Goal: Task Accomplishment & Management: Use online tool/utility

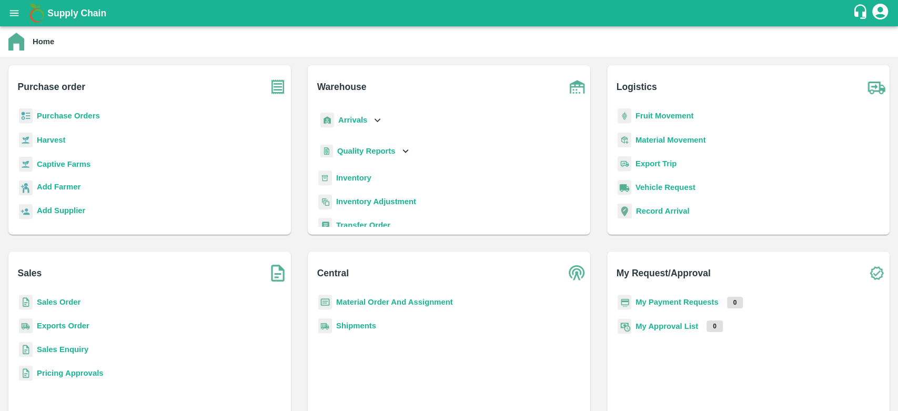
click at [56, 117] on b "Purchase Orders" at bounding box center [68, 116] width 63 height 8
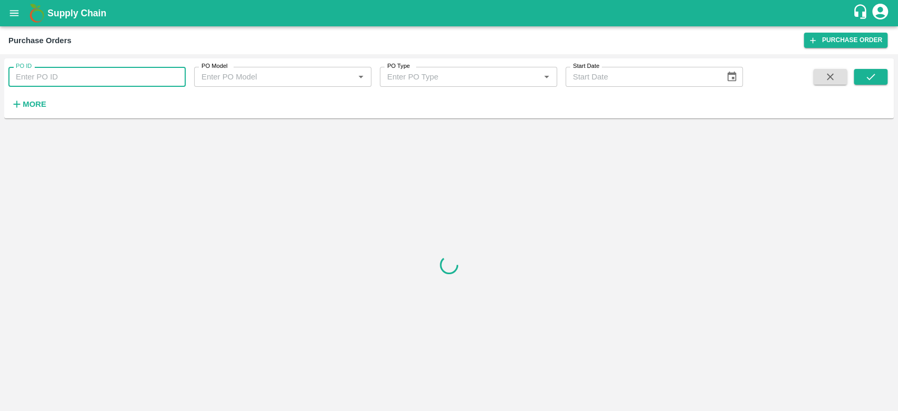
click at [55, 82] on input "PO ID" at bounding box center [96, 77] width 177 height 20
paste input "180718"
type input "180718"
click at [867, 76] on icon "submit" at bounding box center [871, 77] width 12 height 12
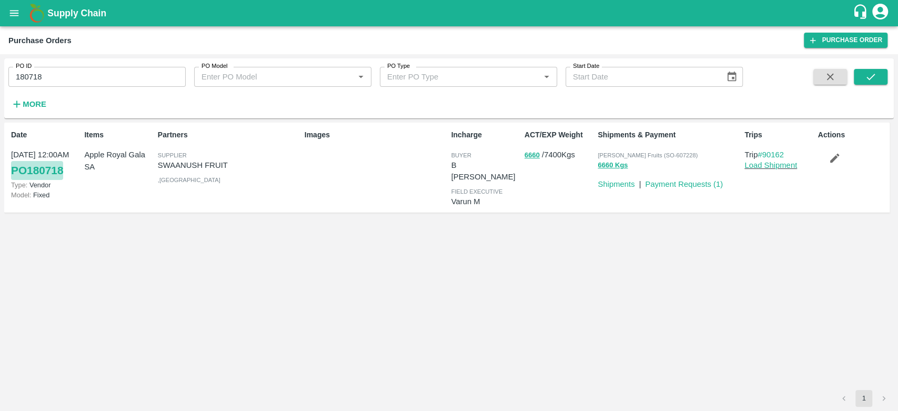
click at [32, 170] on link "PO 180718" at bounding box center [37, 170] width 52 height 19
click at [865, 79] on icon "submit" at bounding box center [871, 77] width 12 height 12
click at [51, 168] on link "PO 180718" at bounding box center [37, 170] width 52 height 19
click at [18, 13] on icon "open drawer" at bounding box center [14, 13] width 12 height 12
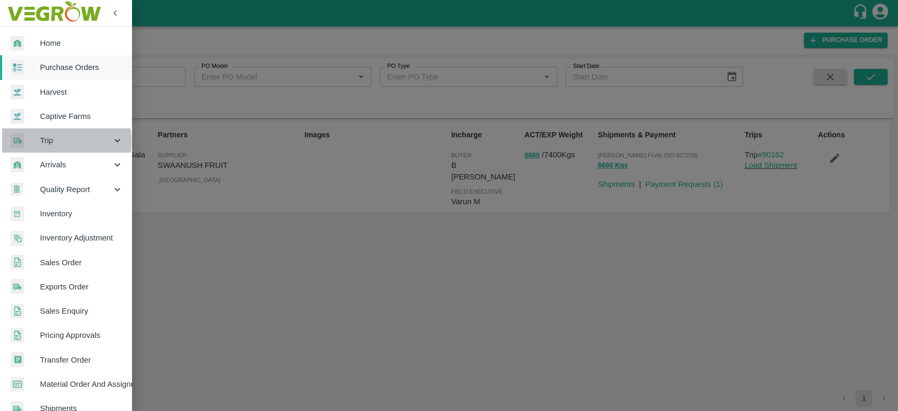
click at [50, 142] on span "Trip" at bounding box center [76, 141] width 72 height 12
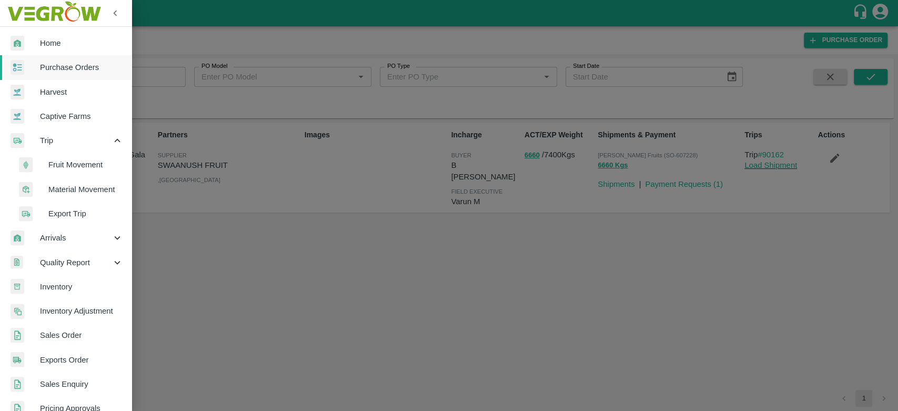
click at [86, 161] on span "Fruit Movement" at bounding box center [85, 165] width 75 height 12
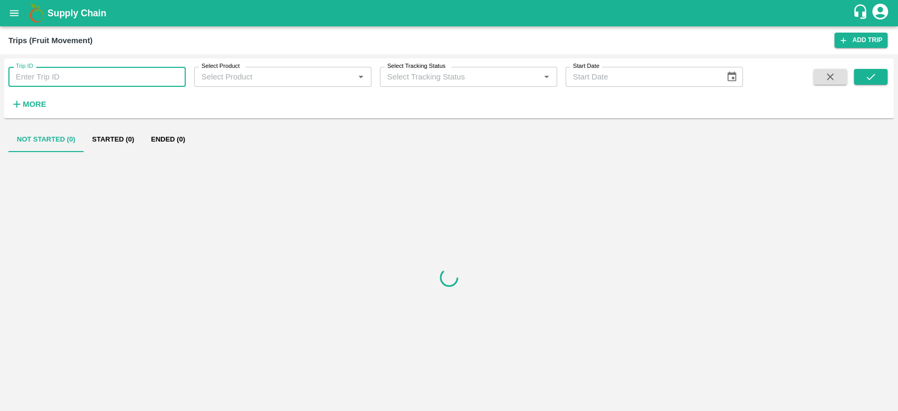
click at [85, 79] on input "Trip ID" at bounding box center [96, 77] width 177 height 20
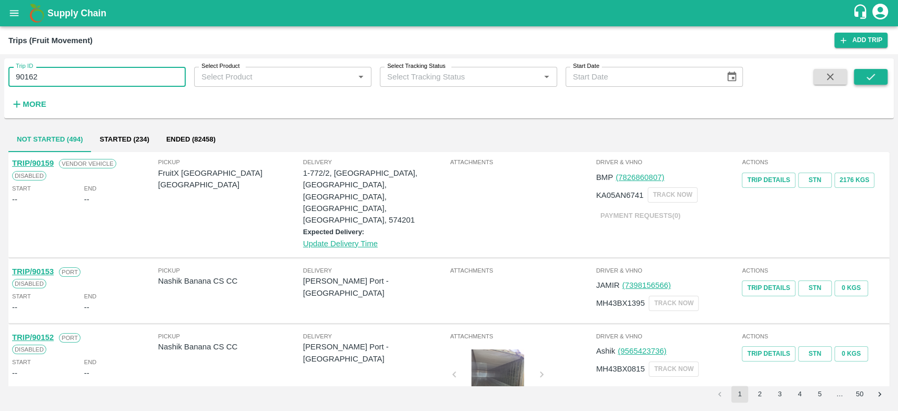
type input "90162"
click at [866, 80] on icon "submit" at bounding box center [871, 77] width 12 height 12
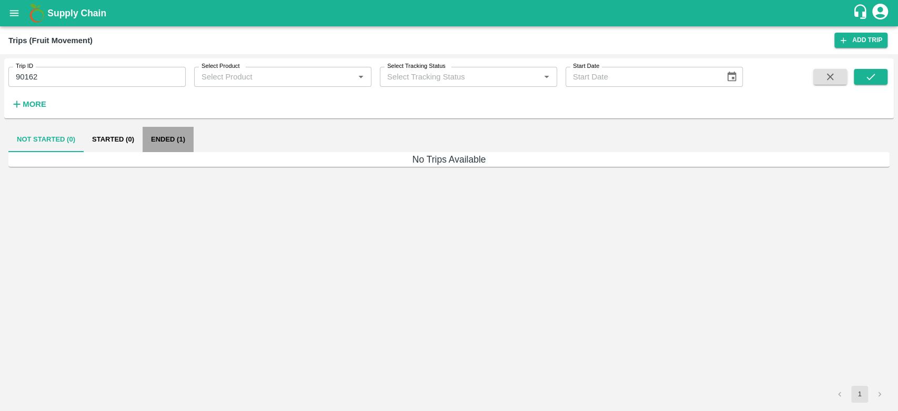
click at [179, 143] on button "Ended (1)" at bounding box center [168, 139] width 51 height 25
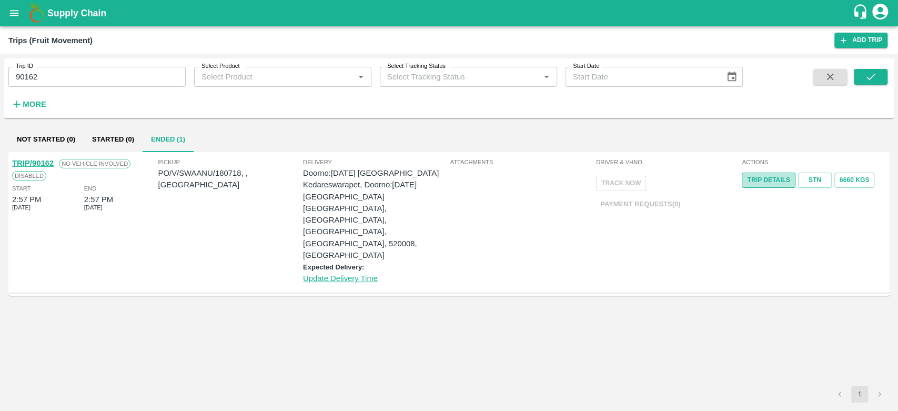
click at [772, 178] on link "Trip Details" at bounding box center [768, 180] width 53 height 15
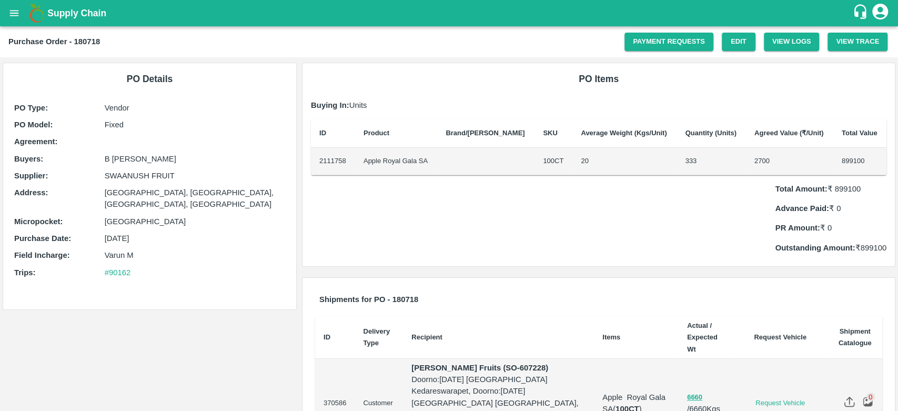
click at [844, 184] on p "Total Amount: ₹ 899100" at bounding box center [831, 189] width 112 height 12
click at [732, 42] on link "Edit" at bounding box center [739, 42] width 34 height 18
copy p "899100"
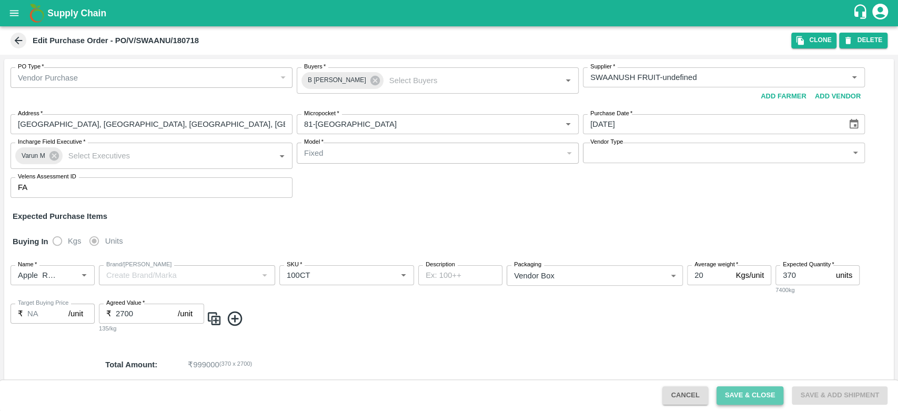
click at [757, 394] on button "Save & Close" at bounding box center [750, 395] width 67 height 18
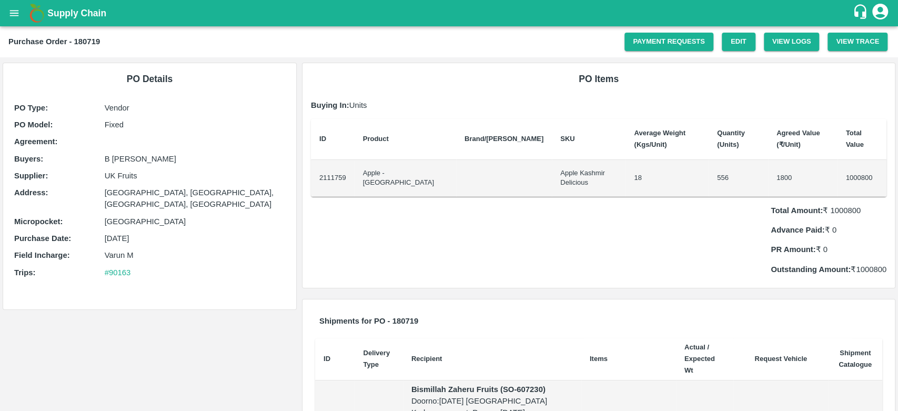
click at [841, 205] on p "Total Amount: ₹ 1000800" at bounding box center [829, 211] width 116 height 12
copy p "1000800"
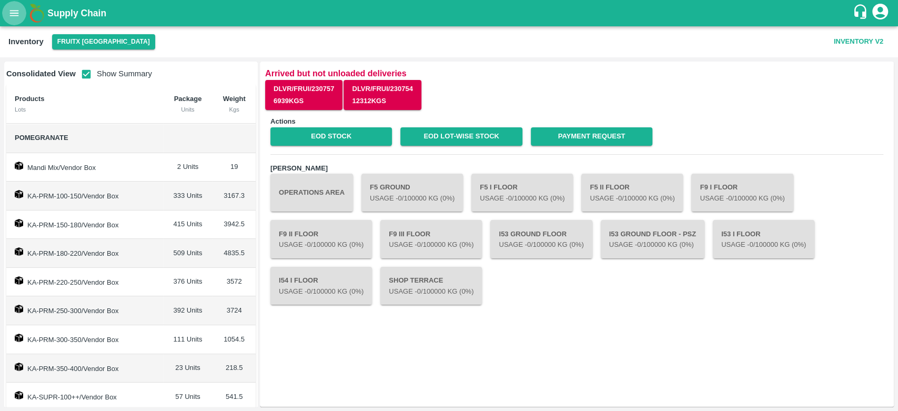
click at [17, 12] on icon "open drawer" at bounding box center [14, 13] width 12 height 12
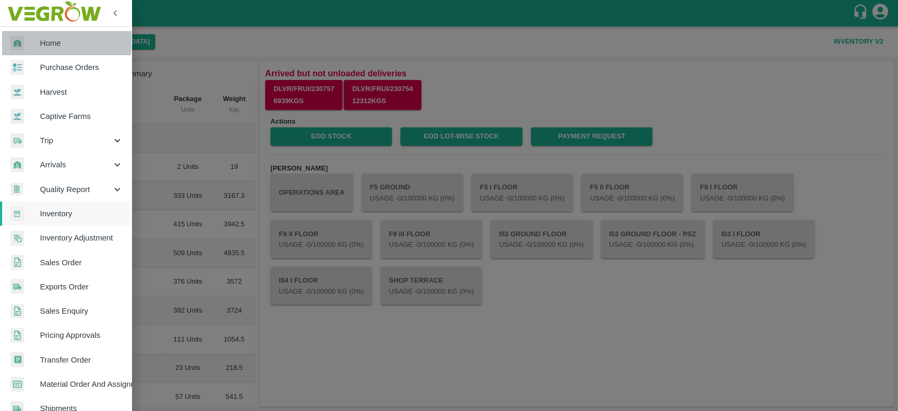
click at [49, 40] on span "Home" at bounding box center [81, 43] width 83 height 12
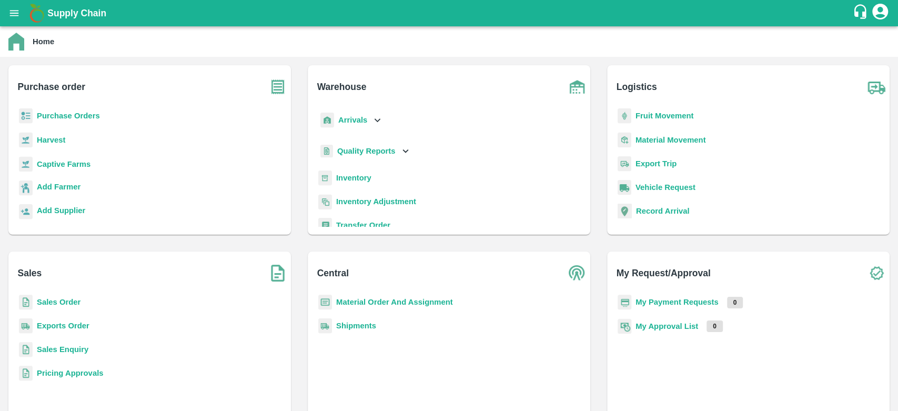
click at [63, 299] on b "Sales Order" at bounding box center [59, 302] width 44 height 8
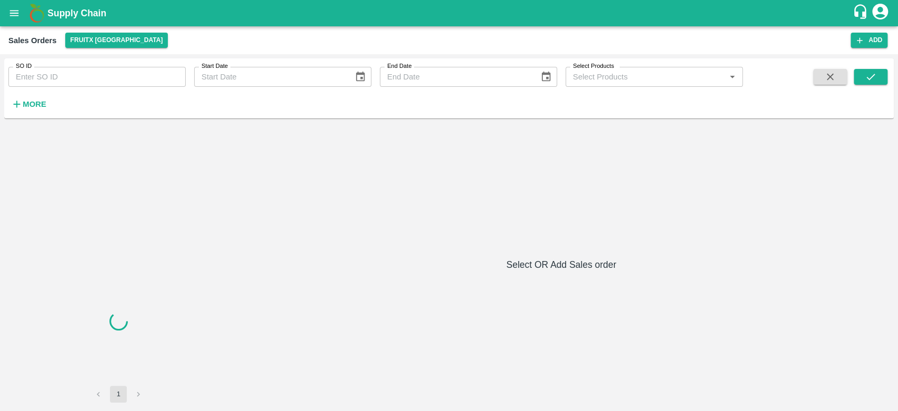
drag, startPoint x: 94, startPoint y: 72, endPoint x: 100, endPoint y: 71, distance: 6.4
click at [94, 72] on input "SO ID" at bounding box center [96, 77] width 177 height 20
paste input "607228"
type input "607228"
click at [875, 78] on icon "submit" at bounding box center [871, 77] width 12 height 12
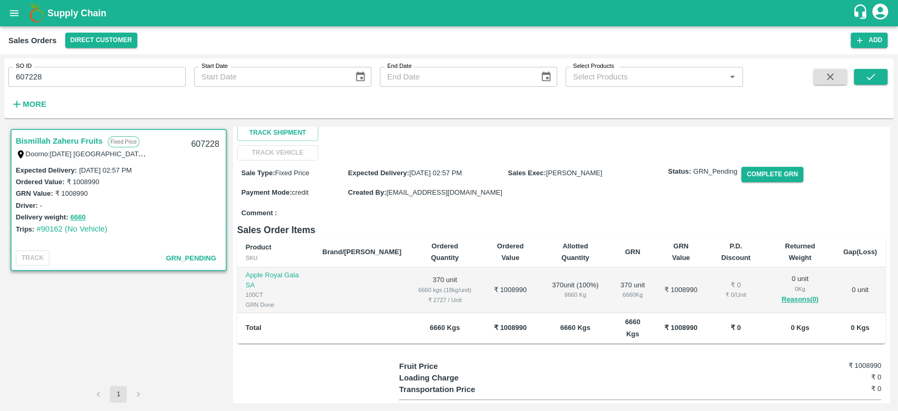
scroll to position [124, 0]
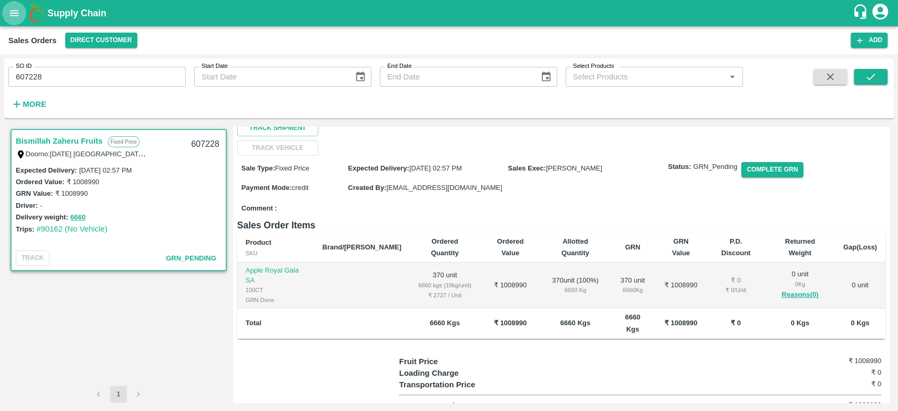
click at [13, 12] on icon "open drawer" at bounding box center [14, 13] width 12 height 12
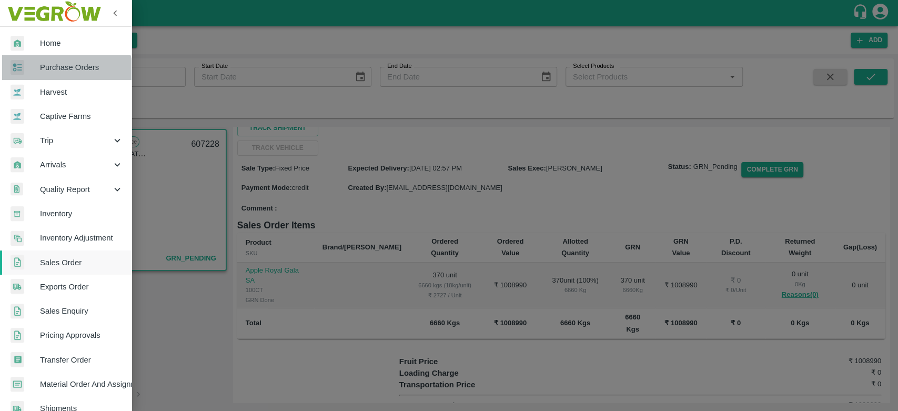
click at [61, 78] on link "Purchase Orders" at bounding box center [66, 67] width 132 height 24
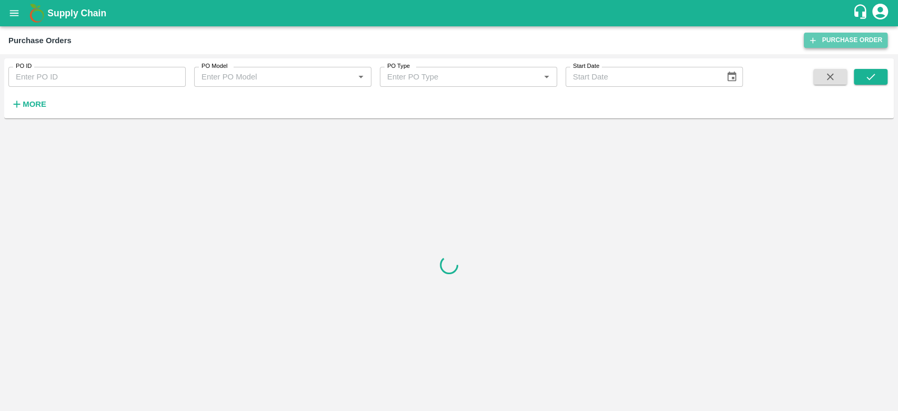
click at [868, 37] on link "Purchase Order" at bounding box center [846, 40] width 84 height 15
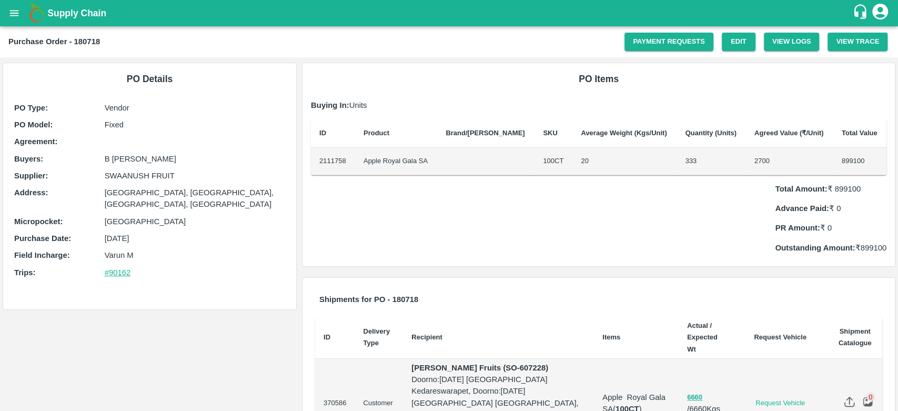
click at [119, 268] on link "#90162" at bounding box center [118, 272] width 26 height 8
click at [739, 39] on link "Edit" at bounding box center [739, 42] width 34 height 18
drag, startPoint x: 851, startPoint y: 251, endPoint x: 846, endPoint y: 222, distance: 29.8
click at [846, 222] on div "Total Amount: ₹ 899100 Advance Paid: ₹ 0 PR Amount: ₹ 0 Outstanding Amount: ₹ 8…" at bounding box center [831, 214] width 112 height 78
click at [838, 186] on p "Total Amount: ₹ 899100" at bounding box center [831, 189] width 112 height 12
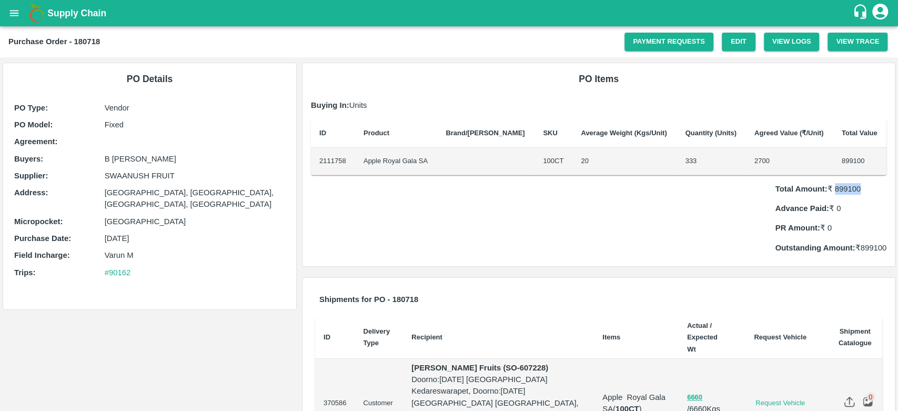
click at [838, 186] on p "Total Amount: ₹ 899100" at bounding box center [831, 189] width 112 height 12
copy p "899100"
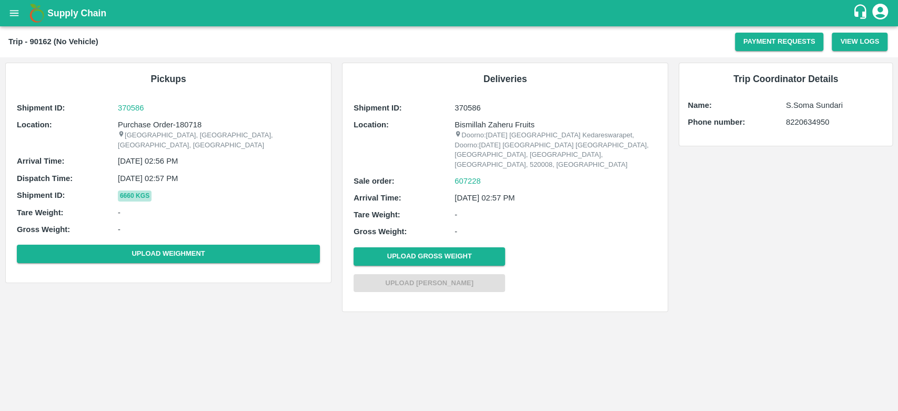
click at [126, 190] on button "6660 Kgs" at bounding box center [135, 195] width 34 height 11
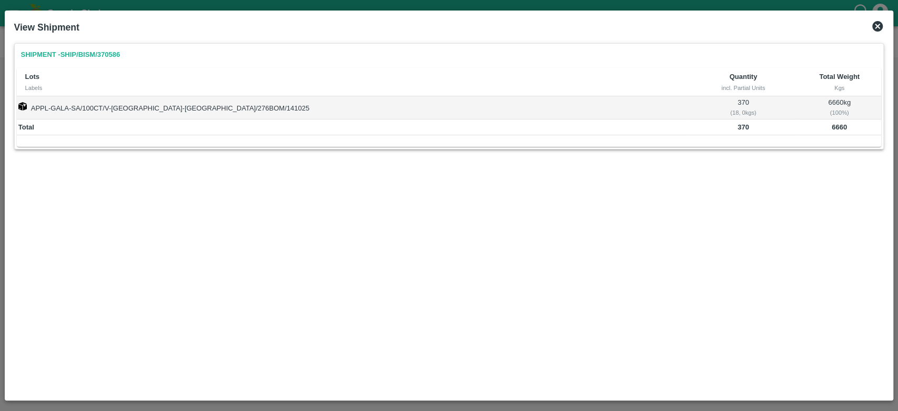
click at [879, 21] on icon at bounding box center [877, 26] width 11 height 11
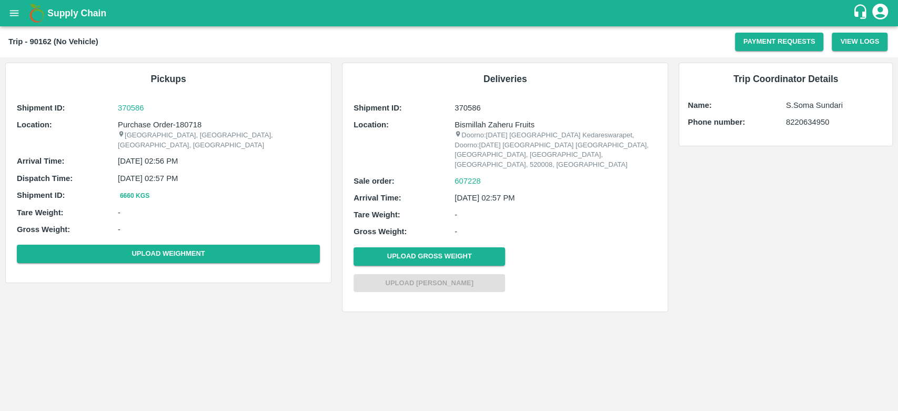
click at [14, 14] on icon "open drawer" at bounding box center [14, 13] width 12 height 12
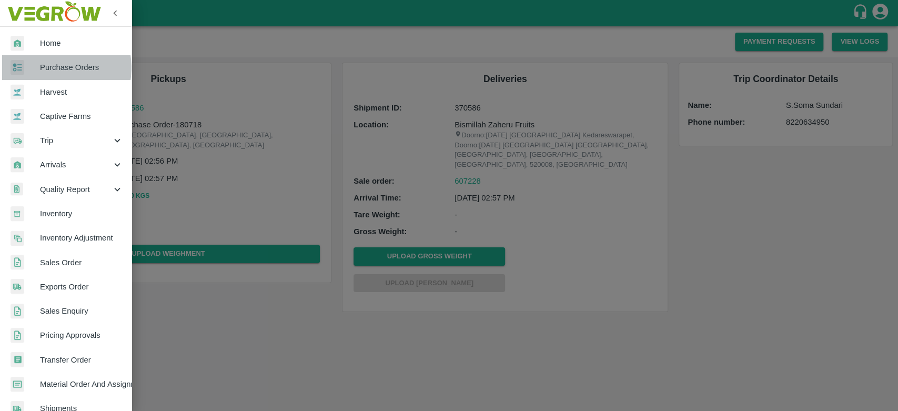
click at [53, 68] on span "Purchase Orders" at bounding box center [81, 68] width 83 height 12
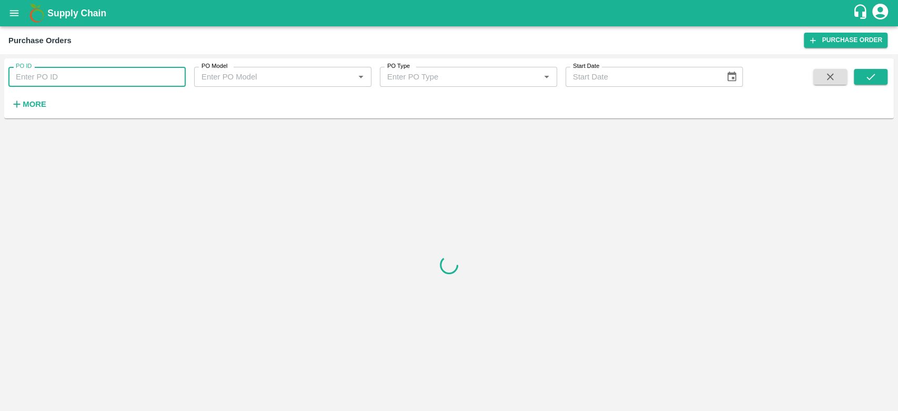
click at [43, 75] on input "PO ID" at bounding box center [96, 77] width 177 height 20
type input "180718"
click at [861, 81] on button "submit" at bounding box center [871, 77] width 34 height 16
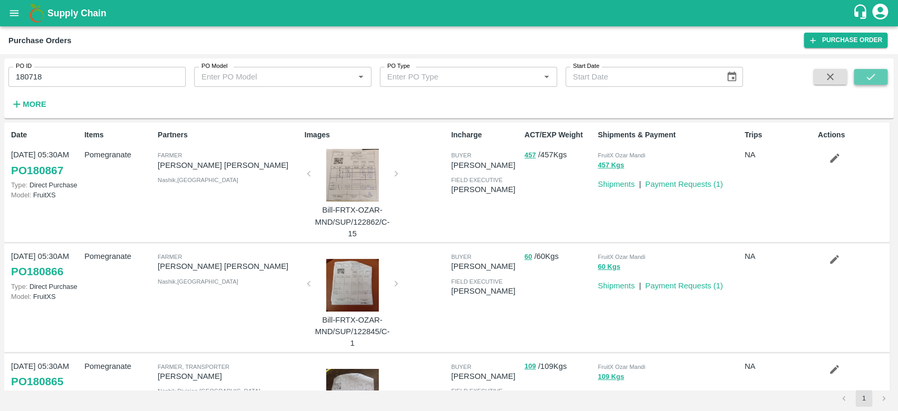
click at [873, 79] on icon "submit" at bounding box center [871, 77] width 12 height 12
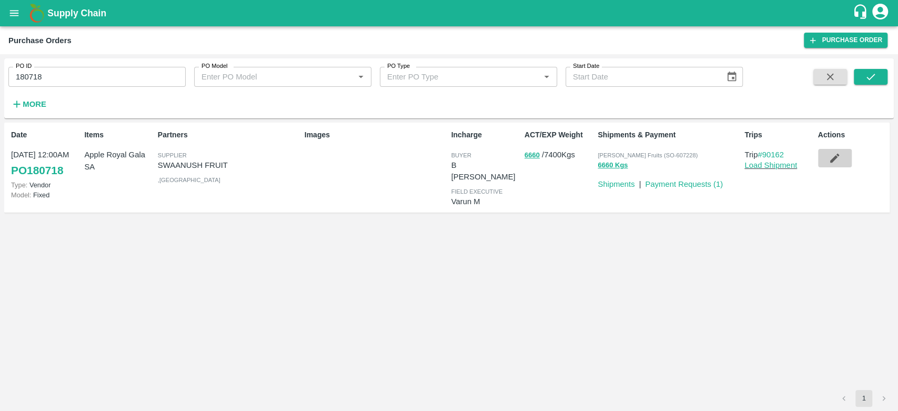
click at [836, 158] on icon "button" at bounding box center [835, 158] width 12 height 12
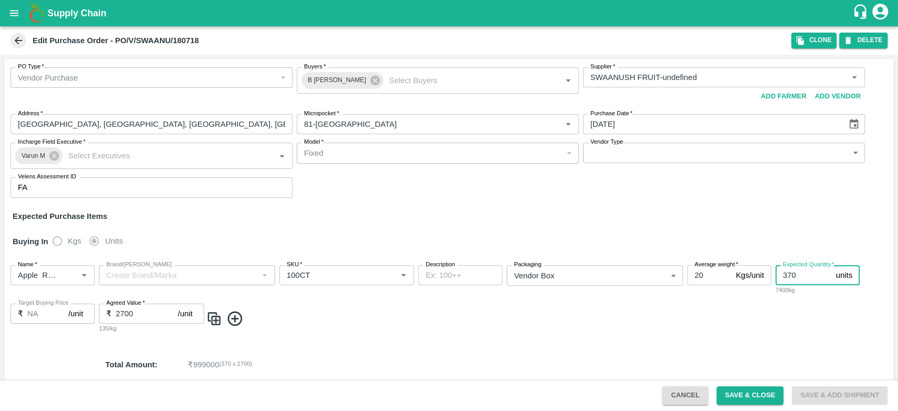
click at [800, 275] on input "370" at bounding box center [804, 275] width 56 height 20
click at [766, 396] on button "Save & Close" at bounding box center [750, 395] width 67 height 18
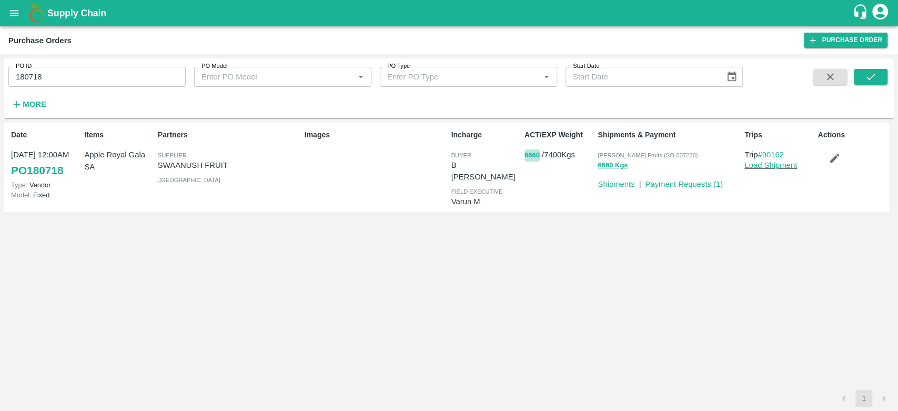
click at [536, 155] on button "6660" at bounding box center [532, 155] width 15 height 12
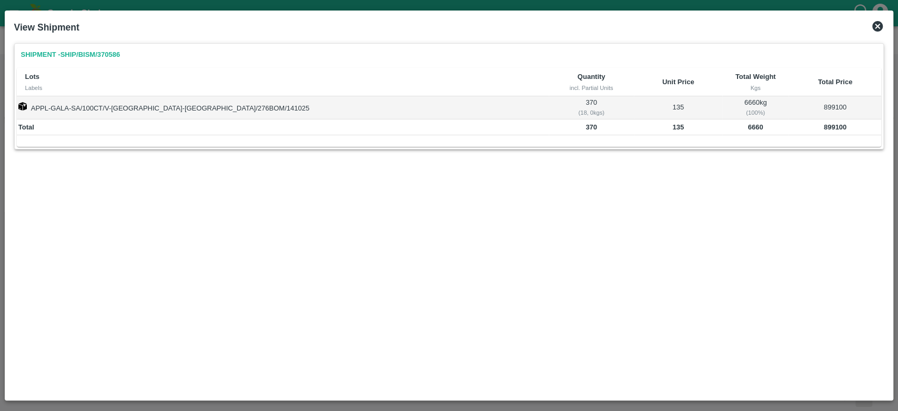
click at [882, 26] on icon at bounding box center [877, 26] width 11 height 11
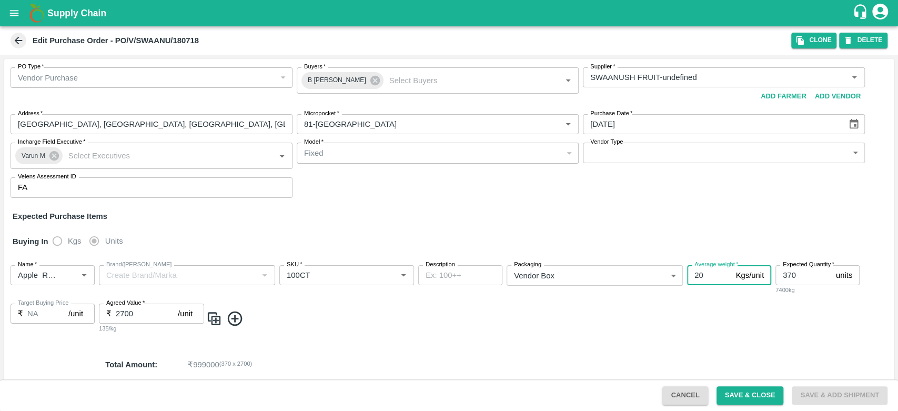
click at [705, 274] on input "20" at bounding box center [709, 275] width 44 height 20
type input "2"
type input "18"
click at [730, 390] on button "Save & Close" at bounding box center [750, 395] width 67 height 18
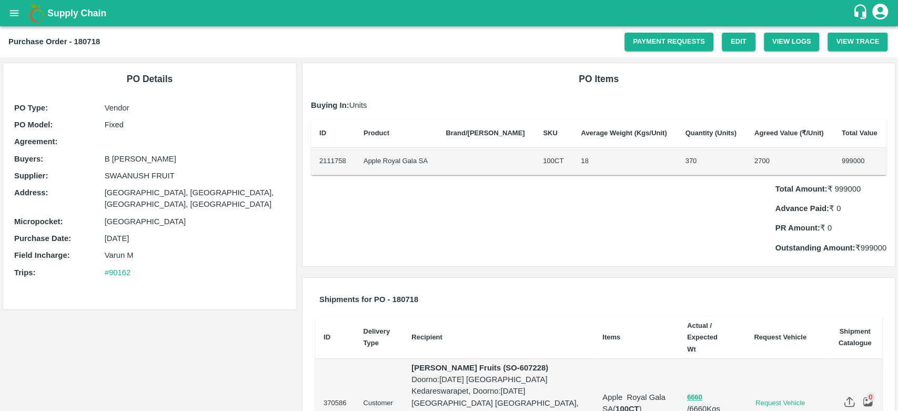
click at [844, 188] on p "Total Amount: ₹ 999000" at bounding box center [831, 189] width 112 height 12
copy p "999000"
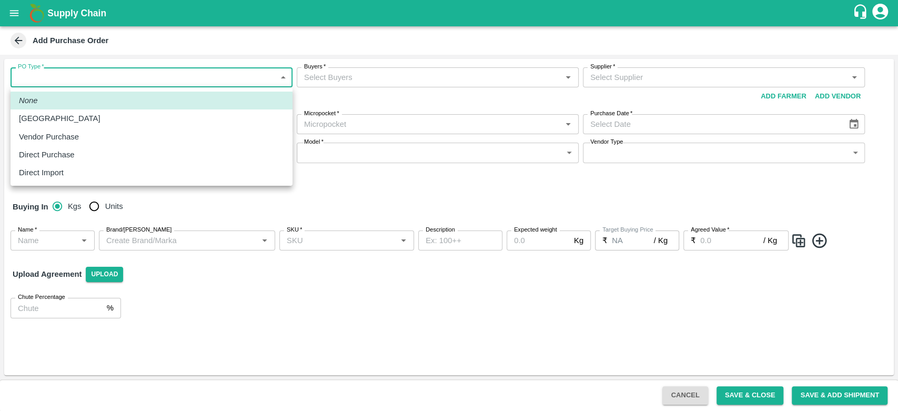
click at [94, 75] on body "Supply Chain Add Purchase Order PO Type   * ​ PO Type Buyers   * Buyers   * Sup…" at bounding box center [449, 205] width 898 height 411
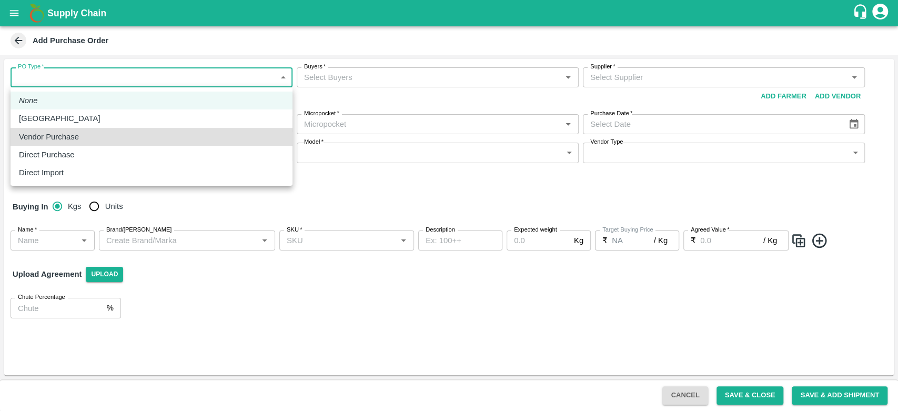
type input "2"
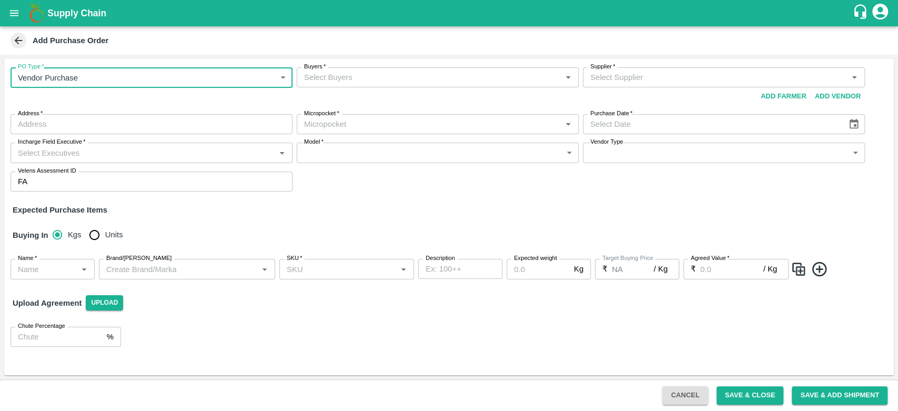
click at [354, 77] on input "Buyers   *" at bounding box center [429, 78] width 258 height 14
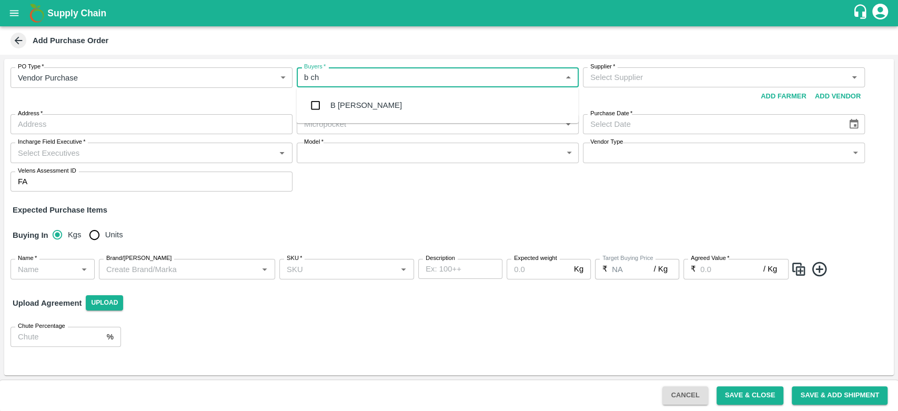
type input "b cha"
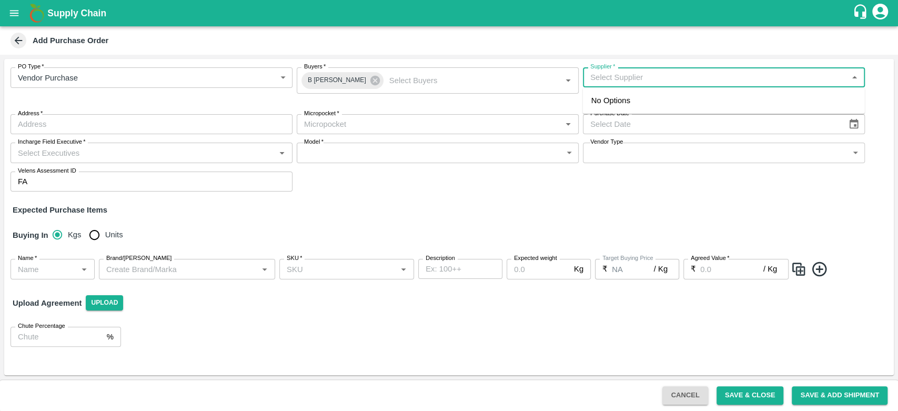
click at [642, 77] on input "Supplier   *" at bounding box center [715, 78] width 258 height 14
type input "aMY"
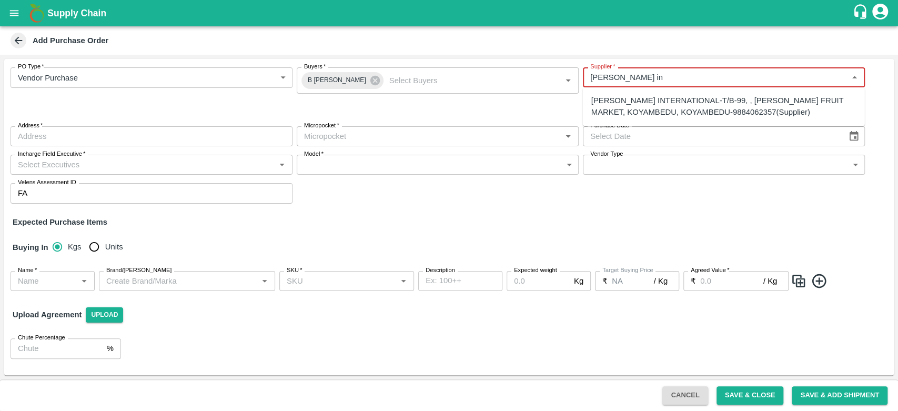
click at [682, 103] on div "AMY INTERNATIONAL-T/B-99, , ANNA FRUIT MARKET, KOYAMBEDU, KOYAMBEDU-9884062357(…" at bounding box center [723, 107] width 265 height 24
type input "AMY INTERNATIONAL-T/B-99, , ANNA FRUIT MARKET, KOYAMBEDU, KOYAMBEDU-9884062357(…"
type input "T/B-99, , ANNA FRUIT MARKET, KOYAMBEDU, KOYAMBEDU, , Tamil Nadu"
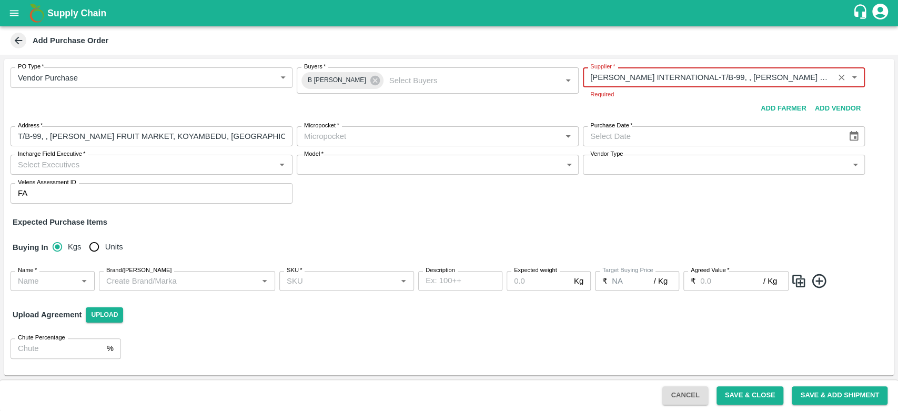
type input "AMY INTERNATIONAL-T/B-99, , ANNA FRUIT MARKET, KOYAMBEDU, KOYAMBEDU-9884062357(…"
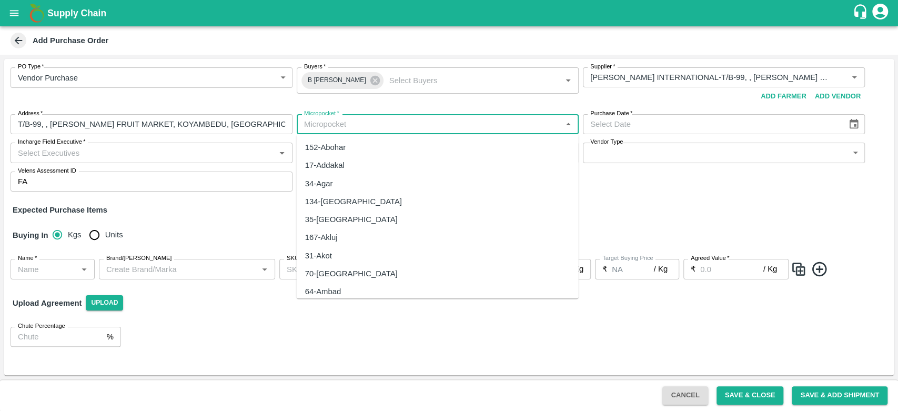
click at [358, 139] on body "Supply Chain Add Purchase Order PO Type   * Vendor Purchase 2 PO Type Buyers   …" at bounding box center [449, 205] width 898 height 411
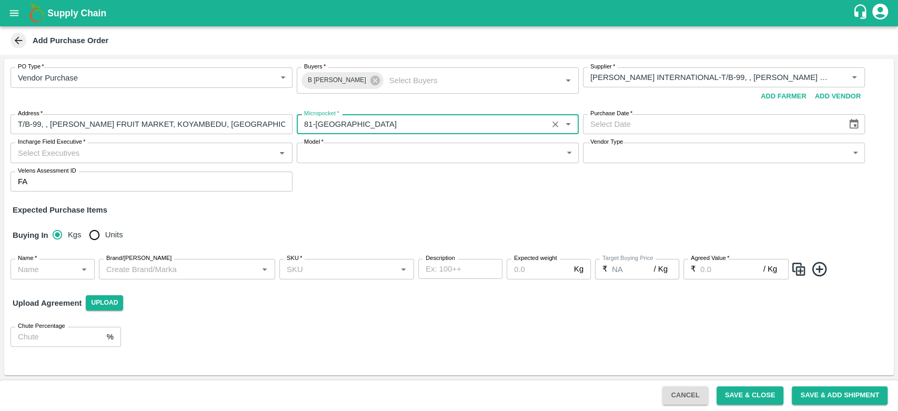
type input "81-[GEOGRAPHIC_DATA]"
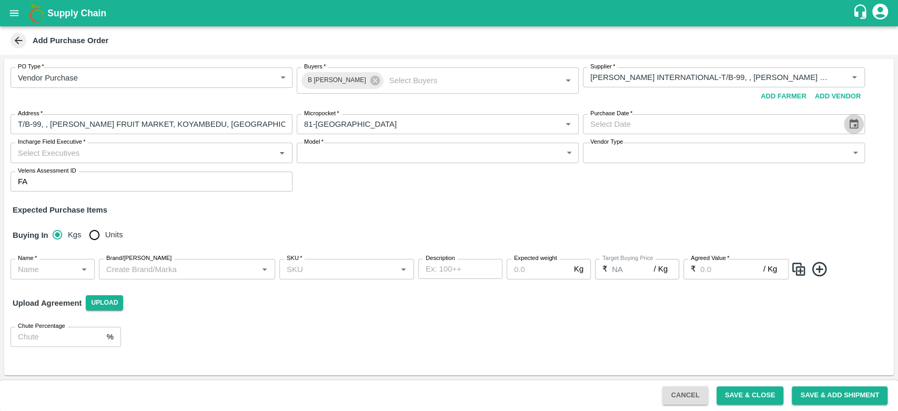
click at [852, 124] on icon "Choose date" at bounding box center [854, 124] width 12 height 12
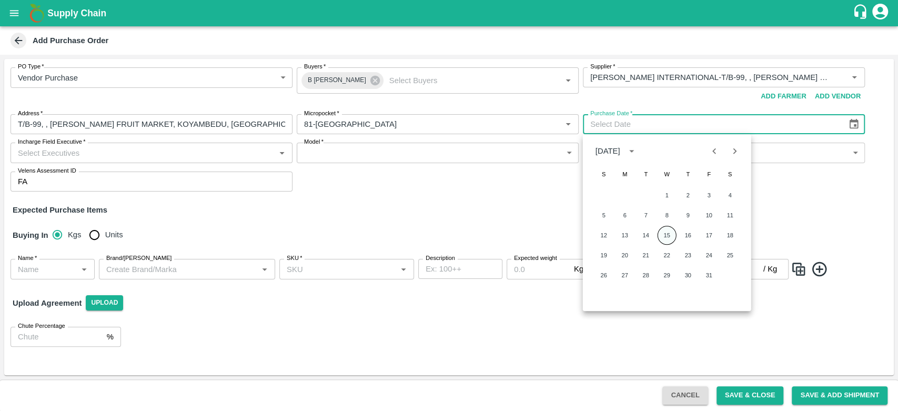
click at [671, 235] on button "15" at bounding box center [667, 235] width 19 height 19
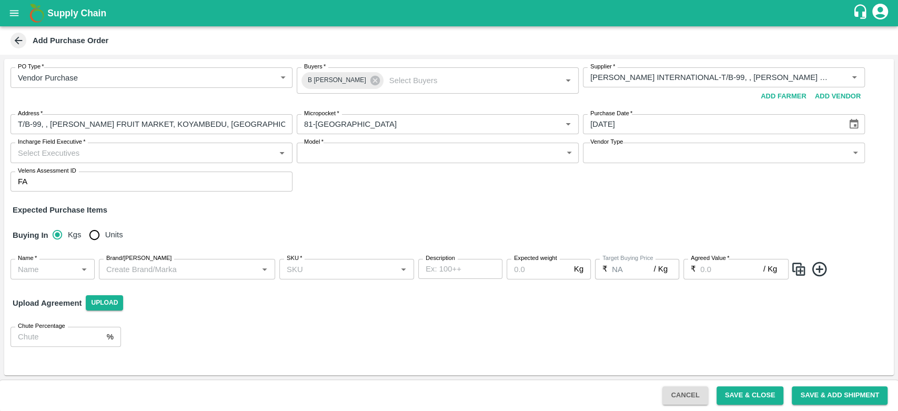
type input "15/10/2025"
click at [223, 154] on input "Incharge Field Executive   *" at bounding box center [143, 153] width 258 height 14
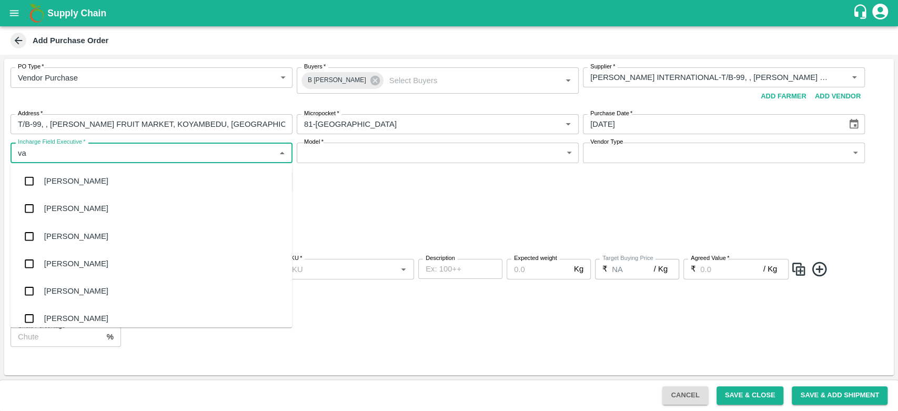
type input "var"
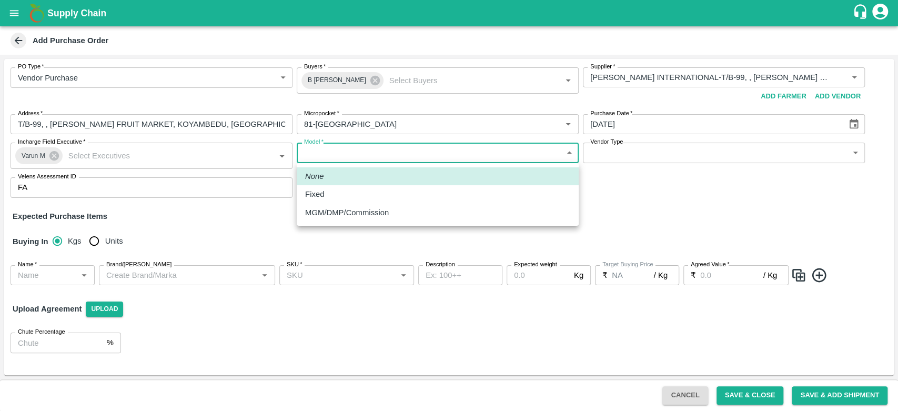
click at [491, 154] on body "Supply Chain Add Purchase Order PO Type   * Vendor Purchase 2 PO Type Buyers   …" at bounding box center [449, 205] width 898 height 411
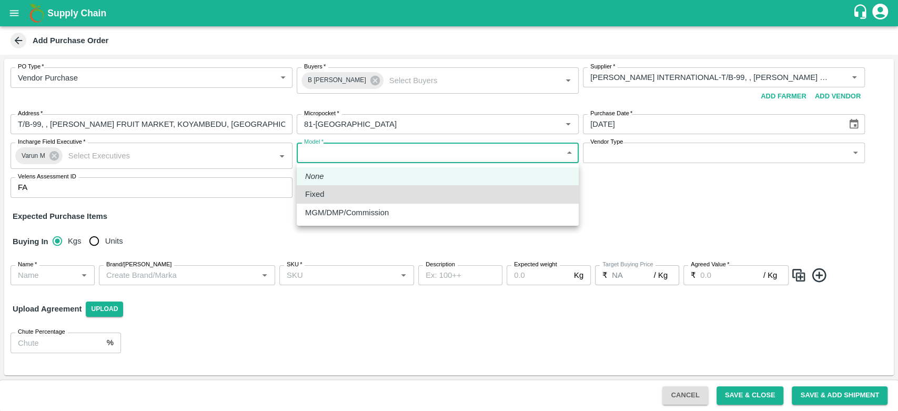
type input "Fixed"
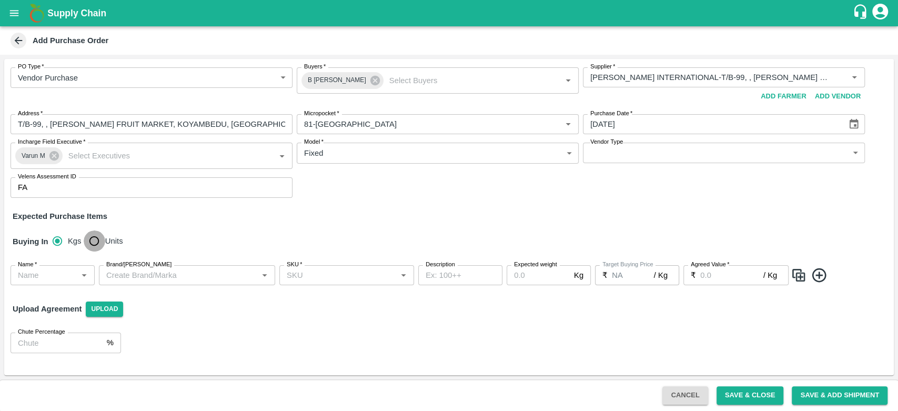
click at [92, 241] on input "Units" at bounding box center [94, 240] width 21 height 21
radio input "true"
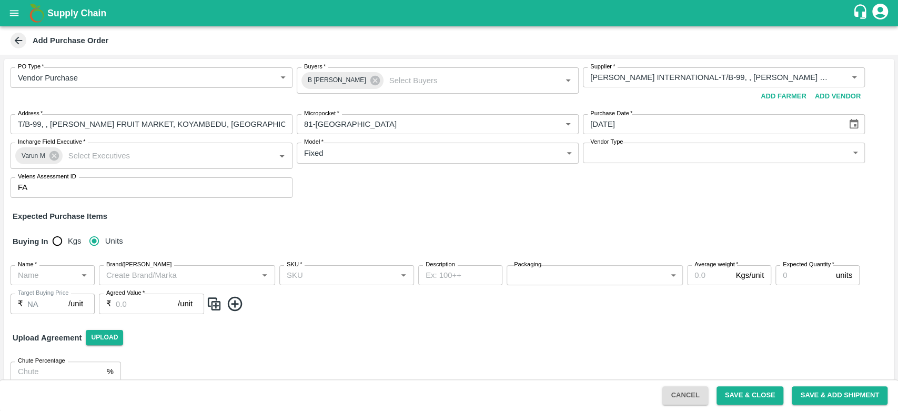
click at [41, 280] on input "Name   *" at bounding box center [44, 275] width 61 height 14
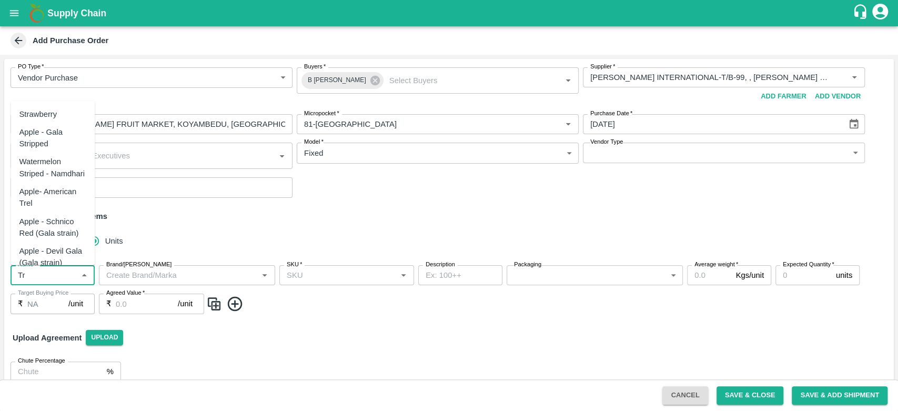
type input "T"
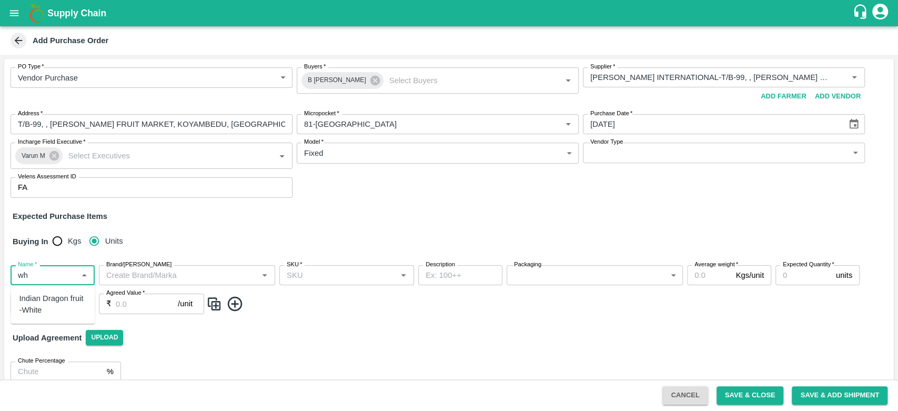
type input "w"
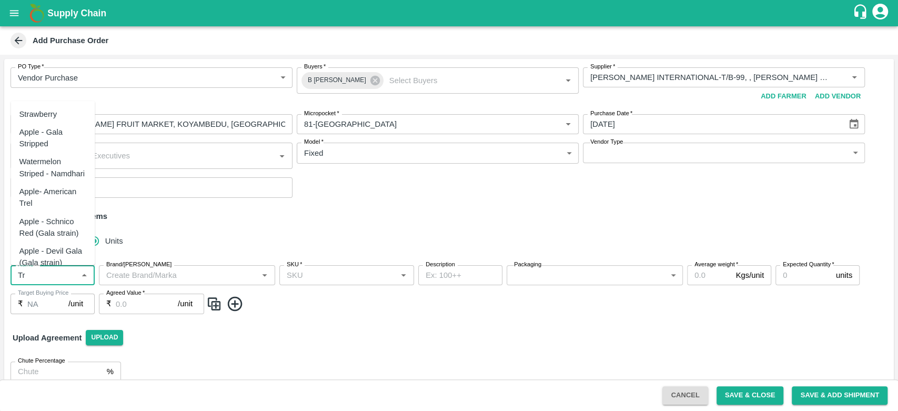
type input "T"
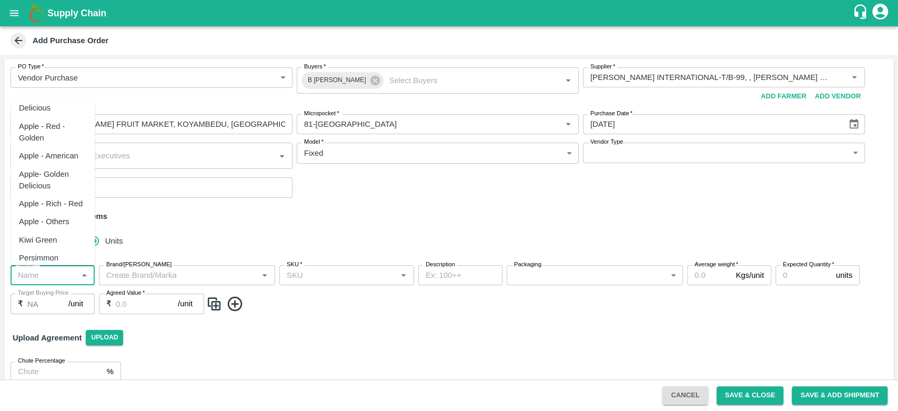
scroll to position [568, 0]
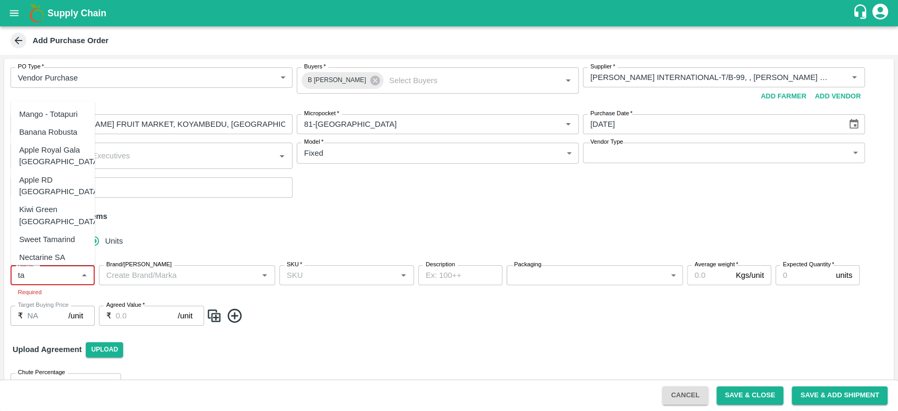
type input "t"
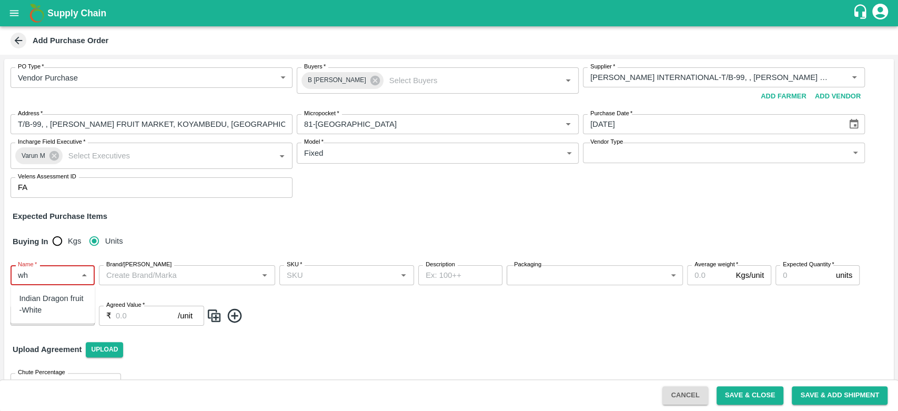
type input "w"
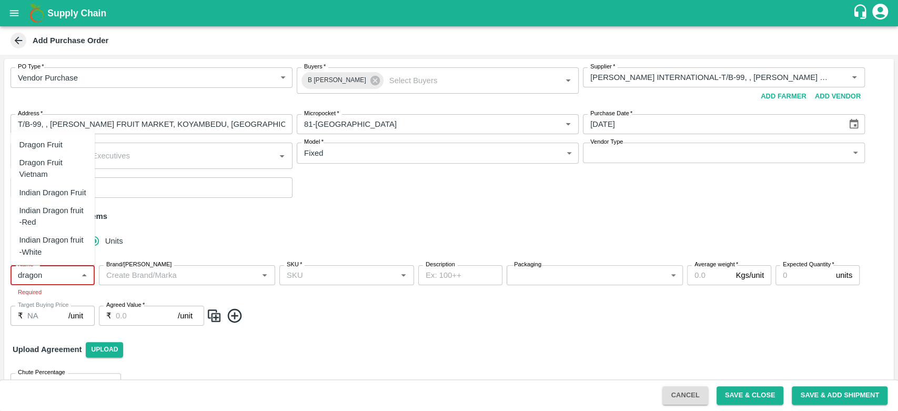
click at [55, 177] on div "Dragon Fruit Vietnam" at bounding box center [52, 169] width 67 height 24
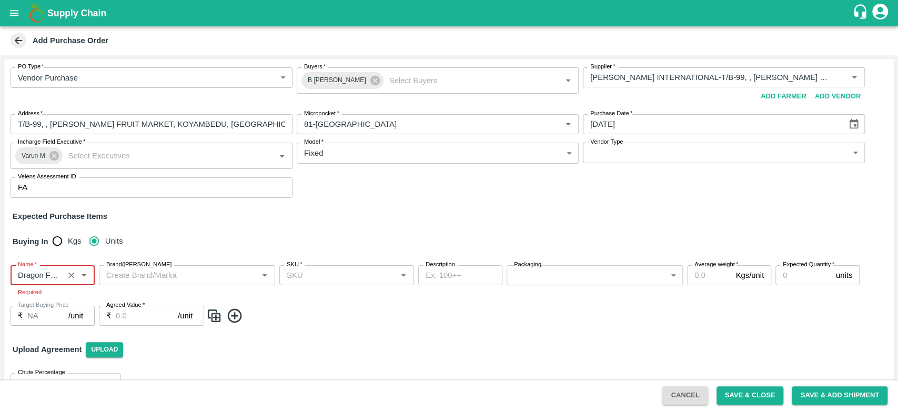
type input "Dragon Fruit Vietnam"
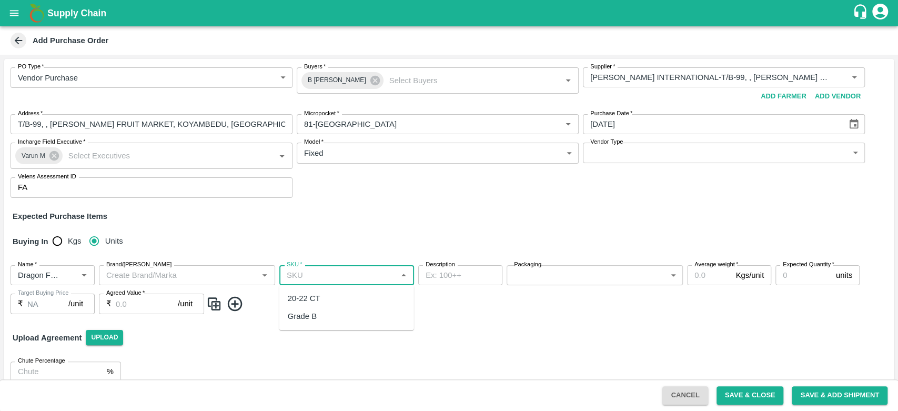
click at [353, 274] on input "SKU   *" at bounding box center [338, 275] width 111 height 14
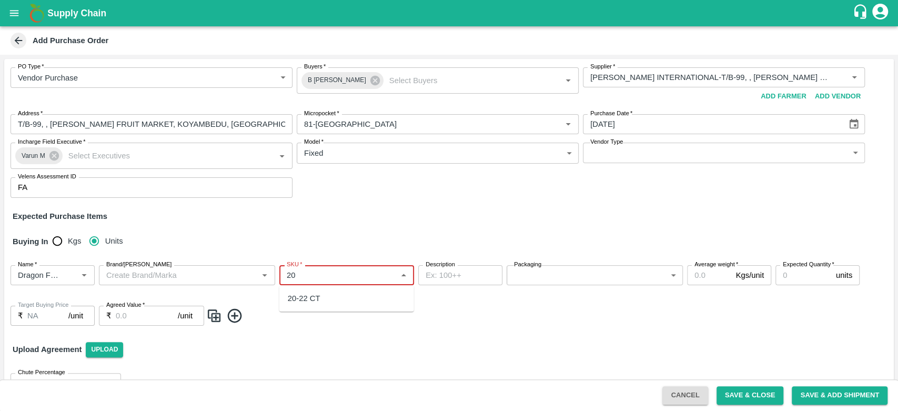
click at [319, 305] on div "20-22 CT" at bounding box center [346, 298] width 135 height 18
type input "20-22 CT"
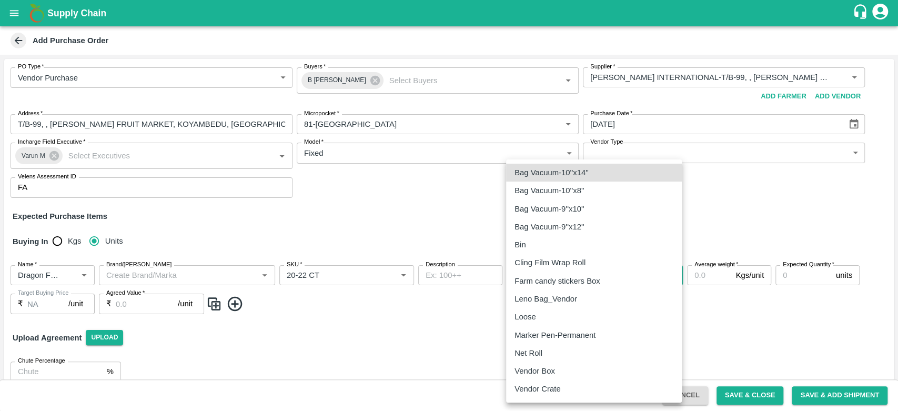
click at [578, 269] on body "Supply Chain Add Purchase Order PO Type   * Vendor Purchase 2 PO Type Buyers   …" at bounding box center [449, 205] width 898 height 411
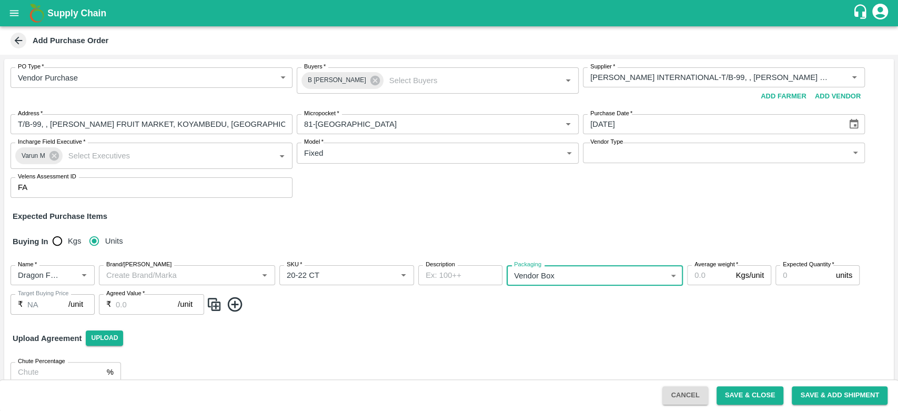
type input "276"
click at [696, 277] on input "Average weight   *" at bounding box center [709, 275] width 44 height 20
type input "20"
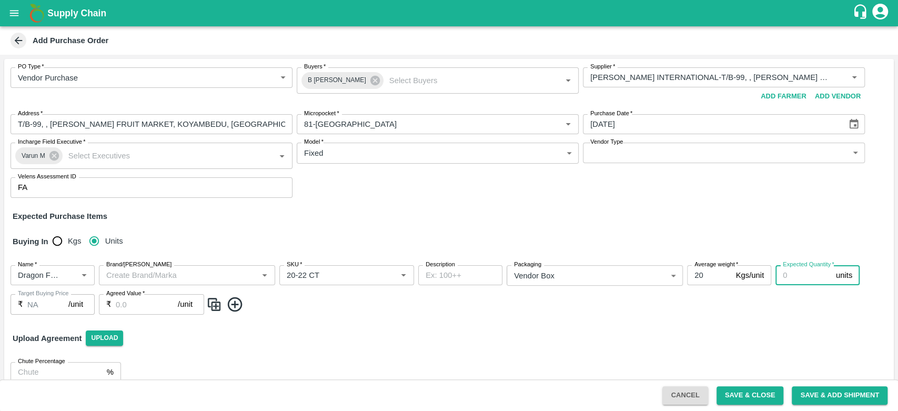
click at [794, 278] on input "Expected Quantity   *" at bounding box center [804, 275] width 56 height 20
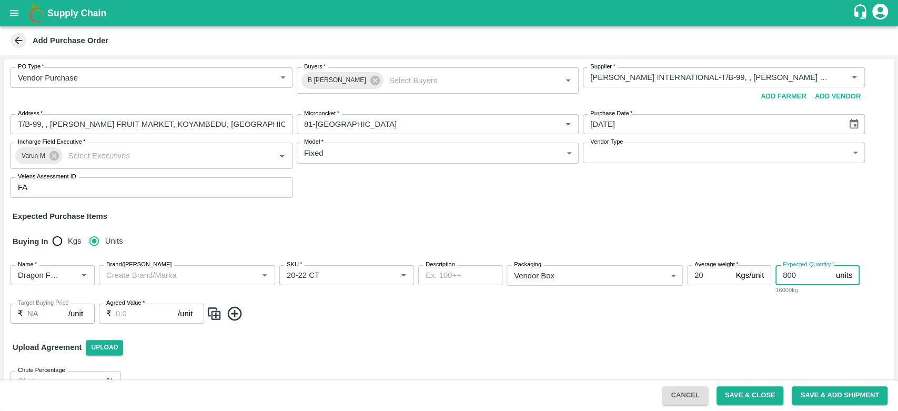
type input "800"
click at [147, 318] on input "Agreed Value   *" at bounding box center [147, 314] width 62 height 20
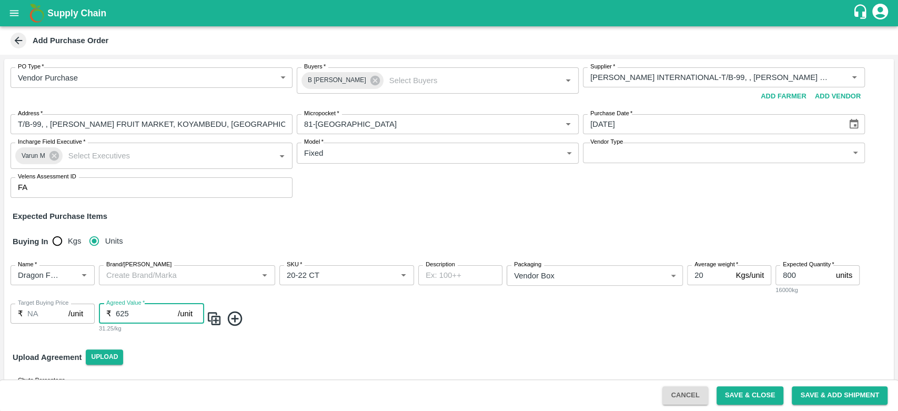
type input "625"
click at [287, 329] on div "Name   * Name   * Brand/Marka Brand/Marka SKU   * SKU   * Description x Descrip…" at bounding box center [449, 299] width 890 height 85
click at [743, 388] on button "Save & Close" at bounding box center [750, 395] width 67 height 18
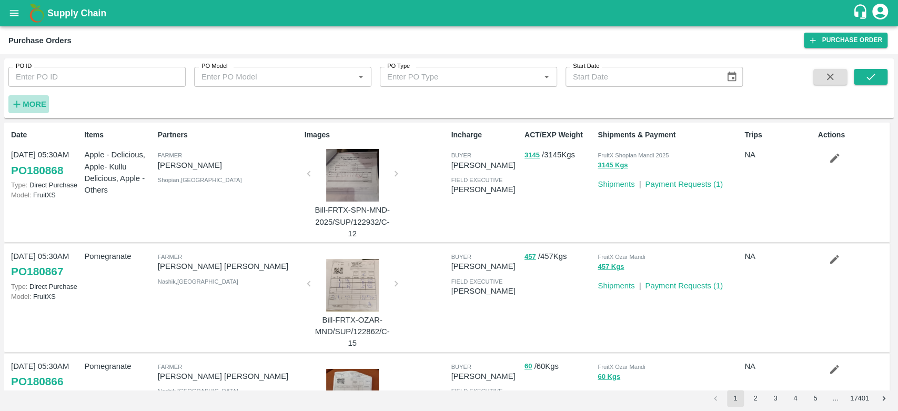
click at [35, 104] on strong "More" at bounding box center [35, 104] width 24 height 8
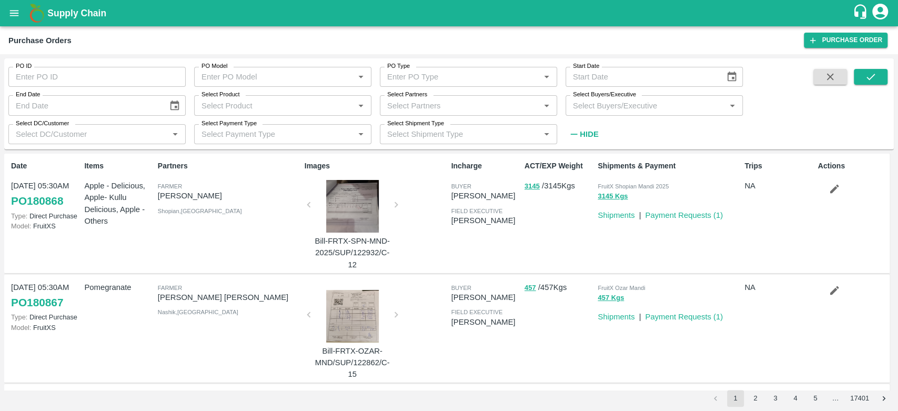
click at [633, 113] on div "Select Buyers/Executive   *" at bounding box center [654, 105] width 177 height 20
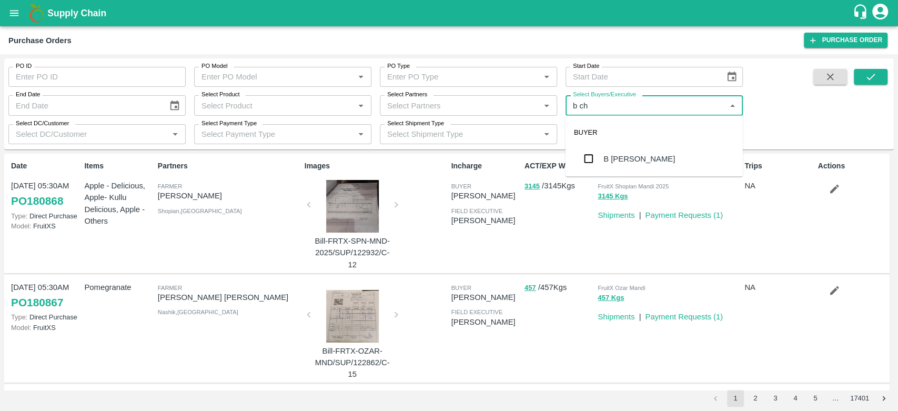
type input "b cha"
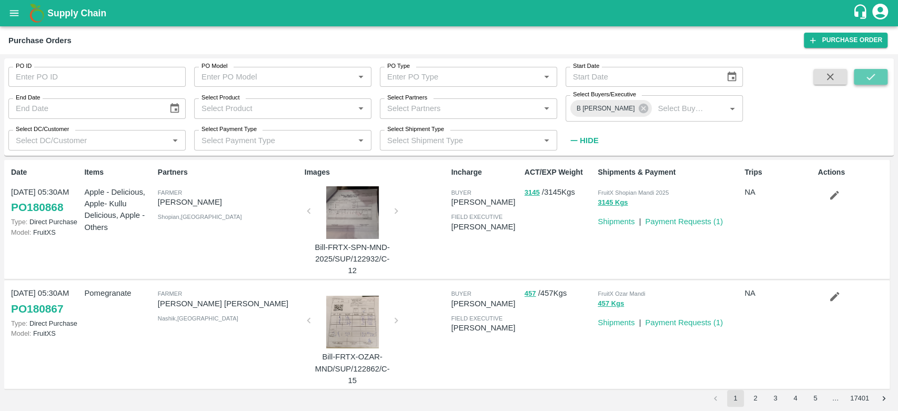
click at [881, 72] on button "submit" at bounding box center [871, 77] width 34 height 16
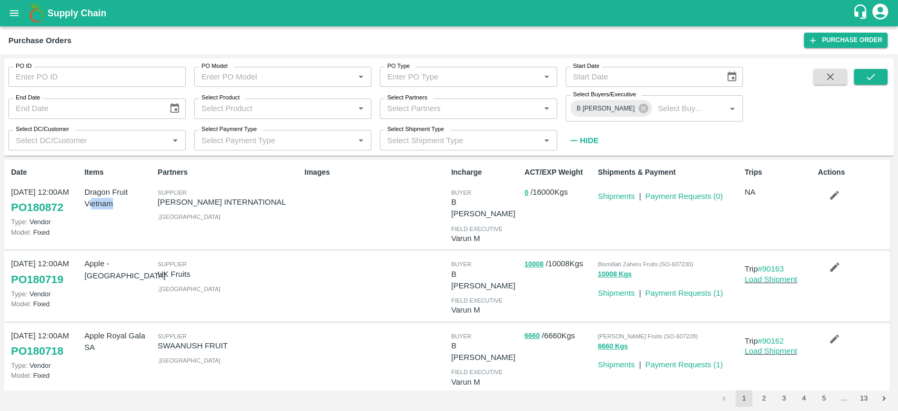
drag, startPoint x: 125, startPoint y: 220, endPoint x: 92, endPoint y: 210, distance: 34.6
click at [92, 210] on div "Items Dragon Fruit Vietnam" at bounding box center [116, 205] width 73 height 84
click at [58, 209] on link "PO 180872" at bounding box center [37, 207] width 52 height 19
click at [861, 40] on link "Purchase Order" at bounding box center [846, 40] width 84 height 15
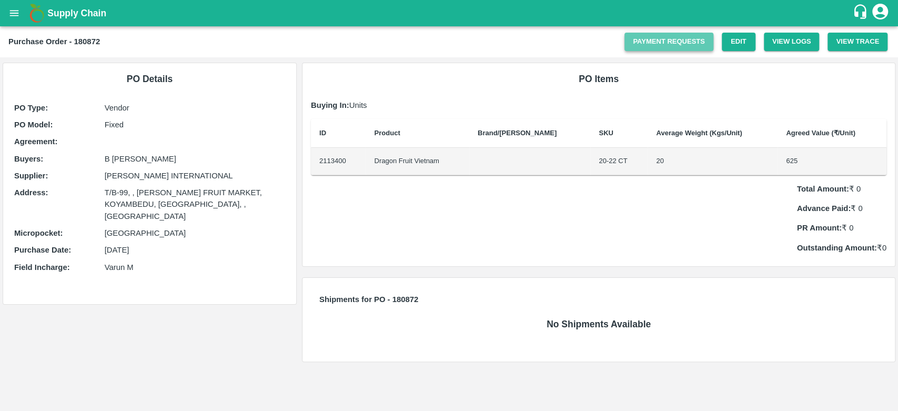
click at [689, 44] on link "Payment Requests" at bounding box center [669, 42] width 89 height 18
click at [432, 161] on td "Dragon Fruit Vietnam" at bounding box center [417, 161] width 103 height 27
drag, startPoint x: 380, startPoint y: 161, endPoint x: 450, endPoint y: 163, distance: 69.5
click at [450, 163] on td "Dragon Fruit Vietnam" at bounding box center [417, 161] width 103 height 27
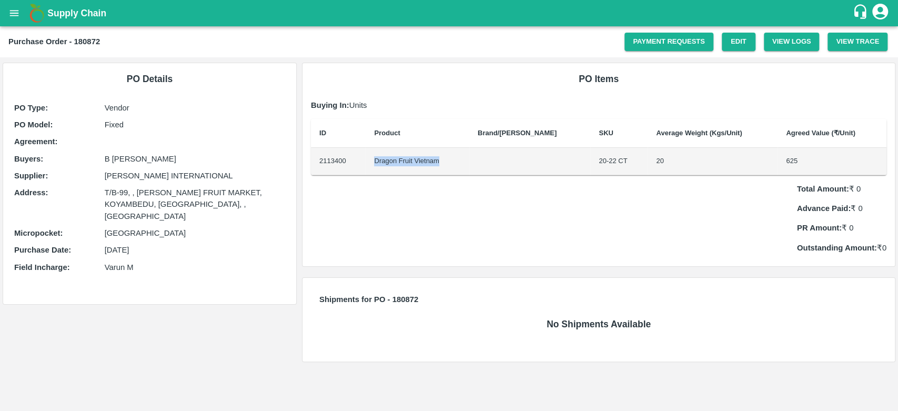
copy td "Dragon Fruit Vietnam"
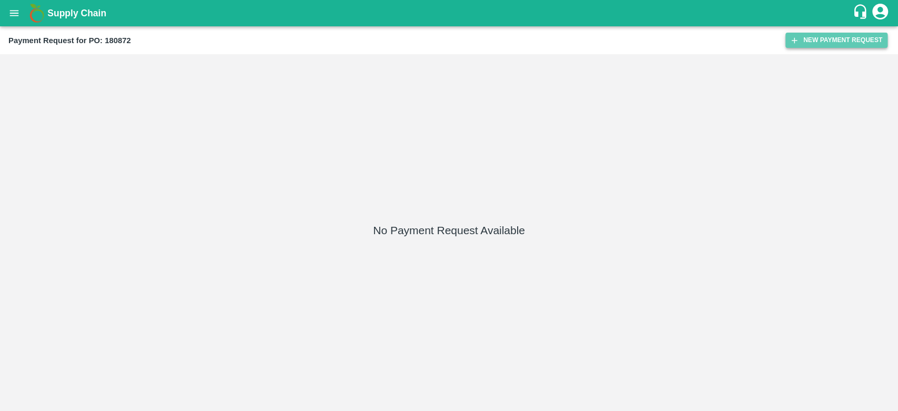
click at [825, 39] on button "New Payment Request" at bounding box center [837, 40] width 102 height 15
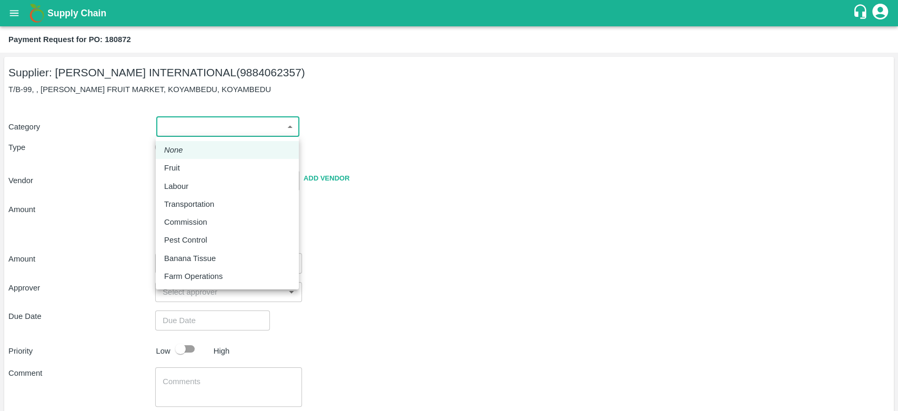
click at [202, 132] on body "Supply Chain Payment Request for PO: 180872 Supplier: [PERSON_NAME] INTERNATION…" at bounding box center [449, 205] width 898 height 411
click at [202, 173] on div "Fruit" at bounding box center [227, 168] width 126 height 12
type input "1"
type input "[PERSON_NAME] INTERNATIONAL - 9884062357(Supplier)"
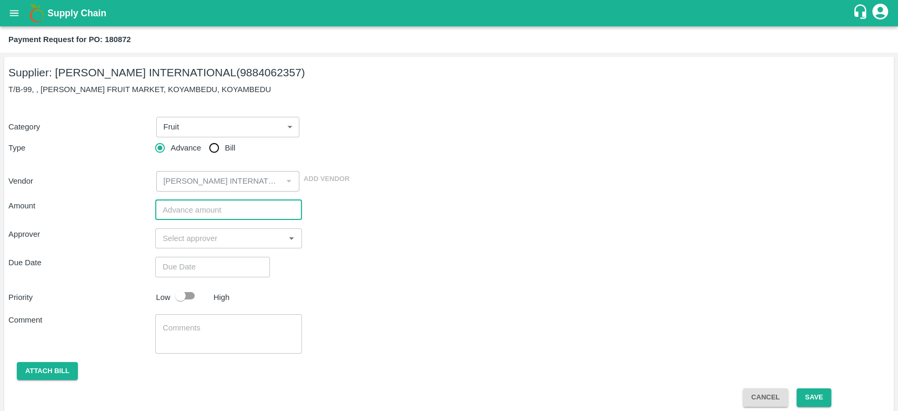
click at [199, 213] on input "number" at bounding box center [228, 210] width 147 height 20
paste input "500000"
type input "500000"
click at [198, 242] on input "input" at bounding box center [219, 238] width 123 height 14
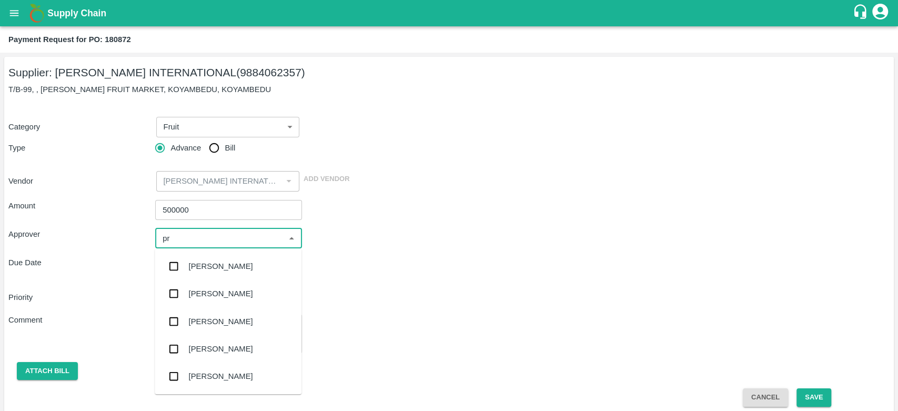
type input "pra"
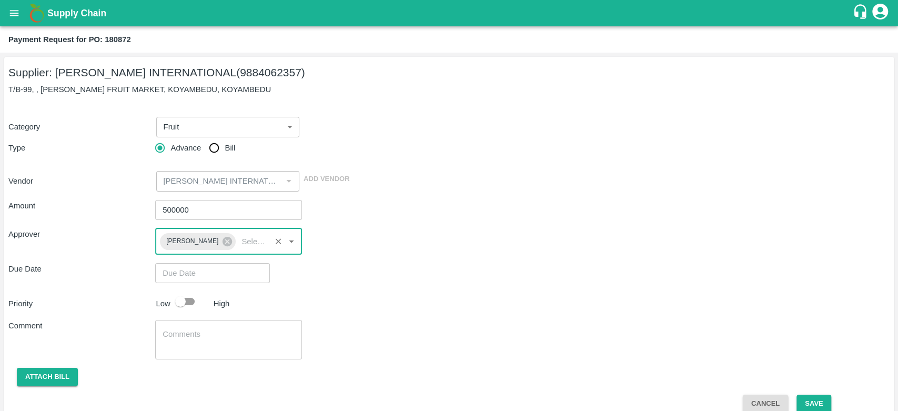
type input "DD/MM/YYYY hh:mm aa"
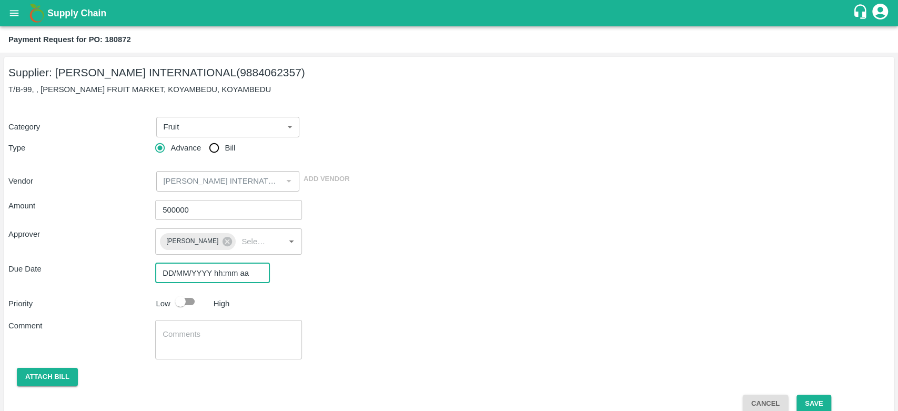
click at [195, 275] on input "DD/MM/YYYY hh:mm aa" at bounding box center [208, 273] width 107 height 20
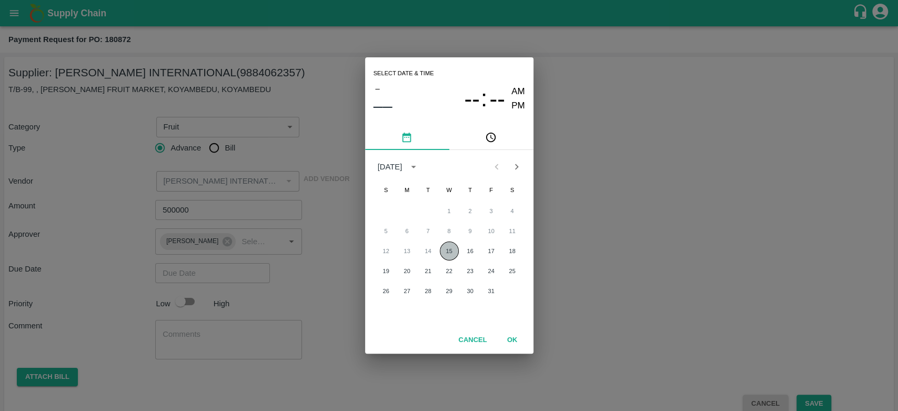
click at [449, 247] on button "15" at bounding box center [449, 250] width 19 height 19
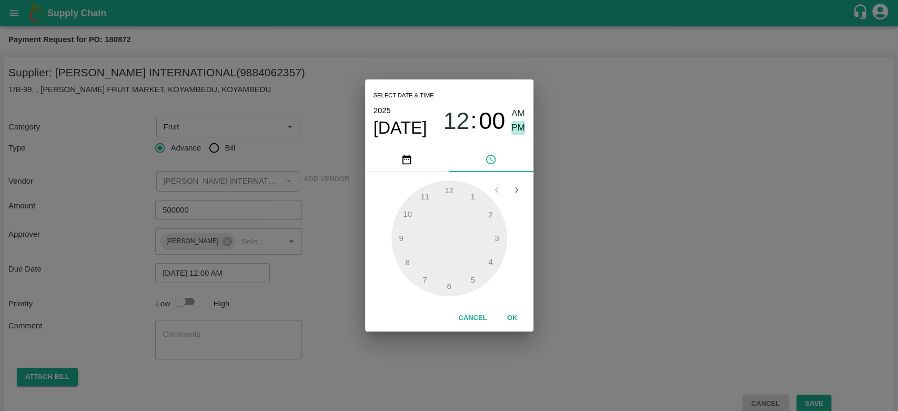
click at [513, 130] on span "PM" at bounding box center [518, 128] width 14 height 14
click at [472, 194] on div at bounding box center [449, 238] width 116 height 116
click at [455, 282] on div at bounding box center [449, 238] width 116 height 116
click at [448, 290] on div at bounding box center [449, 238] width 116 height 116
type input "15/10/2025 01:30 PM"
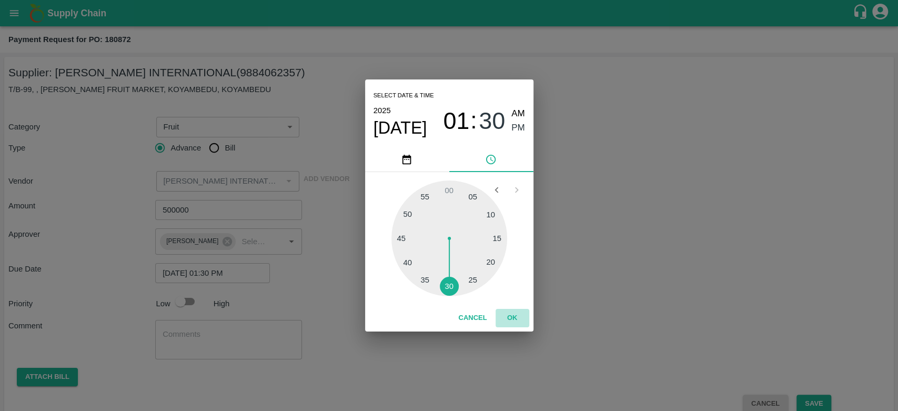
click at [515, 319] on button "OK" at bounding box center [513, 318] width 34 height 18
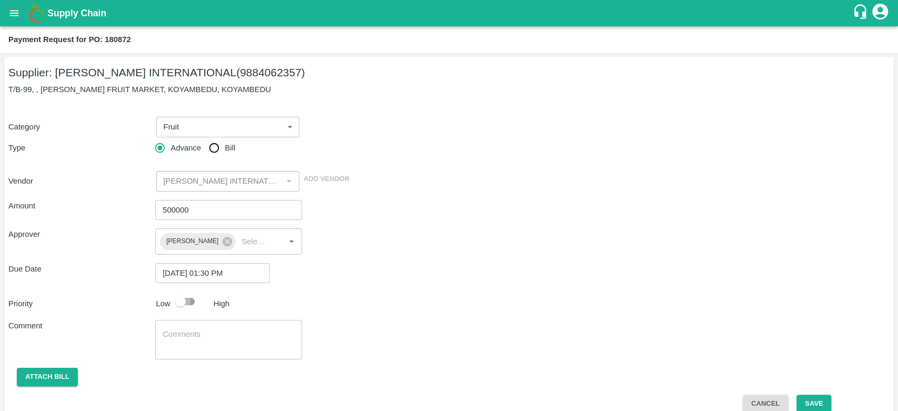
click at [196, 301] on input "checkbox" at bounding box center [180, 301] width 60 height 20
checkbox input "true"
click at [810, 399] on button "Save" at bounding box center [814, 404] width 35 height 18
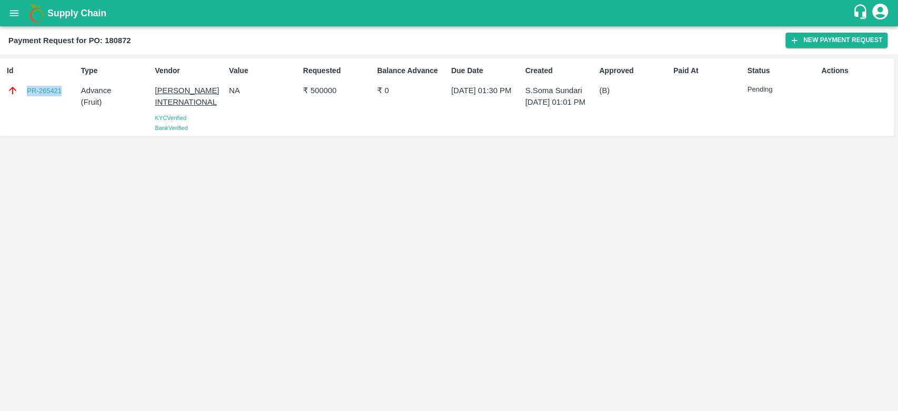
drag, startPoint x: 68, startPoint y: 89, endPoint x: 23, endPoint y: 89, distance: 45.8
click at [23, 89] on div "PR-265421" at bounding box center [42, 91] width 70 height 12
copy link "PR-265421"
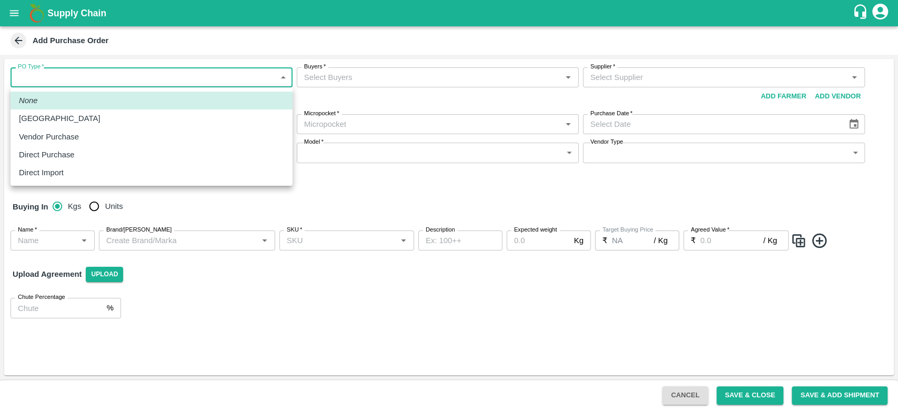
click at [93, 77] on body "Supply Chain Add Purchase Order PO Type   * ​ PO Type Buyers   * Buyers   * Sup…" at bounding box center [449, 205] width 898 height 411
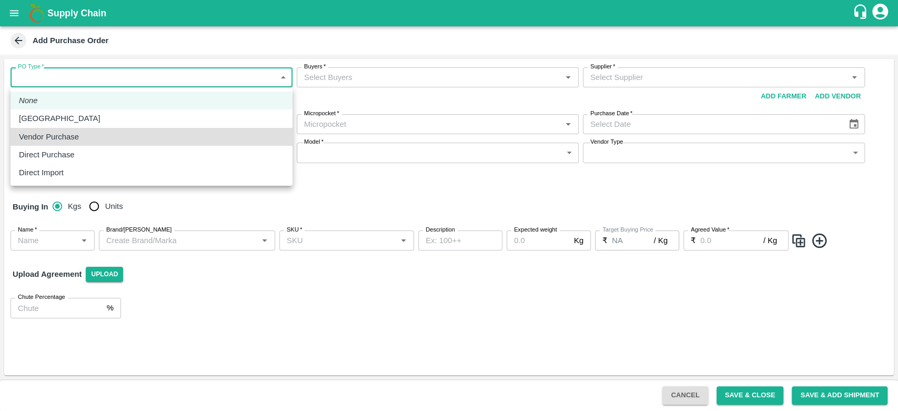
type input "2"
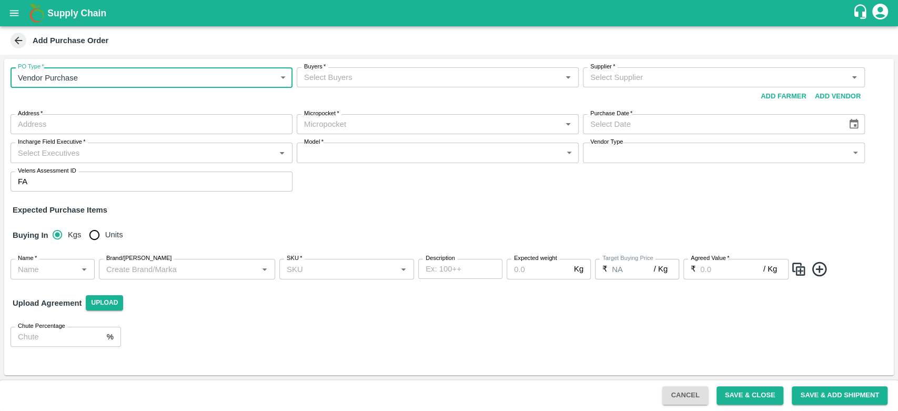
click at [349, 71] on input "Buyers   *" at bounding box center [429, 78] width 258 height 14
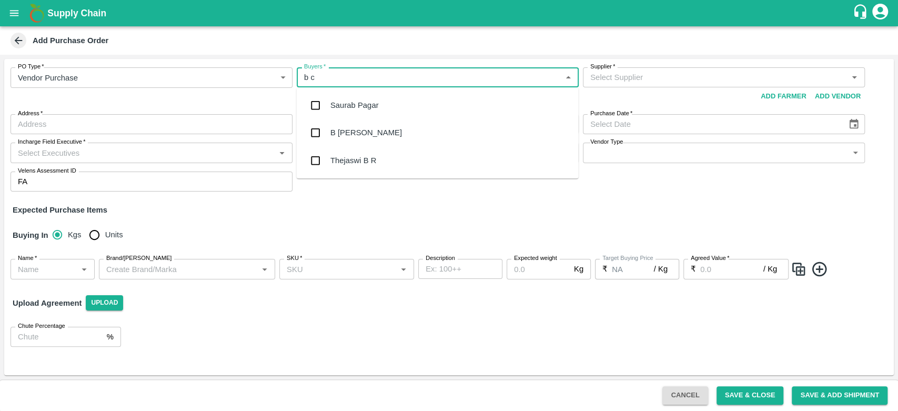
type input "b ch"
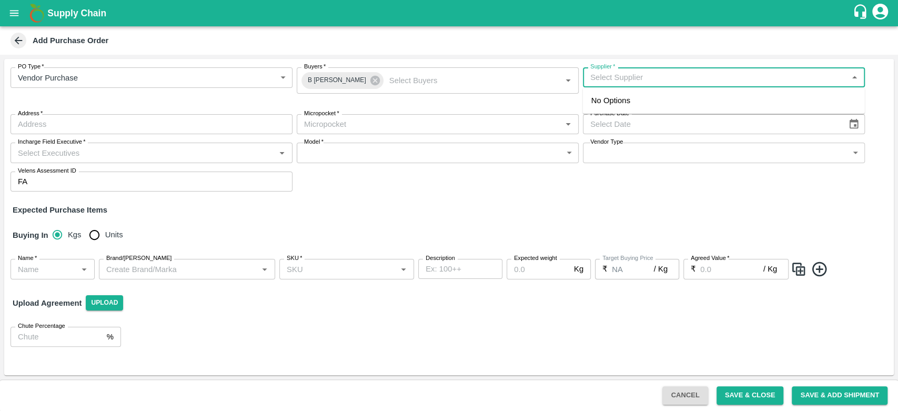
click at [657, 83] on input "Supplier   *" at bounding box center [715, 78] width 258 height 14
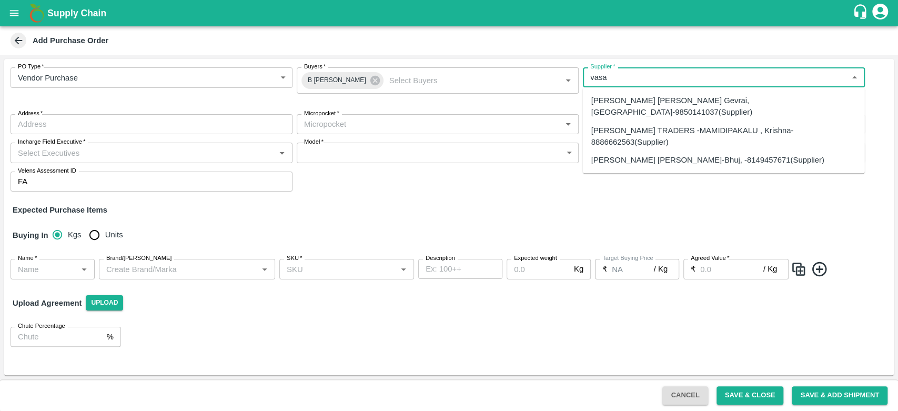
click at [662, 125] on div "VASAVI TRADERS -MAMIDIPAKALU , Krishna-8886662563(Supplier)" at bounding box center [723, 137] width 265 height 24
type input "VASAVI TRADERS -MAMIDIPAKALU , Krishna-8886662563(Supplier)"
type input "MAMIDIPAKALU , Krishna, VIJAYAWADA, Andhra Pradesh"
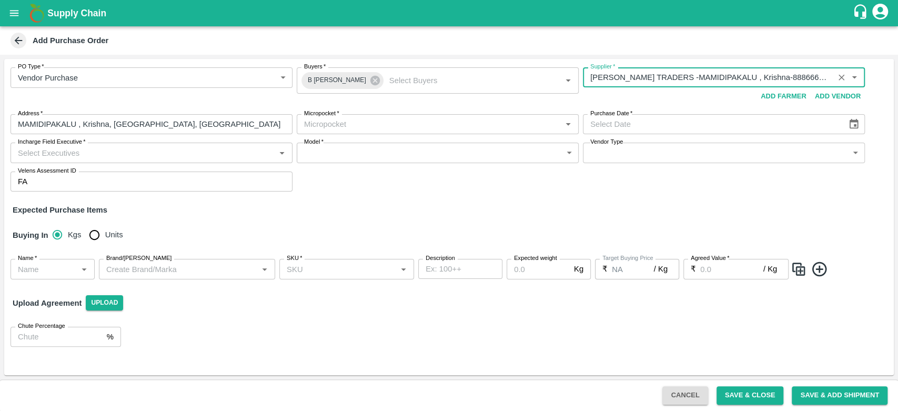
type input "VASAVI TRADERS -MAMIDIPAKALU , Krishna-8886662563(Supplier)"
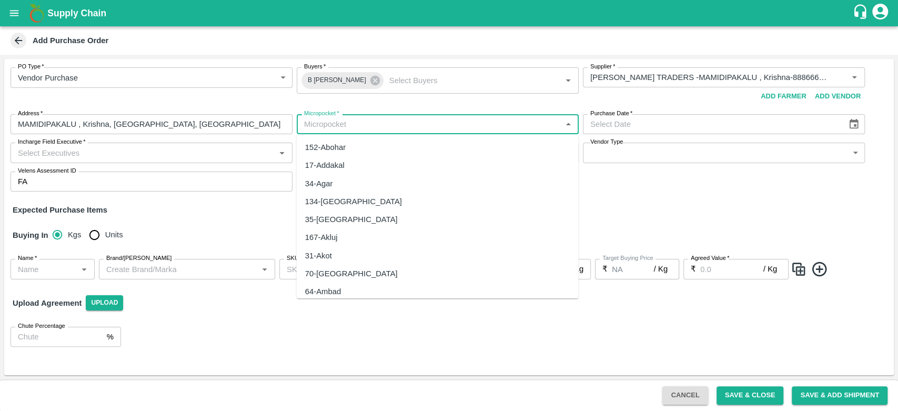
click at [338, 120] on input "Micropocket   *" at bounding box center [429, 124] width 258 height 14
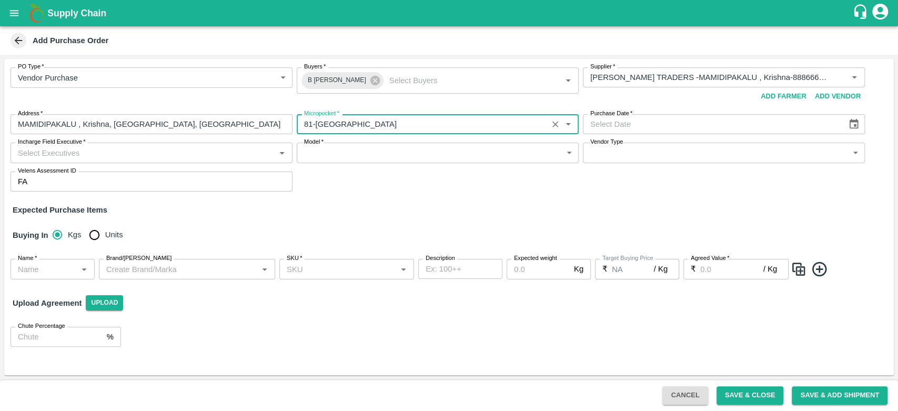
type input "81-Bangalore"
type input "DD/MM/YYYY"
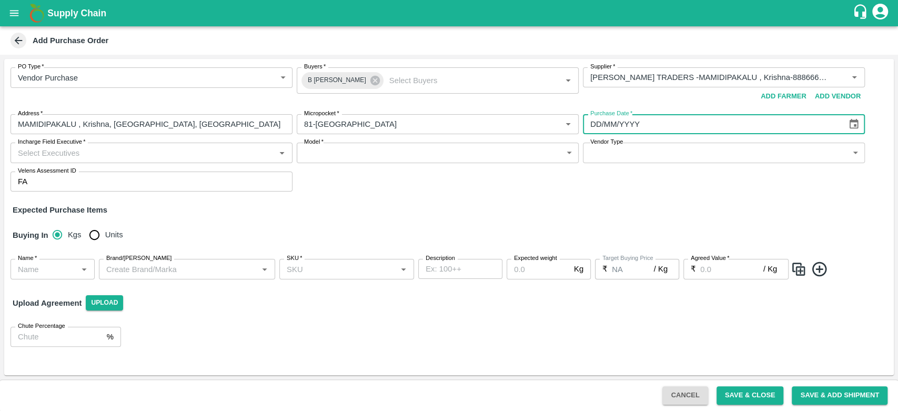
click at [631, 129] on input "DD/MM/YYYY" at bounding box center [711, 124] width 257 height 20
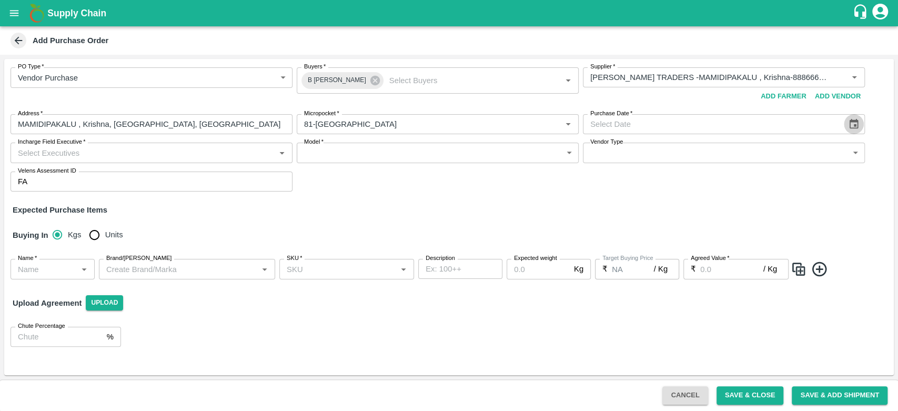
click at [855, 128] on icon "Choose date" at bounding box center [854, 124] width 9 height 10
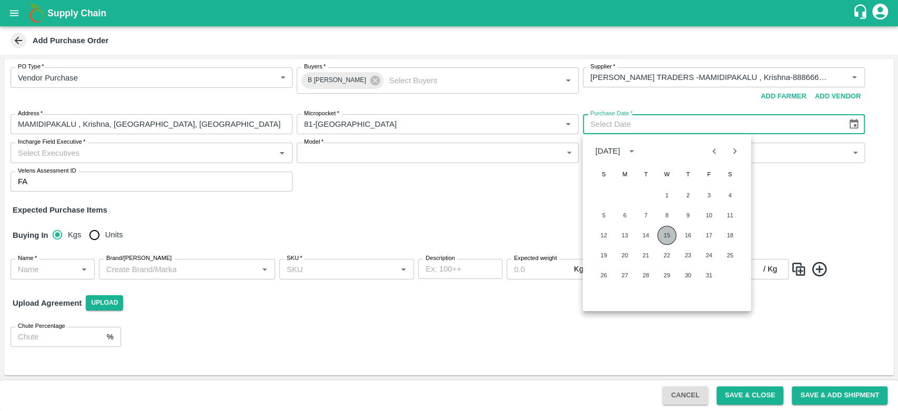
click at [664, 231] on button "15" at bounding box center [667, 235] width 19 height 19
type input "15/10/2025"
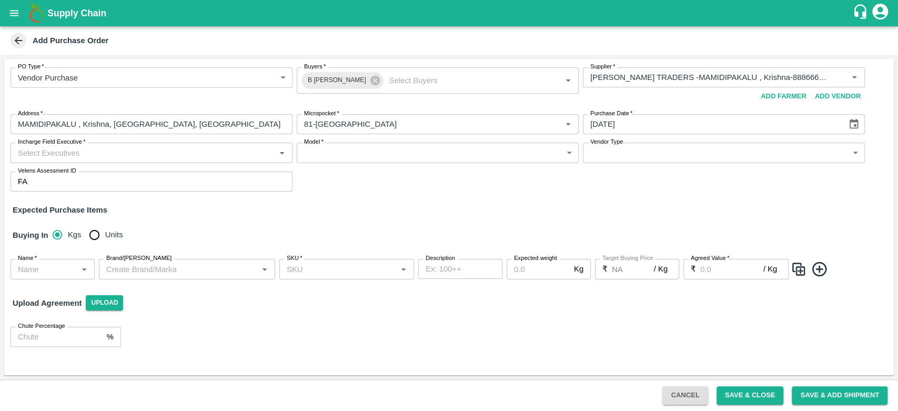
click at [149, 155] on input "Incharge Field Executive   *" at bounding box center [143, 153] width 258 height 14
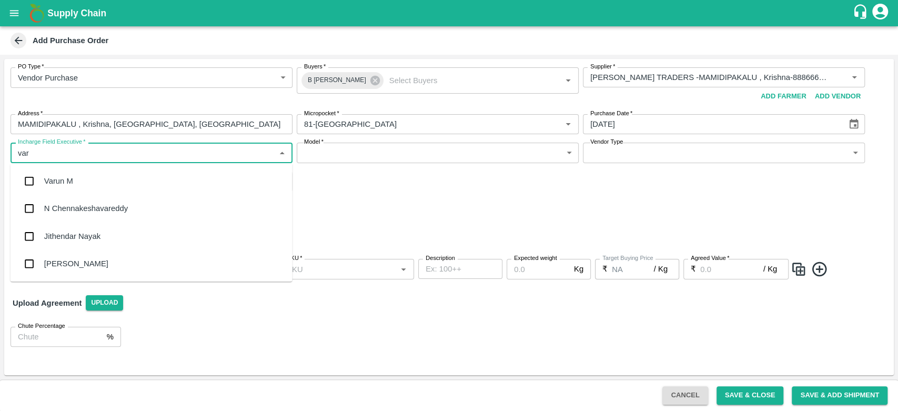
type input "varu"
click at [146, 184] on div "Varun M" at bounding box center [152, 180] width 282 height 27
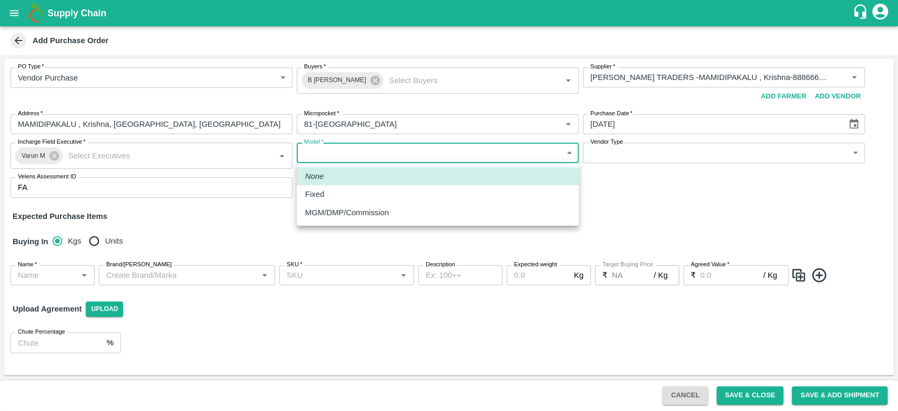
click at [346, 148] on body "Supply Chain Add Purchase Order PO Type   * Vendor Purchase 2 PO Type Buyers   …" at bounding box center [449, 205] width 898 height 411
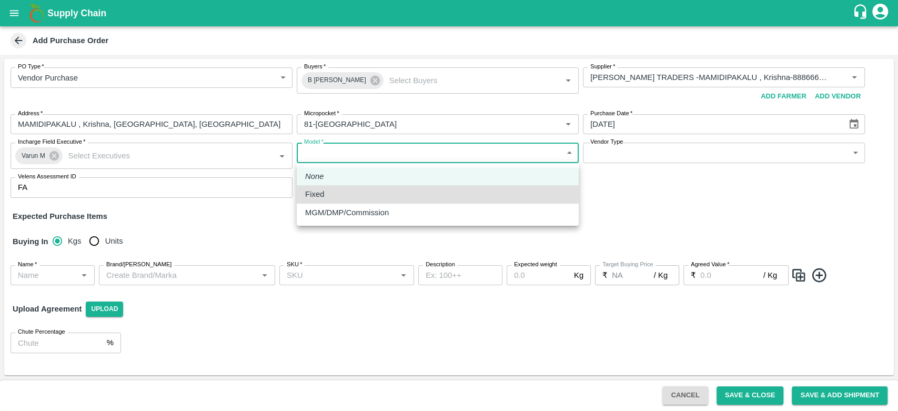
type input "Fixed"
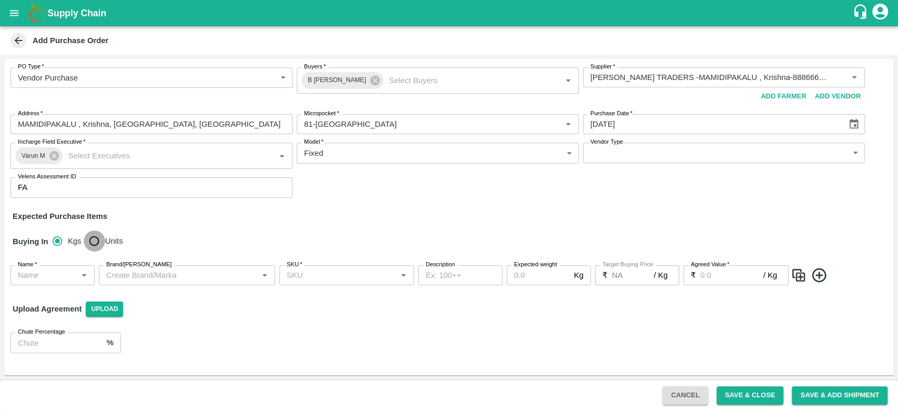
click at [96, 239] on input "Units" at bounding box center [94, 240] width 21 height 21
radio input "true"
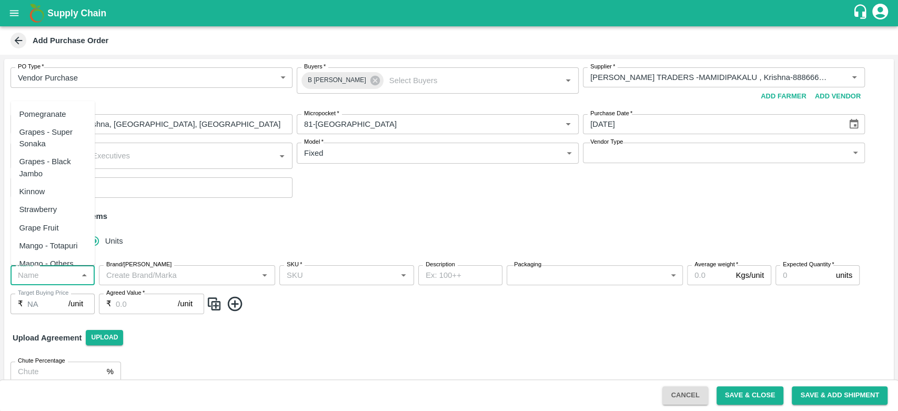
click at [67, 276] on input "Name   *" at bounding box center [44, 275] width 61 height 14
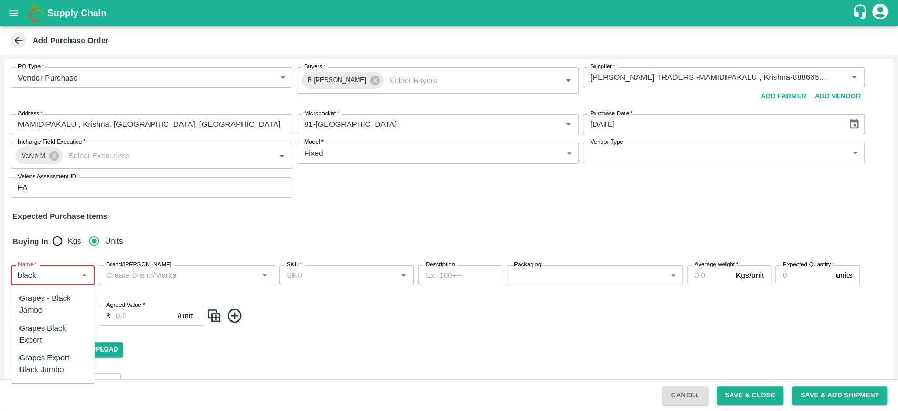
click at [73, 304] on div "Grapes - Black Jambo" at bounding box center [52, 305] width 67 height 24
type input "Grapes - Black Jambo"
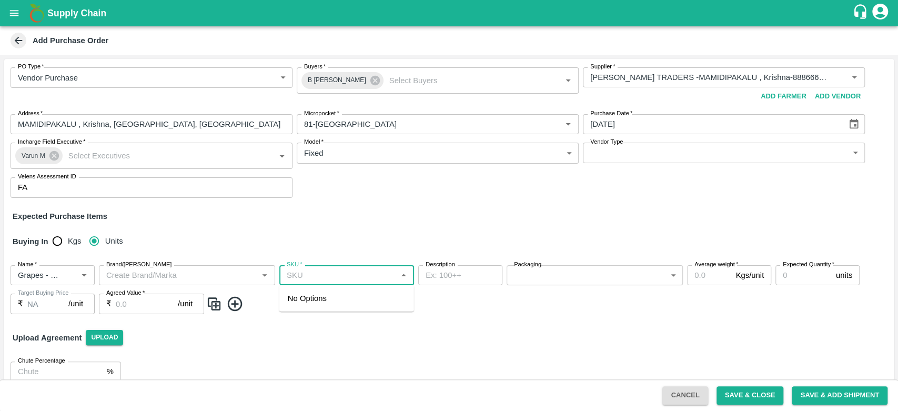
click at [323, 270] on input "SKU   *" at bounding box center [338, 275] width 111 height 14
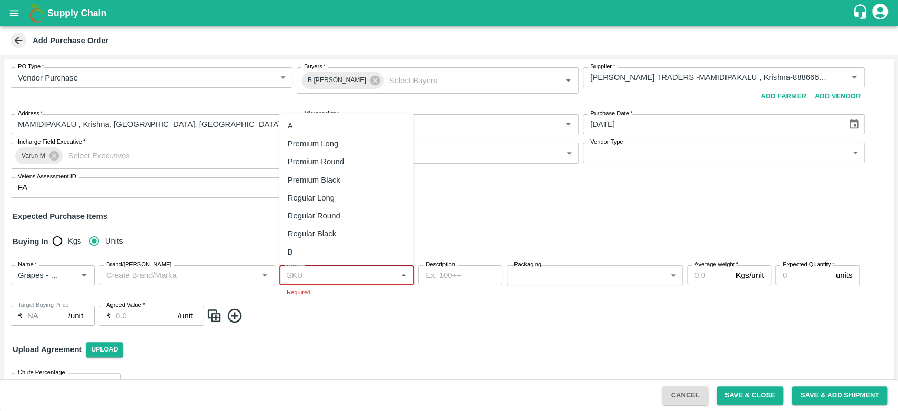
click at [324, 275] on input "SKU   *" at bounding box center [338, 275] width 111 height 14
click at [344, 185] on div "Premium Black" at bounding box center [346, 179] width 135 height 18
type input "Premium Black"
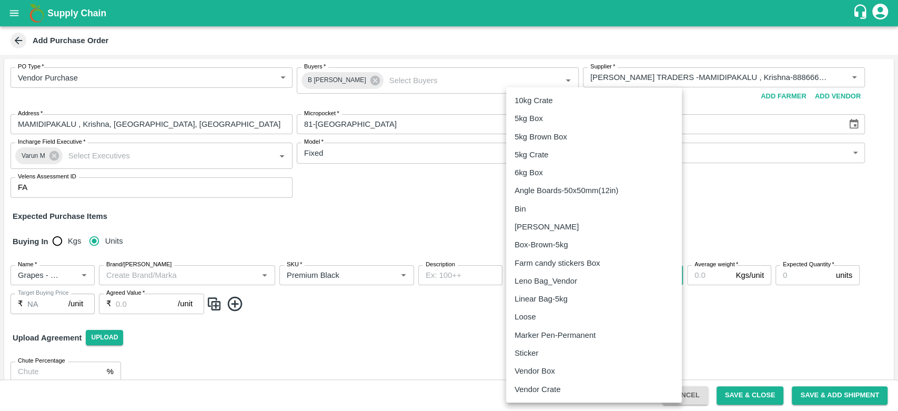
click at [576, 277] on body "Supply Chain Add Purchase Order PO Type   * Vendor Purchase 2 PO Type Buyers   …" at bounding box center [449, 205] width 898 height 411
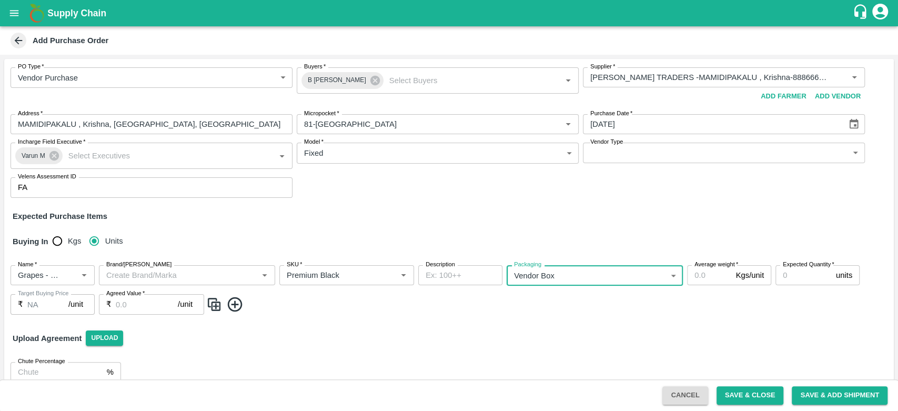
type input "276"
click at [714, 276] on input "Average weight   *" at bounding box center [709, 275] width 44 height 20
type input "10"
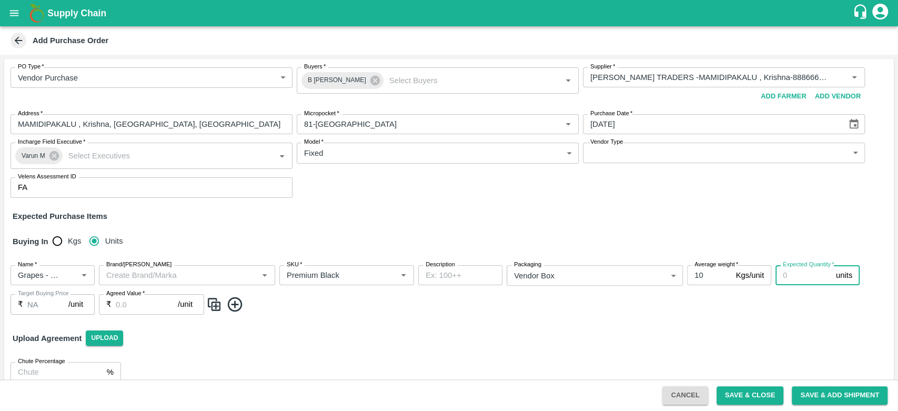
click at [793, 277] on input "Expected Quantity   *" at bounding box center [804, 275] width 56 height 20
paste input "1052"
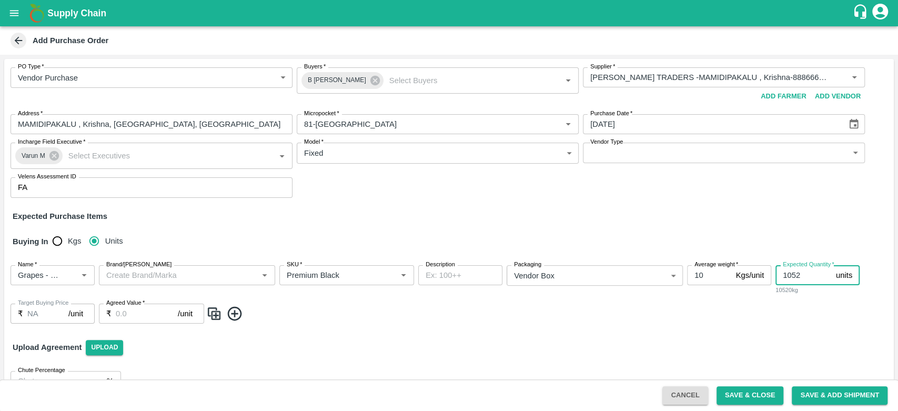
type input "1052"
click at [154, 314] on input "Agreed Value   *" at bounding box center [147, 314] width 62 height 20
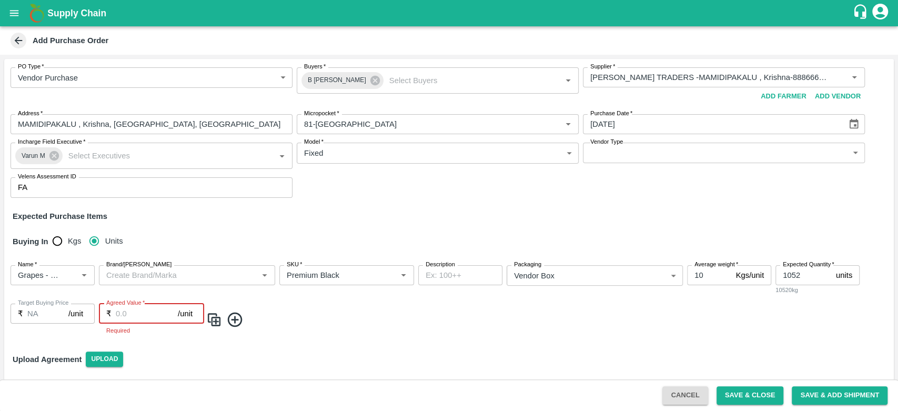
paste input "475"
type input "475"
click at [374, 340] on div "Name   * Name   * Brand/Marka Brand/Marka SKU   * SKU   * Description x Descrip…" at bounding box center [449, 299] width 890 height 85
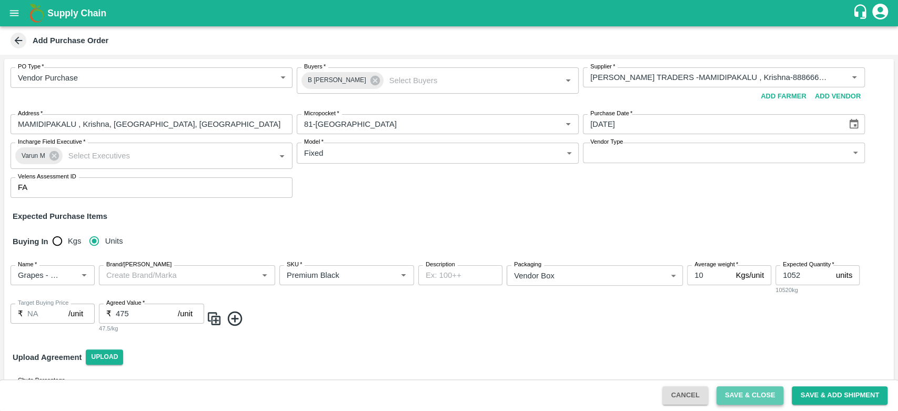
click at [753, 389] on button "Save & Close" at bounding box center [750, 395] width 67 height 18
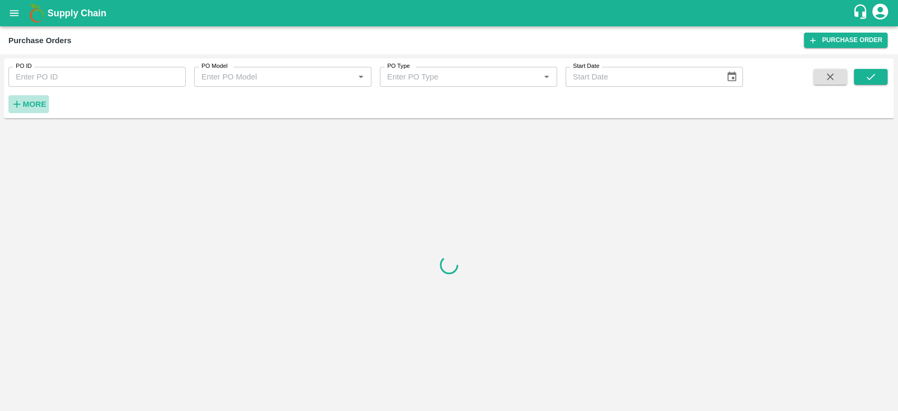
click at [25, 100] on strong "More" at bounding box center [35, 104] width 24 height 8
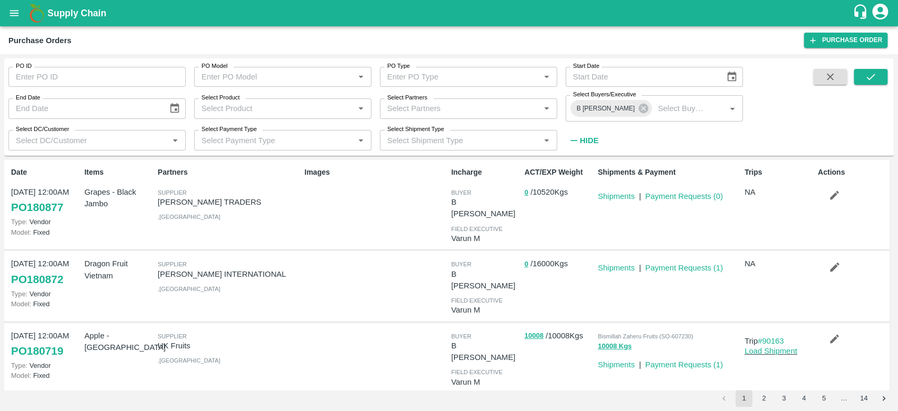
drag, startPoint x: 72, startPoint y: 212, endPoint x: 29, endPoint y: 209, distance: 42.7
click at [29, 209] on div "Date 15 Oct, 12:00AM PO 180877 Type: Vendor Model: Fixed" at bounding box center [43, 205] width 73 height 84
click at [57, 205] on link "PO 180877" at bounding box center [37, 207] width 52 height 19
click at [44, 76] on input "PO ID" at bounding box center [96, 77] width 177 height 20
type input "180872"
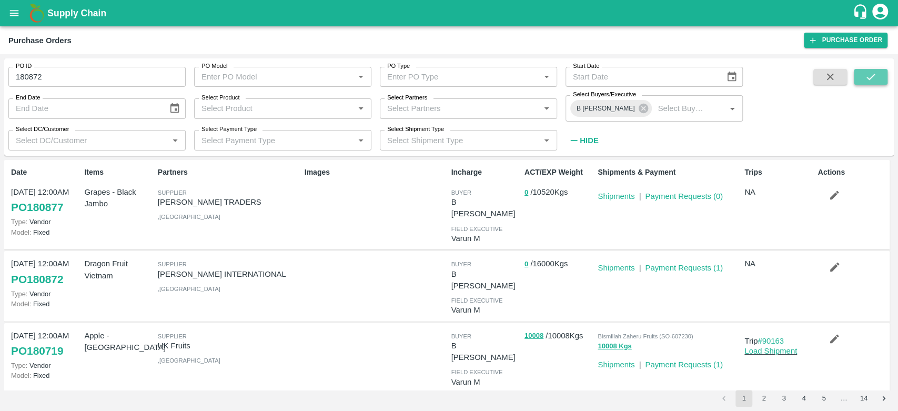
click at [875, 71] on icon "submit" at bounding box center [871, 77] width 12 height 12
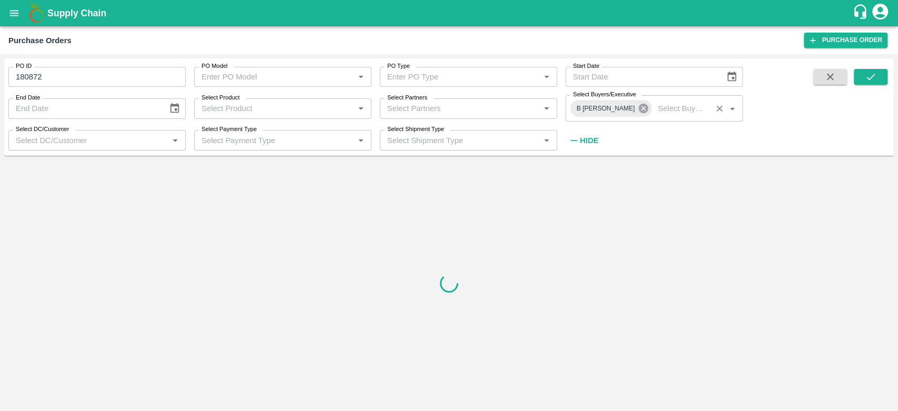
click at [639, 113] on icon at bounding box center [643, 108] width 9 height 9
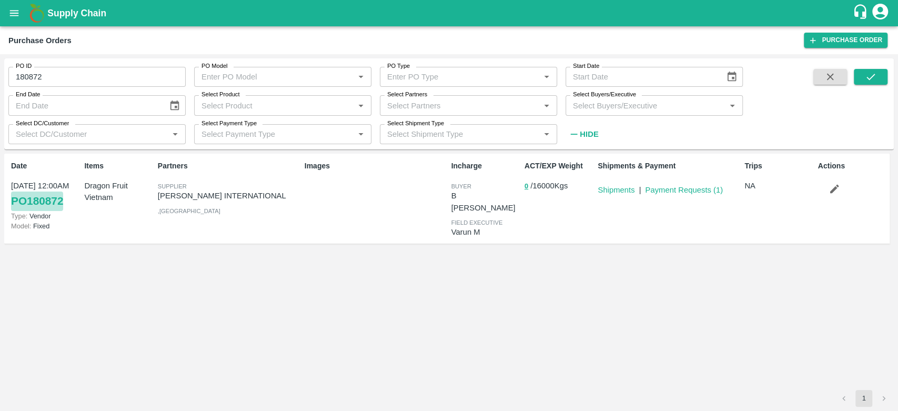
click at [57, 203] on link "PO 180872" at bounding box center [37, 201] width 52 height 19
click at [15, 10] on icon "open drawer" at bounding box center [14, 13] width 12 height 12
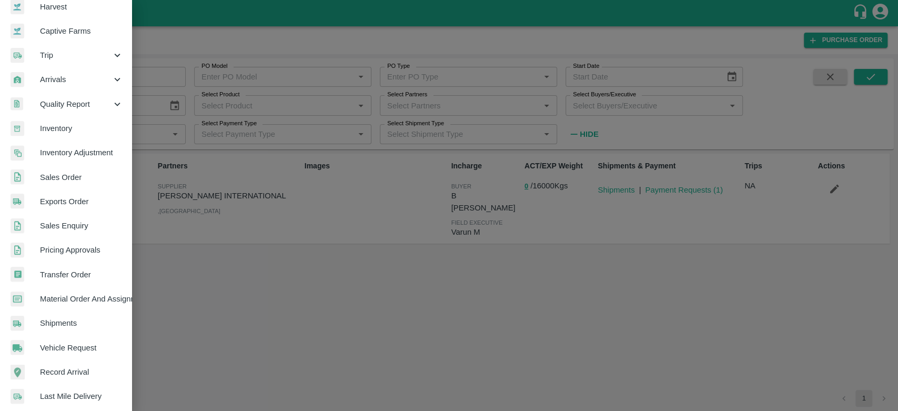
scroll to position [86, 0]
click at [90, 299] on span "Material Order And Assignment" at bounding box center [81, 299] width 83 height 12
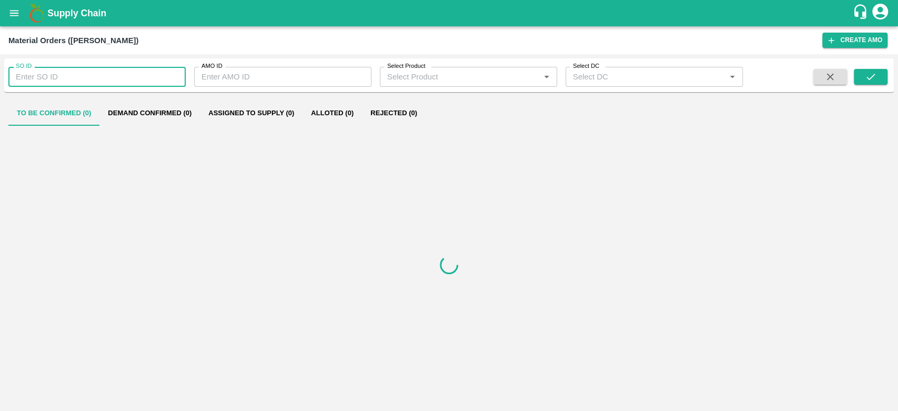
click at [75, 86] on input "SO ID" at bounding box center [96, 77] width 177 height 20
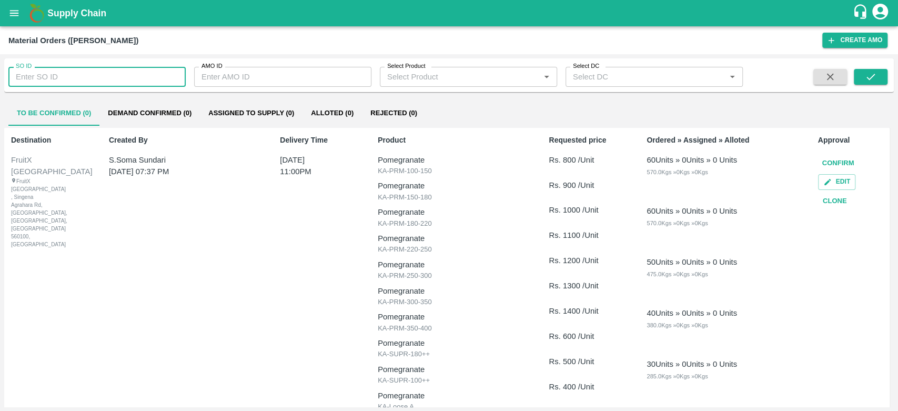
paste input "607270"
type input "607270"
click at [862, 71] on button "submit" at bounding box center [871, 77] width 34 height 16
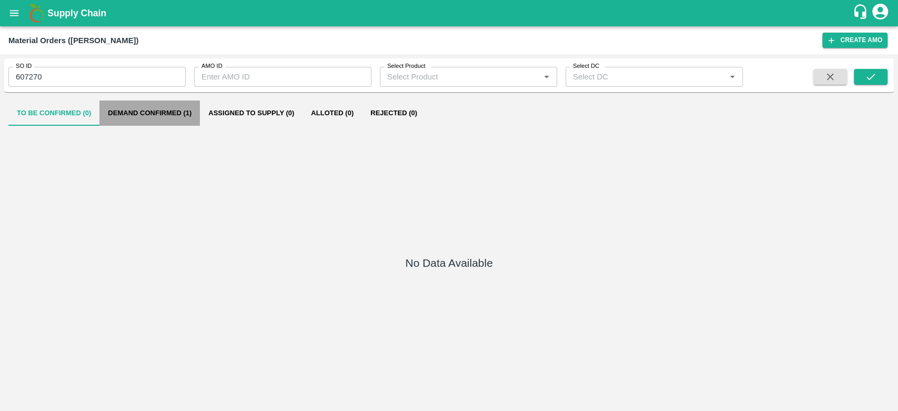
click at [169, 118] on button "Demand Confirmed (1)" at bounding box center [149, 112] width 100 height 25
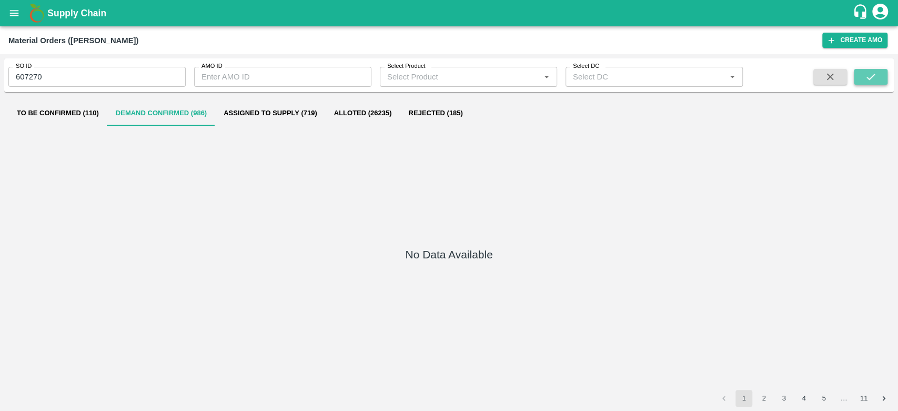
click at [867, 79] on icon "submit" at bounding box center [871, 77] width 12 height 12
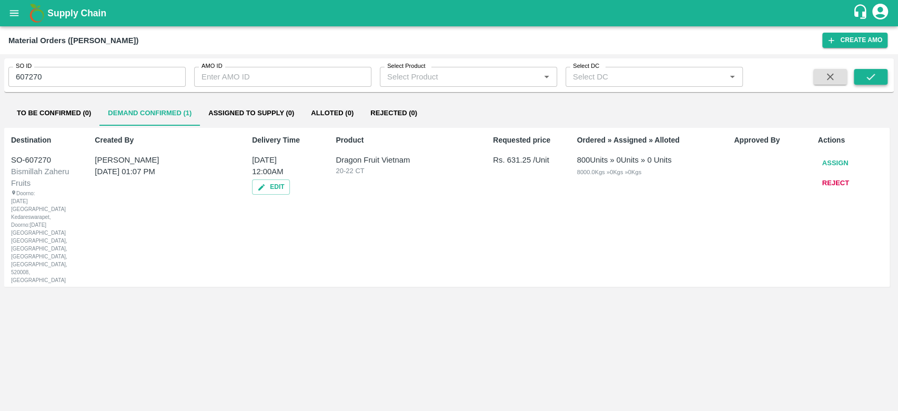
click at [867, 79] on icon "submit" at bounding box center [871, 77] width 12 height 12
click at [829, 164] on button "Assign" at bounding box center [835, 163] width 35 height 18
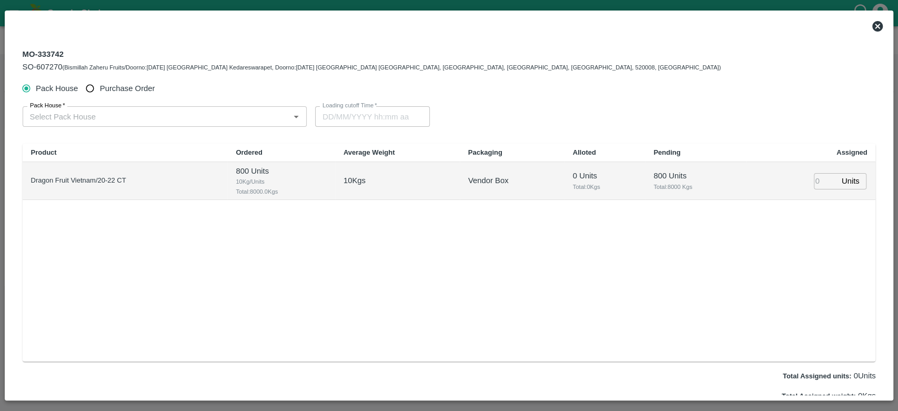
click at [122, 88] on span "Purchase Order" at bounding box center [127, 89] width 55 height 12
click at [100, 88] on input "Purchase Order" at bounding box center [89, 88] width 19 height 19
radio input "true"
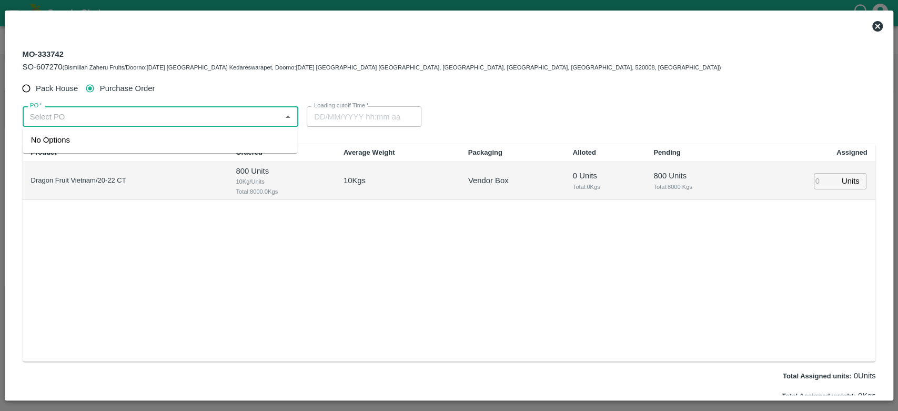
click at [126, 114] on input "PO   *" at bounding box center [152, 116] width 253 height 14
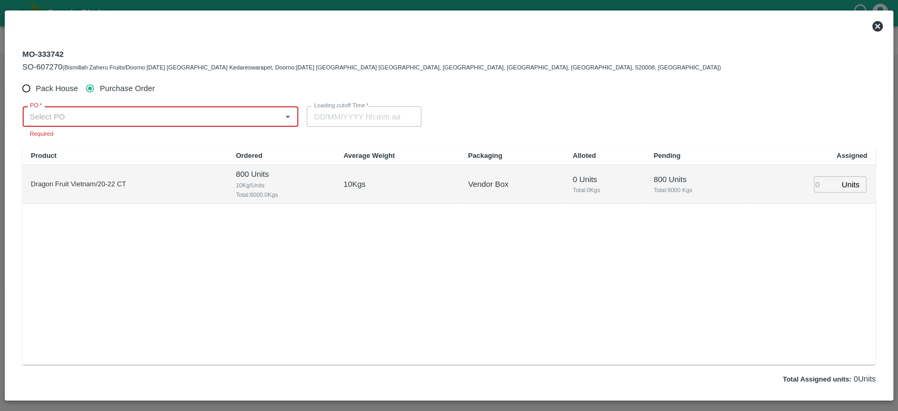
paste input "180872"
click at [93, 138] on div "PO-180872(AMY INTERNATIONAL-9884062357)" at bounding box center [140, 140] width 219 height 12
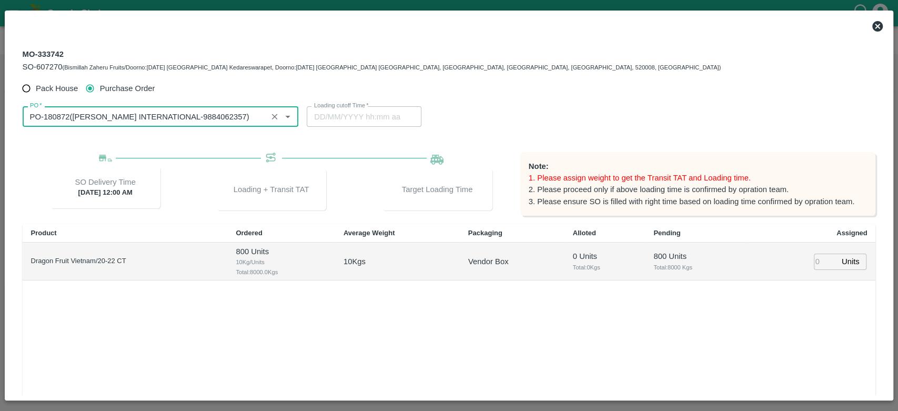
type input "PO-180872(AMY INTERNATIONAL-9884062357)"
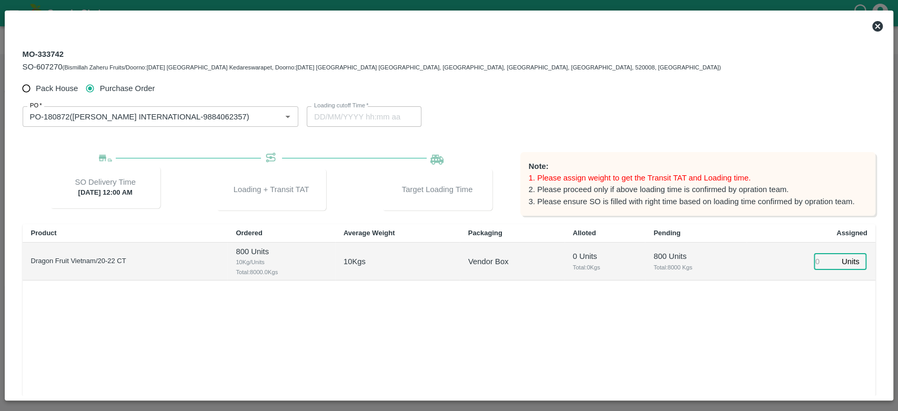
click at [821, 261] on input "number" at bounding box center [825, 262] width 23 height 16
type input "800"
type input "16/10/2025 06:00 AM"
click at [749, 315] on div "Product Ordered Average Weight Packaging Alloted Pending Assigned Dragon Fruit …" at bounding box center [449, 333] width 853 height 218
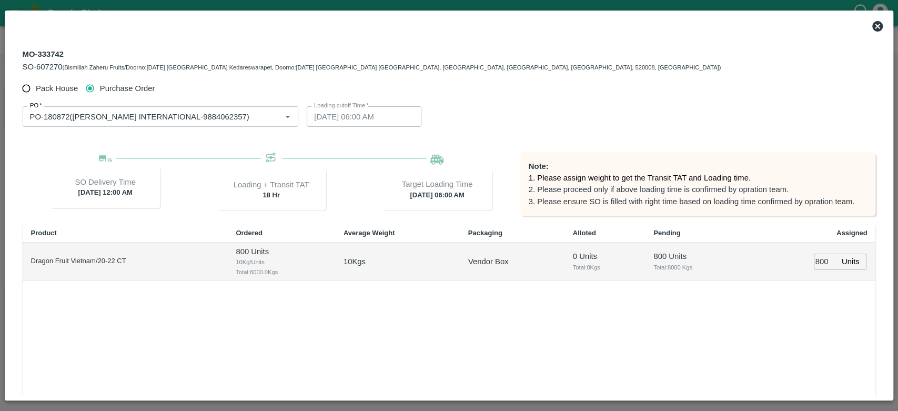
scroll to position [113, 0]
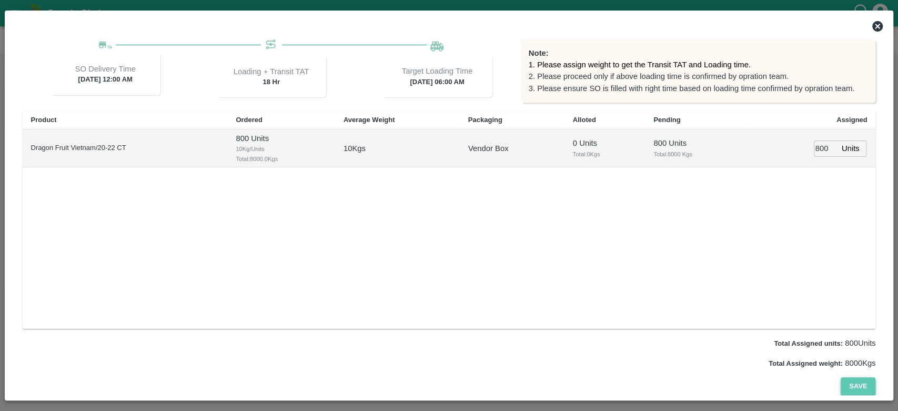
click at [862, 378] on button "Save" at bounding box center [858, 386] width 35 height 18
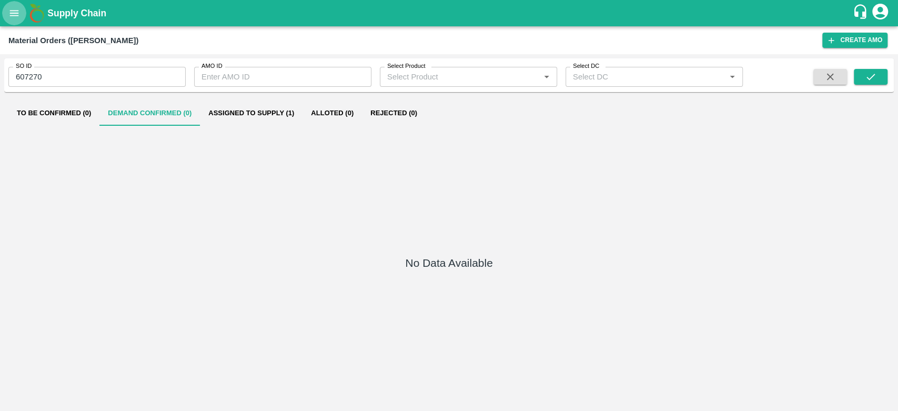
click at [11, 14] on icon "open drawer" at bounding box center [14, 13] width 12 height 12
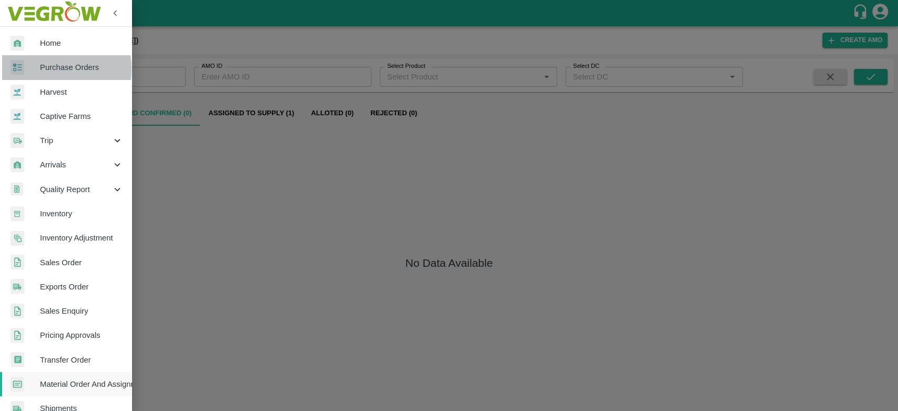
click at [41, 69] on span "Purchase Orders" at bounding box center [81, 68] width 83 height 12
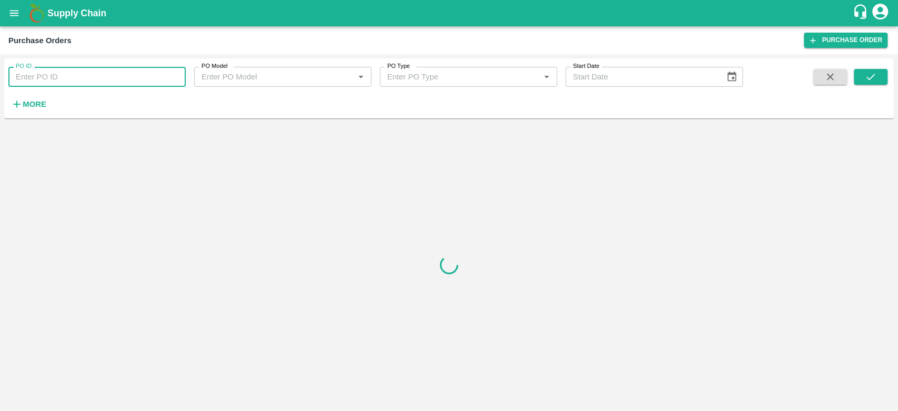
click at [84, 79] on input "PO ID" at bounding box center [96, 77] width 177 height 20
paste input "180872"
type input "180872"
click at [869, 76] on icon "submit" at bounding box center [871, 77] width 12 height 12
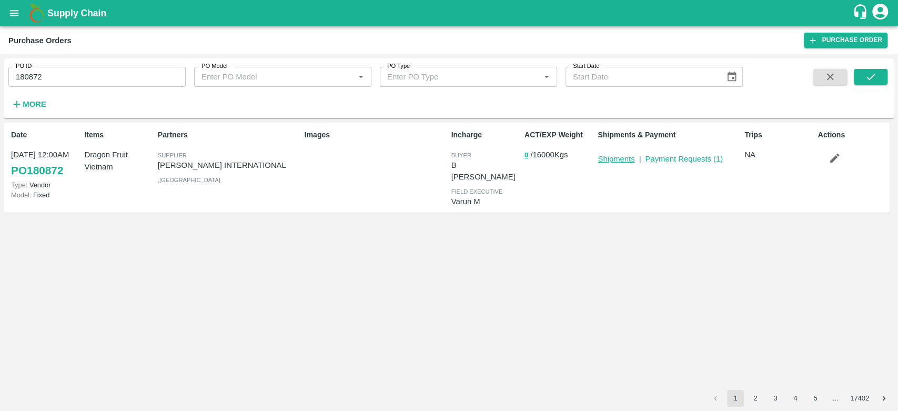
click at [611, 163] on link "Shipments" at bounding box center [616, 159] width 37 height 8
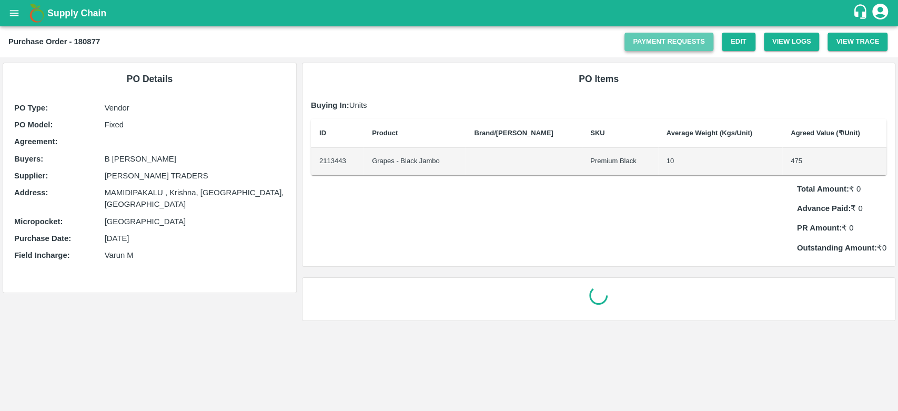
click at [670, 35] on link "Payment Requests" at bounding box center [669, 42] width 89 height 18
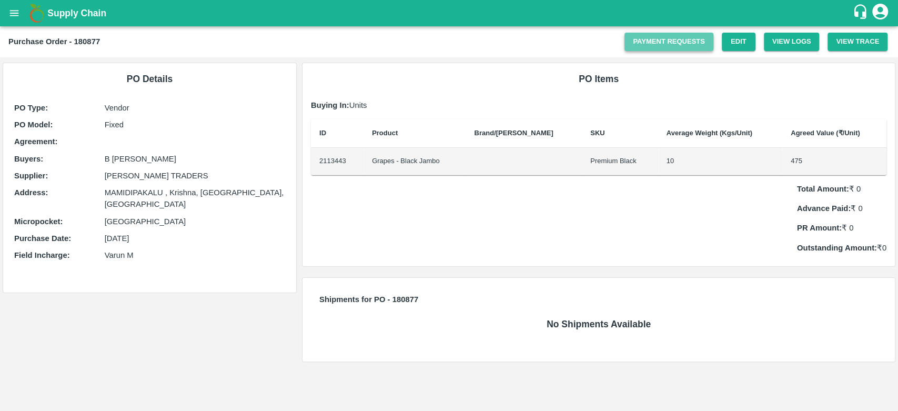
click at [660, 45] on link "Payment Requests" at bounding box center [669, 42] width 89 height 18
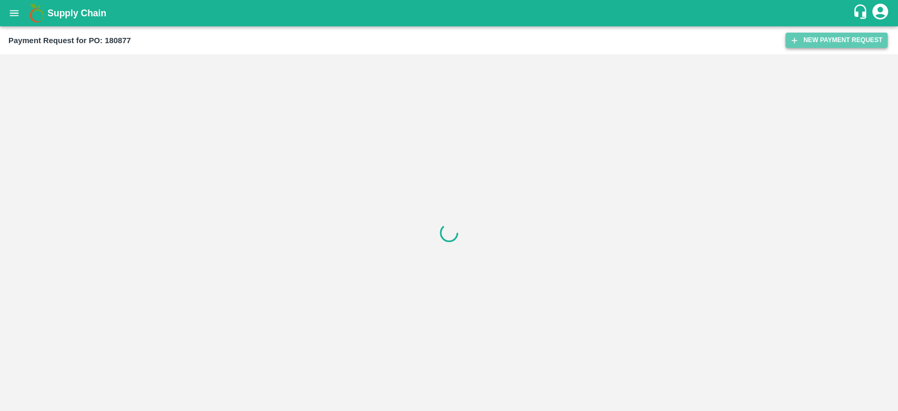
click at [820, 35] on button "New Payment Request" at bounding box center [837, 40] width 102 height 15
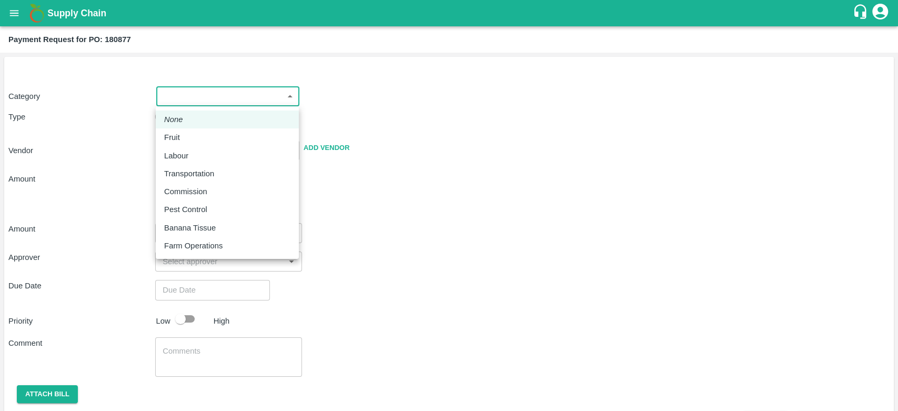
click at [236, 99] on body "Supply Chain Payment Request for PO: 180877 Category ​ ​ Type Advance Bill Vend…" at bounding box center [449, 205] width 898 height 411
click at [215, 136] on div "Fruit" at bounding box center [227, 138] width 126 height 12
type input "1"
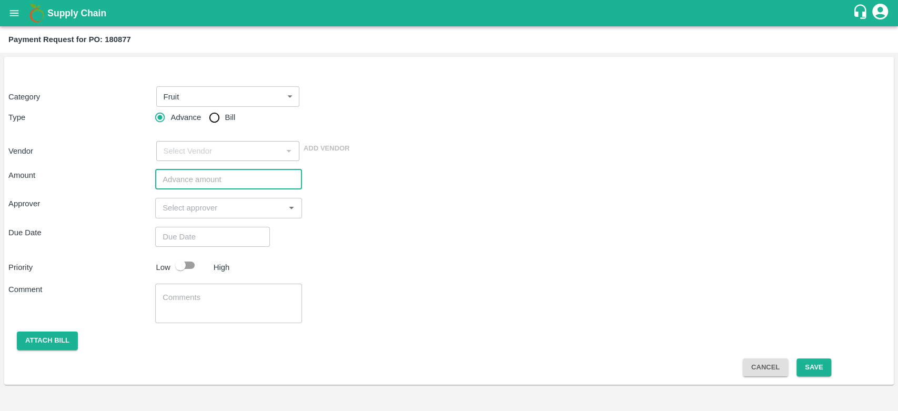
click at [196, 178] on input "number" at bounding box center [228, 179] width 147 height 20
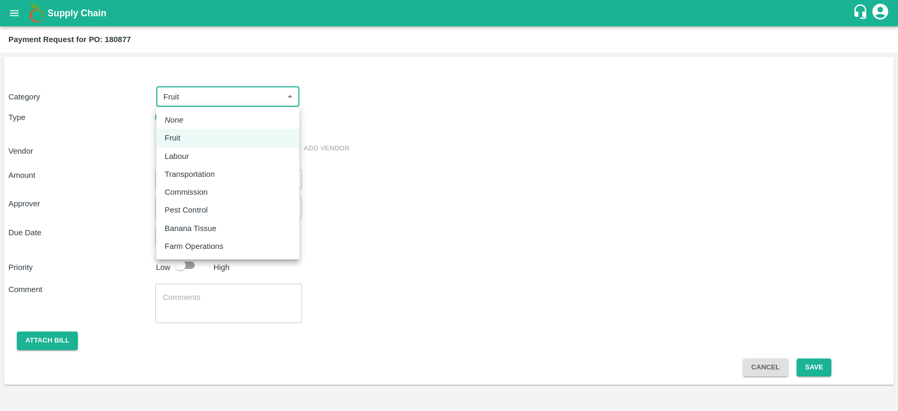
click at [220, 101] on body "Supply Chain Payment Request for PO: 180877 Category Fruit 1 ​ Type Advance Bil…" at bounding box center [449, 205] width 898 height 411
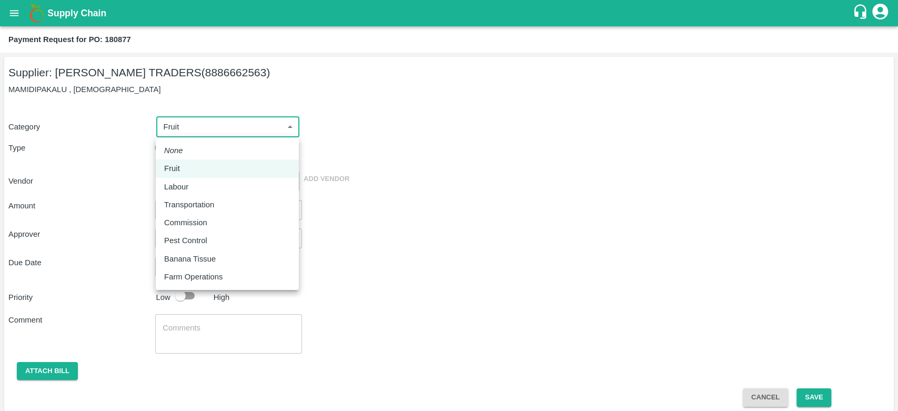
click at [206, 137] on ul "None Fruit Labour Transportation Commission Pest Control Banana Tissue Farm Ope…" at bounding box center [227, 213] width 143 height 153
click at [358, 216] on div at bounding box center [449, 205] width 898 height 411
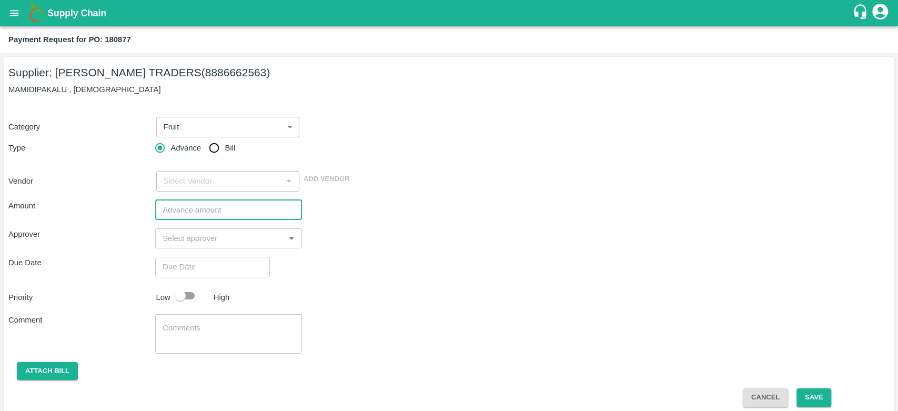
click at [257, 210] on input "number" at bounding box center [228, 210] width 147 height 20
paste input "499700"
type input "499700"
click at [221, 239] on input "input" at bounding box center [219, 238] width 123 height 14
click at [471, 281] on div "Amount 499700 ​ Approver ​ Due Date ​ Priority Low High Comment x ​ Attach bill…" at bounding box center [448, 300] width 881 height 216
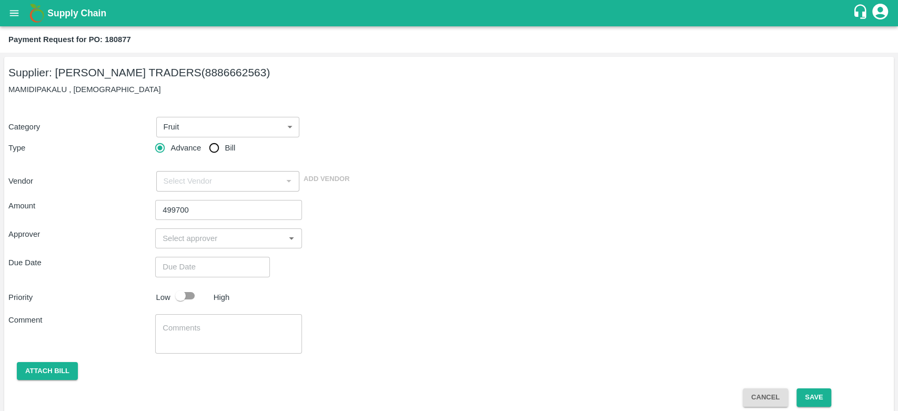
click at [284, 176] on div at bounding box center [288, 181] width 13 height 14
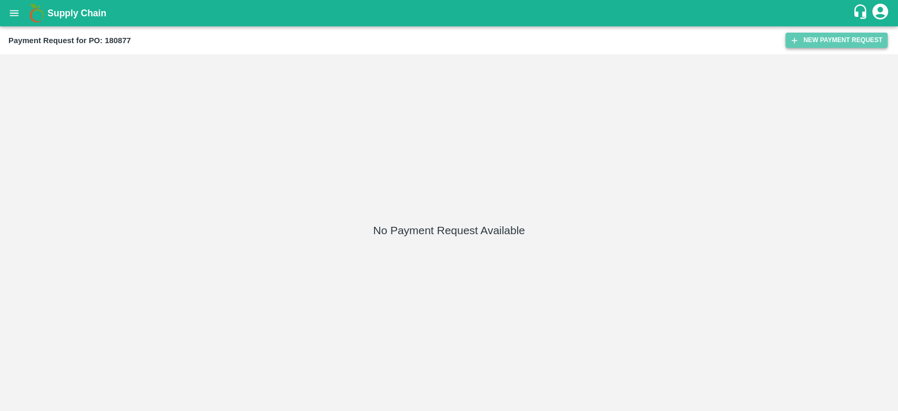
click at [819, 41] on button "New Payment Request" at bounding box center [837, 40] width 102 height 15
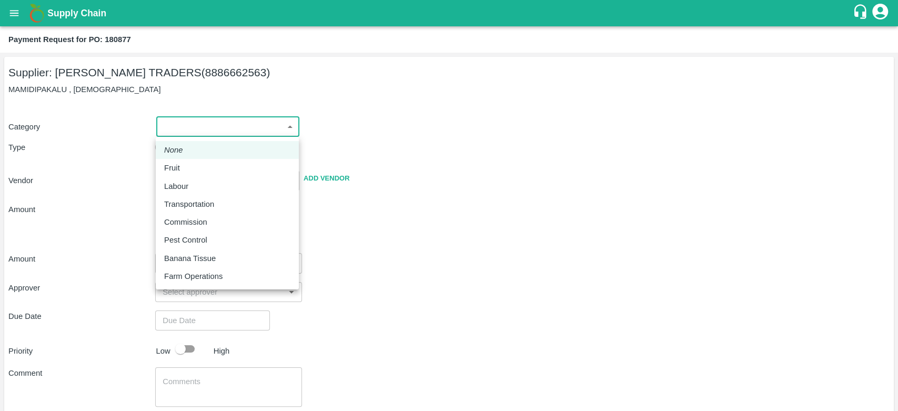
click at [235, 121] on body "Supply Chain Payment Request for PO: 180877 Supplier: [PERSON_NAME] TRADERS (88…" at bounding box center [449, 205] width 898 height 411
click at [224, 167] on div "Fruit" at bounding box center [227, 168] width 126 height 12
type input "1"
type input "VASAVI TRADERS - 8886662563(Supplier)"
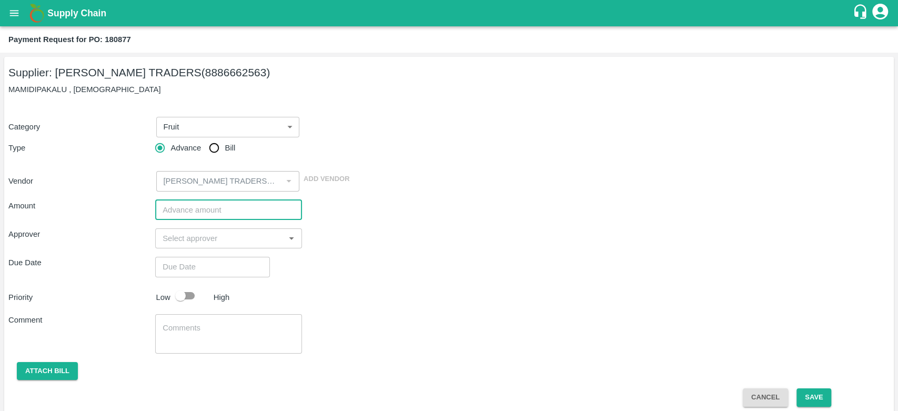
click at [198, 215] on input "number" at bounding box center [228, 210] width 147 height 20
paste input "499700"
click at [198, 215] on input "499700" at bounding box center [228, 210] width 147 height 20
type input "499700"
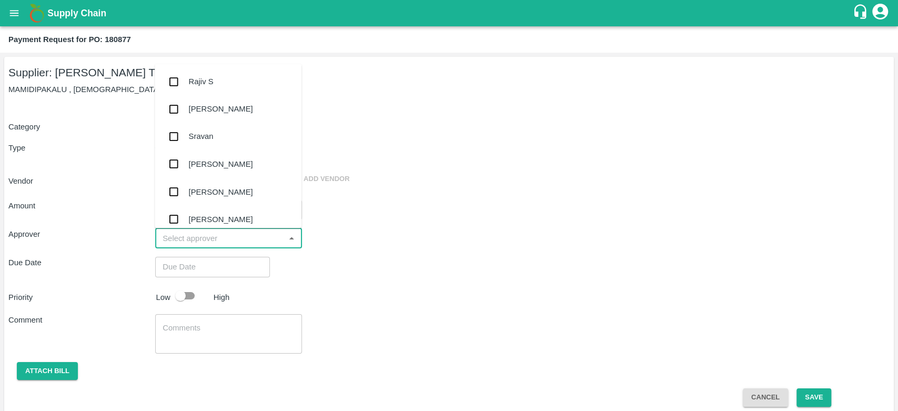
click at [193, 237] on input "input" at bounding box center [219, 238] width 123 height 14
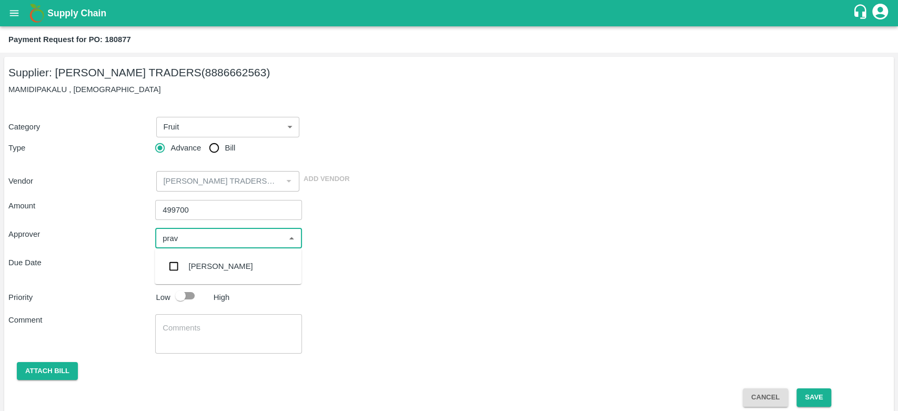
type input "prave"
click at [219, 278] on div "Praveen Kumar" at bounding box center [228, 266] width 147 height 27
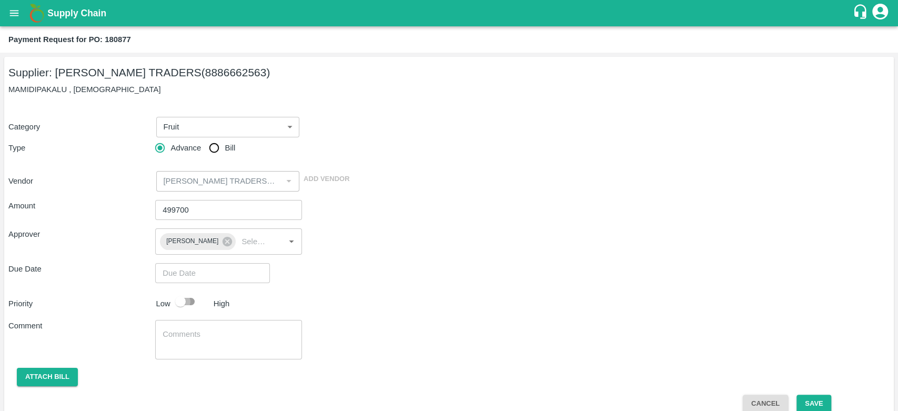
click at [187, 298] on input "checkbox" at bounding box center [180, 301] width 60 height 20
checkbox input "true"
type input "DD/MM/YYYY hh:mm aa"
click at [203, 279] on input "DD/MM/YYYY hh:mm aa" at bounding box center [208, 273] width 107 height 20
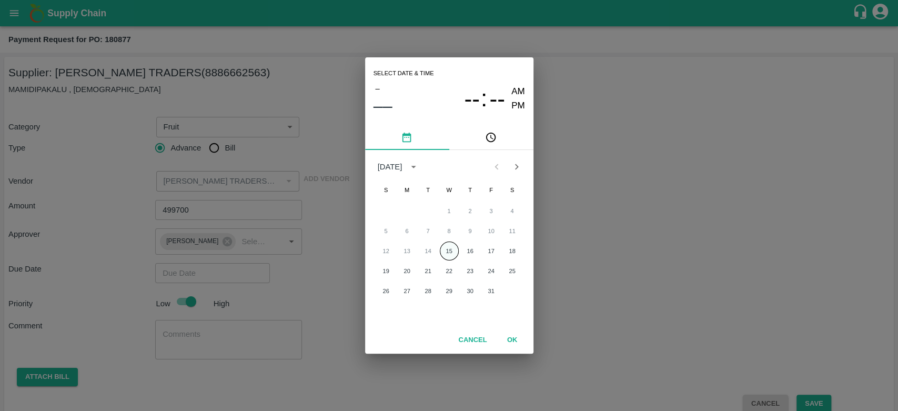
click at [450, 245] on button "15" at bounding box center [449, 250] width 19 height 19
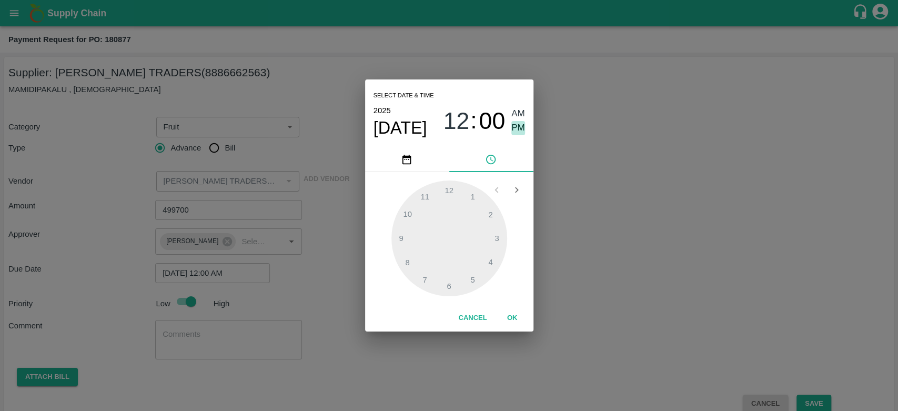
click at [520, 128] on span "PM" at bounding box center [518, 128] width 14 height 14
click at [472, 195] on div at bounding box center [449, 238] width 116 height 116
click at [447, 286] on div at bounding box center [449, 238] width 116 height 116
type input "15/10/2025 01:30 PM"
click at [513, 314] on button "OK" at bounding box center [513, 318] width 34 height 18
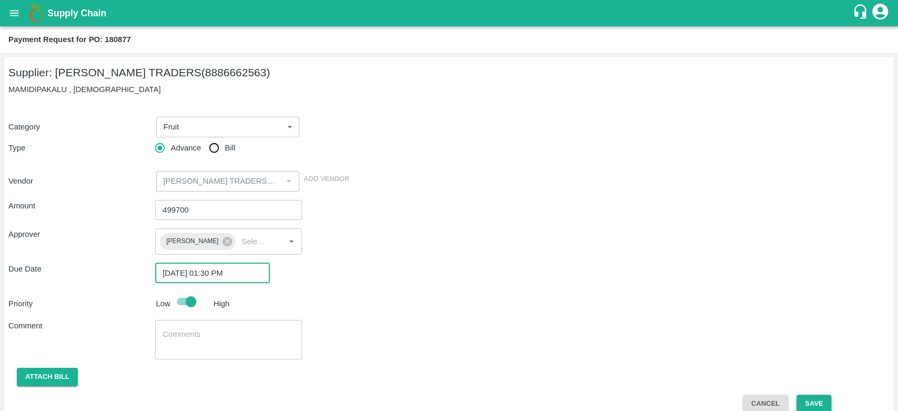
click at [809, 402] on button "Save" at bounding box center [814, 404] width 35 height 18
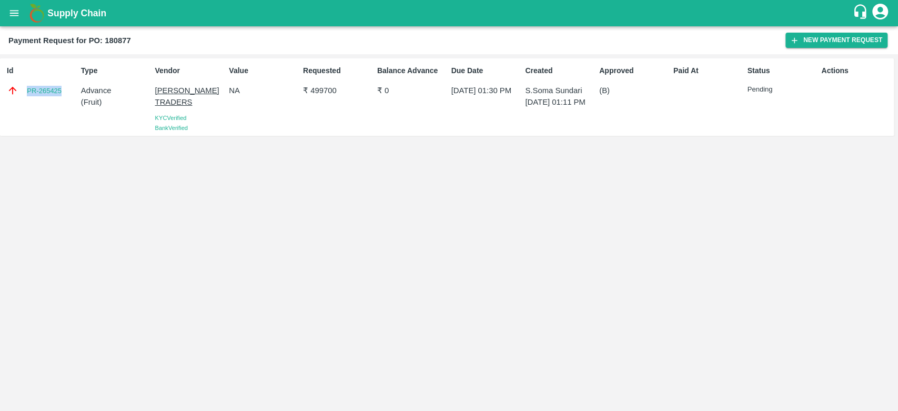
drag, startPoint x: 68, startPoint y: 90, endPoint x: 18, endPoint y: 90, distance: 50.0
click at [18, 90] on div "PR-265425" at bounding box center [42, 91] width 70 height 12
copy link "PR-265425"
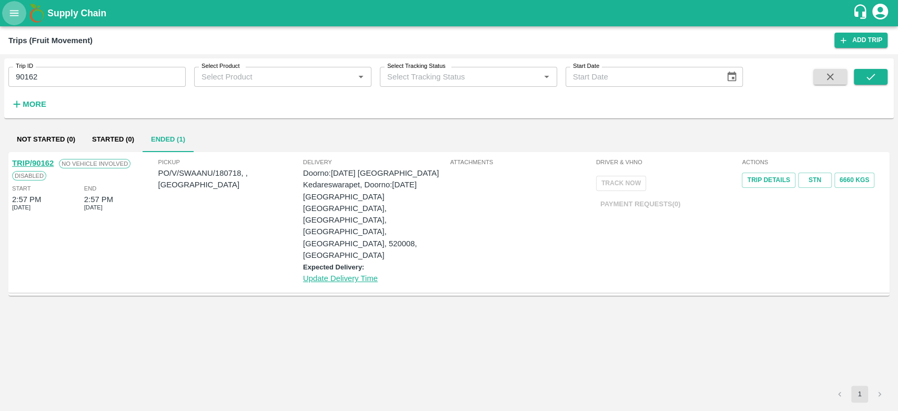
click at [16, 17] on icon "open drawer" at bounding box center [14, 13] width 12 height 12
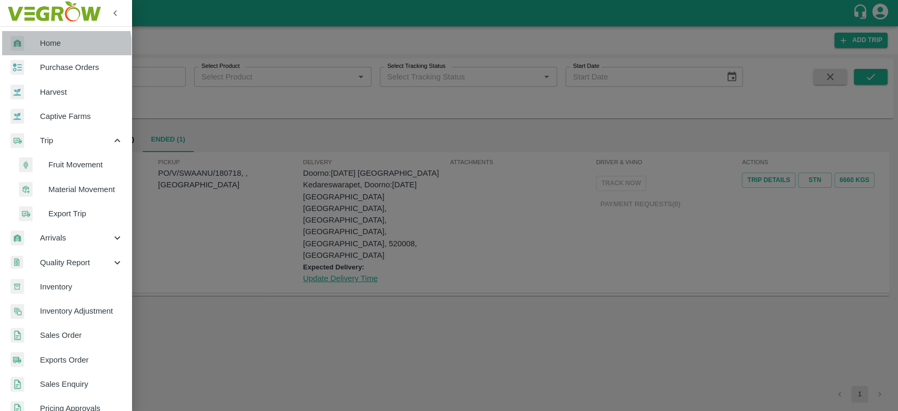
click at [44, 48] on span "Home" at bounding box center [81, 43] width 83 height 12
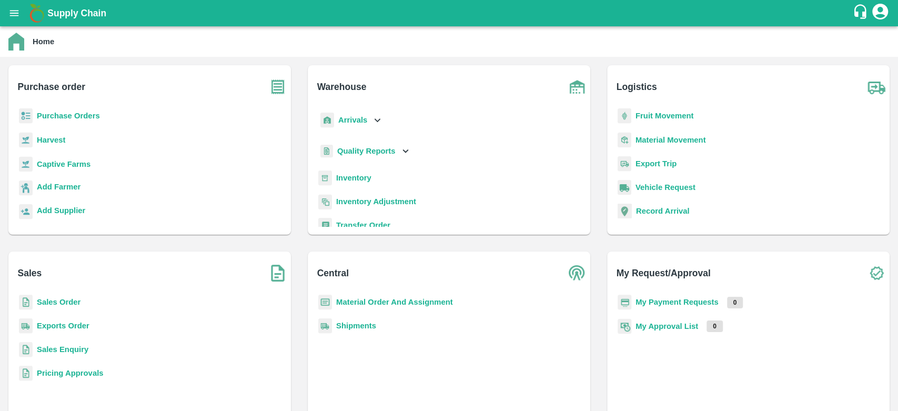
click at [60, 299] on b "Sales Order" at bounding box center [59, 302] width 44 height 8
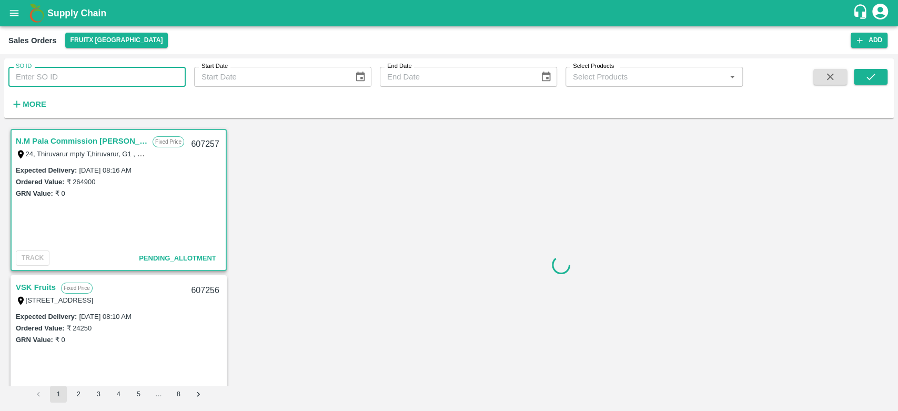
click at [77, 79] on input "SO ID" at bounding box center [96, 77] width 177 height 20
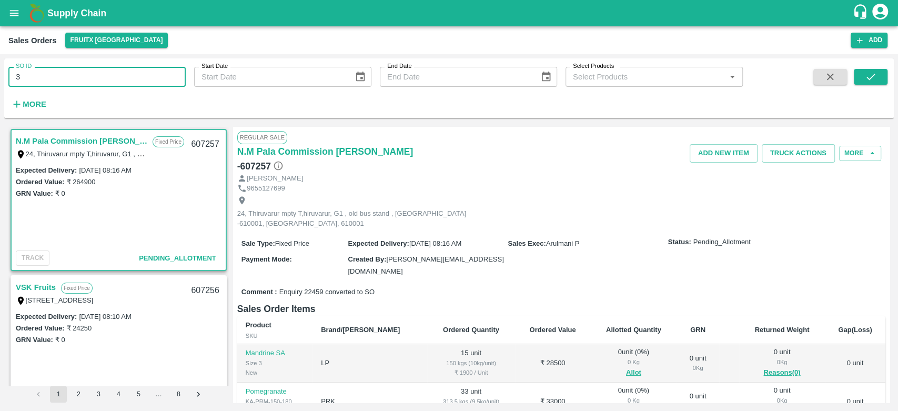
type input "3"
click at [864, 69] on button "submit" at bounding box center [871, 77] width 34 height 16
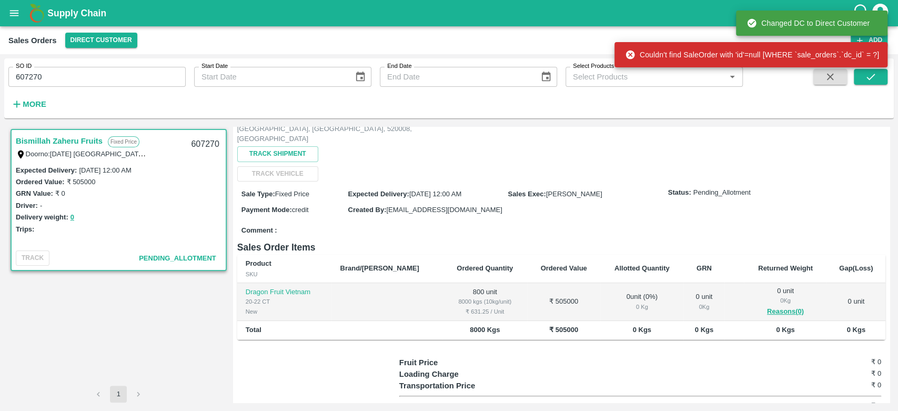
scroll to position [100, 0]
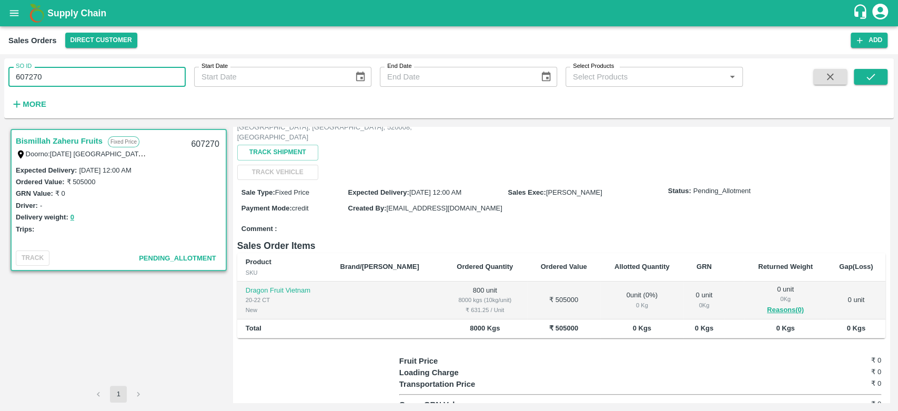
click at [115, 73] on input "607270" at bounding box center [96, 77] width 177 height 20
type input "607228"
click at [866, 69] on span at bounding box center [871, 90] width 34 height 43
click at [871, 73] on icon "submit" at bounding box center [871, 77] width 12 height 12
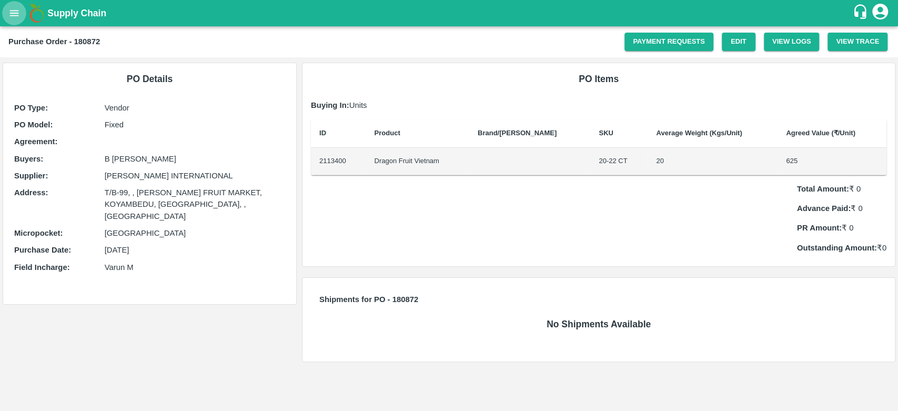
click at [16, 10] on icon "open drawer" at bounding box center [14, 13] width 12 height 12
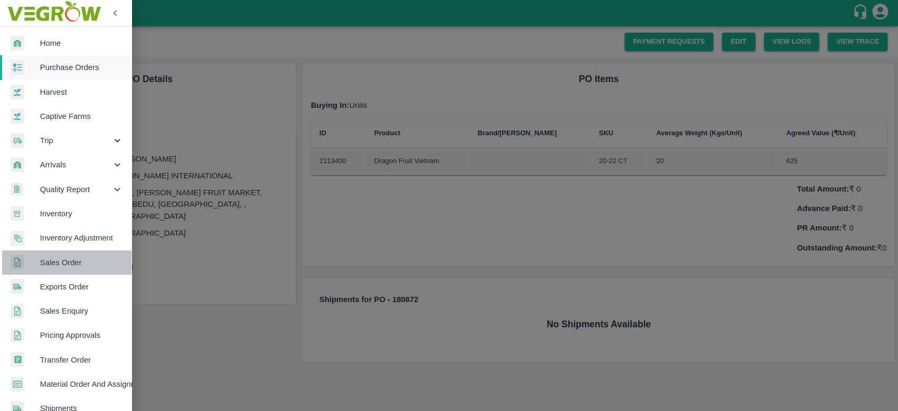
click at [69, 251] on link "Sales Order" at bounding box center [66, 262] width 132 height 24
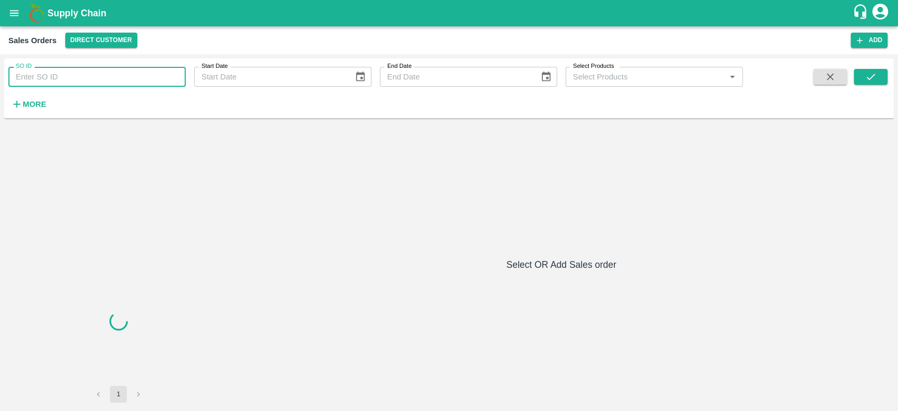
click at [45, 73] on input "SO ID" at bounding box center [96, 77] width 177 height 20
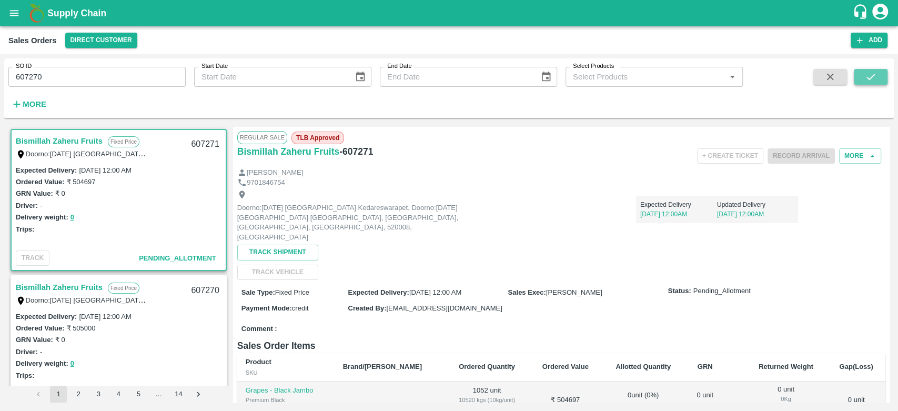
click at [872, 82] on icon "submit" at bounding box center [871, 77] width 12 height 12
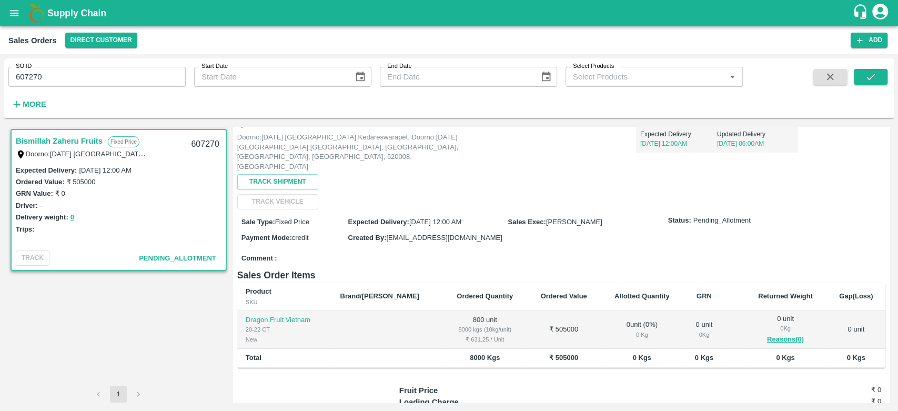
scroll to position [72, 0]
click at [125, 74] on input "607270" at bounding box center [96, 77] width 177 height 20
click at [871, 73] on icon "submit" at bounding box center [871, 77] width 12 height 12
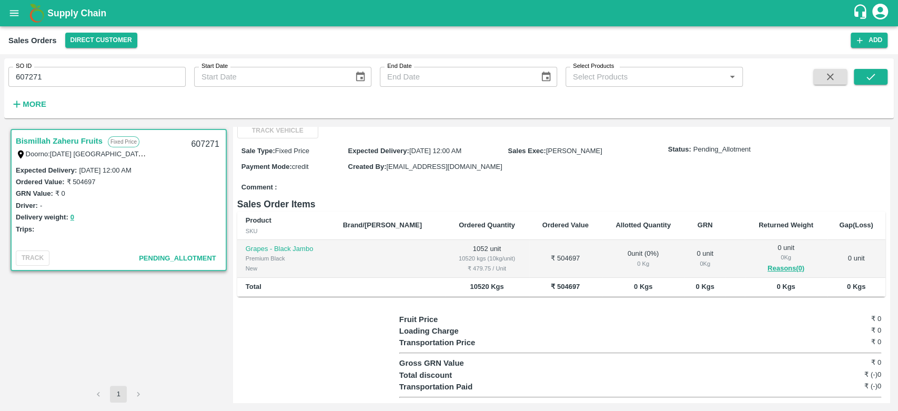
scroll to position [143, 0]
click at [551, 281] on b "₹ 504697" at bounding box center [565, 285] width 29 height 8
copy b "504697"
click at [109, 71] on input "607271" at bounding box center [96, 77] width 177 height 20
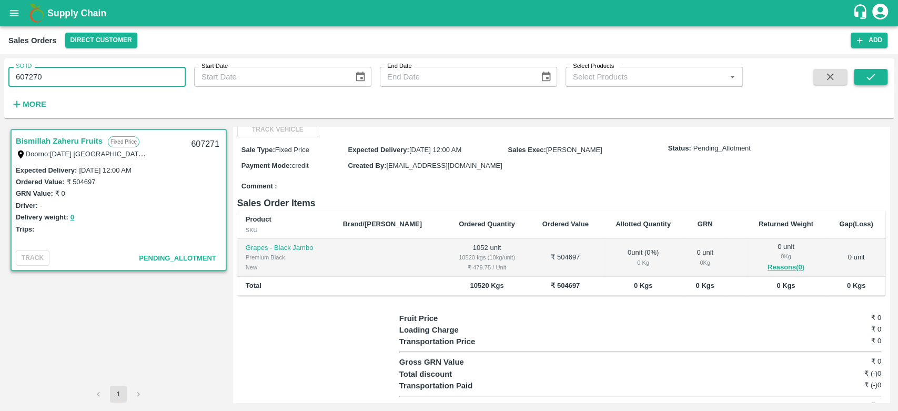
type input "607270"
click at [875, 72] on icon "submit" at bounding box center [871, 77] width 12 height 12
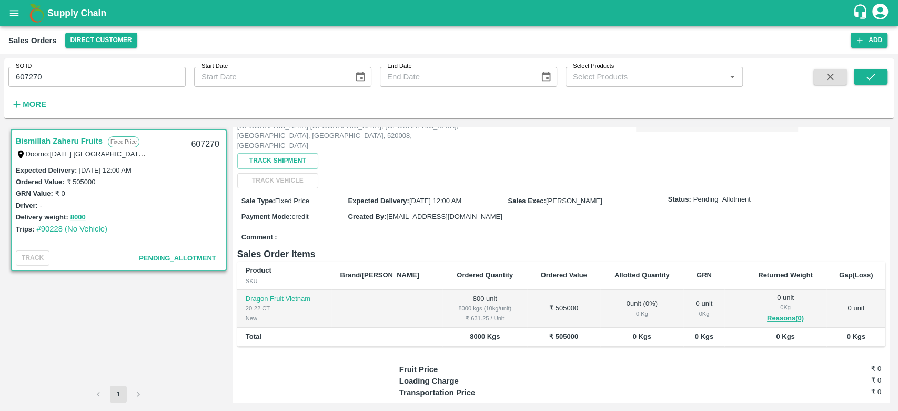
scroll to position [93, 0]
click at [549, 331] on b "₹ 505000" at bounding box center [563, 335] width 29 height 8
copy b "505000"
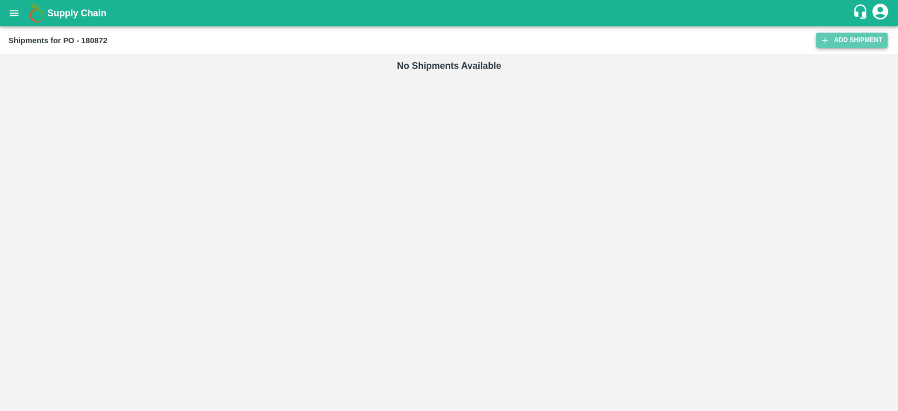
click at [838, 42] on link "Add Shipment" at bounding box center [852, 40] width 72 height 15
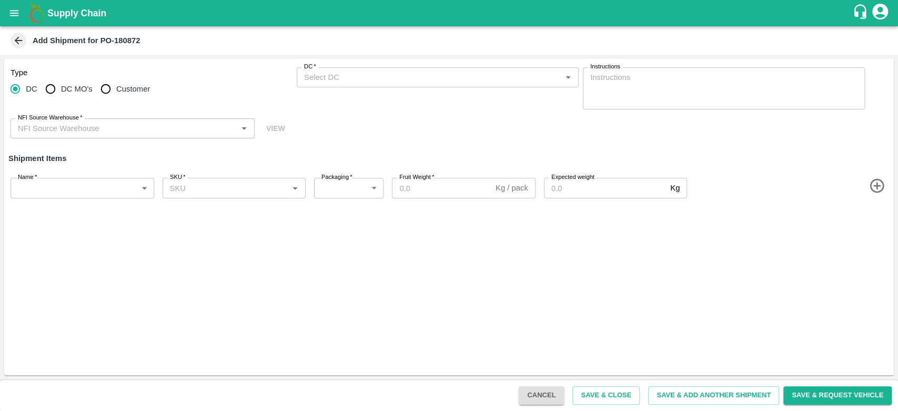
click at [144, 91] on span "Customer" at bounding box center [133, 89] width 34 height 12
click at [116, 91] on input "Customer" at bounding box center [105, 88] width 21 height 21
radio input "true"
click at [109, 92] on input "Customer" at bounding box center [105, 88] width 21 height 21
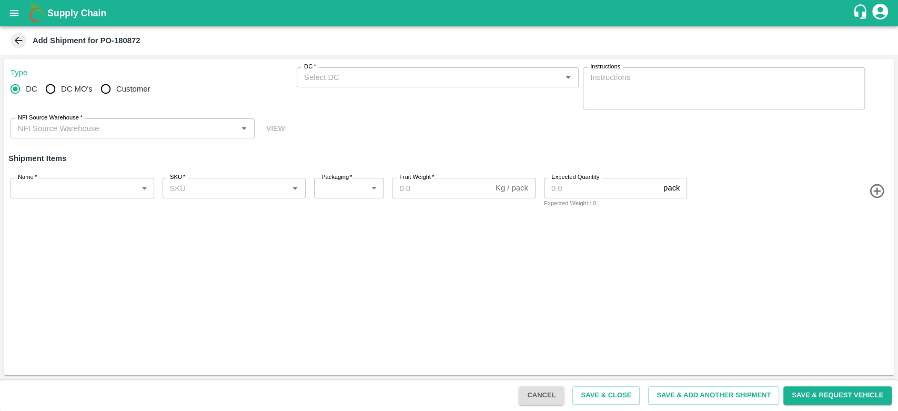
radio input "true"
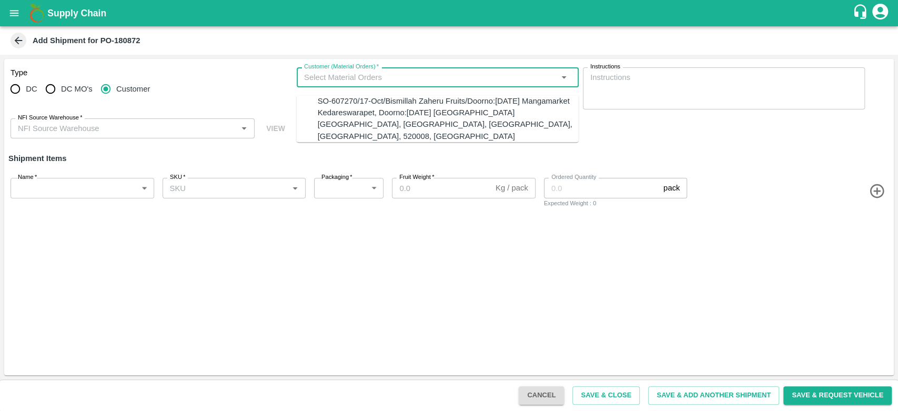
click at [414, 75] on input "Customer (Material Orders)   *" at bounding box center [429, 78] width 258 height 14
click at [411, 102] on div "SO-607270/17-Oct/Bismillah Zaheru Fruits/Doorno:[DATE] Mangamarket Kedareswarap…" at bounding box center [448, 118] width 261 height 47
type input "SO-607270/17-Oct/Bismillah Zaheru Fruits/Doorno:[DATE] Mangamarket Kedareswarap…"
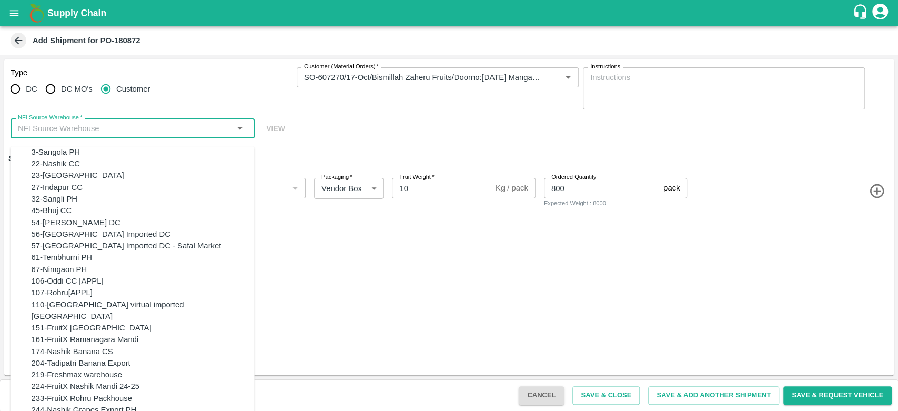
click at [213, 130] on input "NFI Source Warehouse   *" at bounding box center [124, 129] width 220 height 14
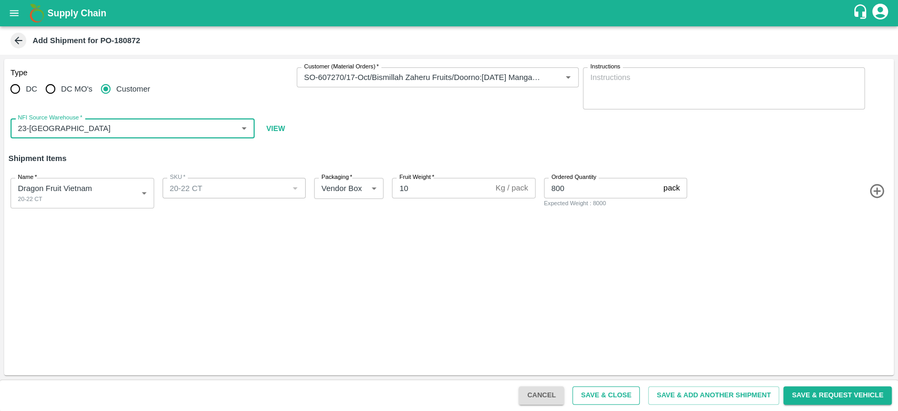
type input "23-[GEOGRAPHIC_DATA]"
click at [617, 390] on button "Save & Close" at bounding box center [605, 395] width 67 height 18
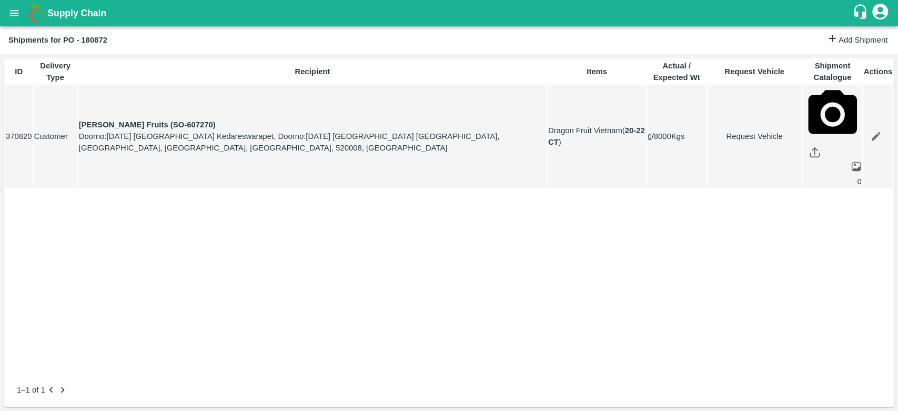
click at [16, 15] on icon "open drawer" at bounding box center [14, 13] width 12 height 12
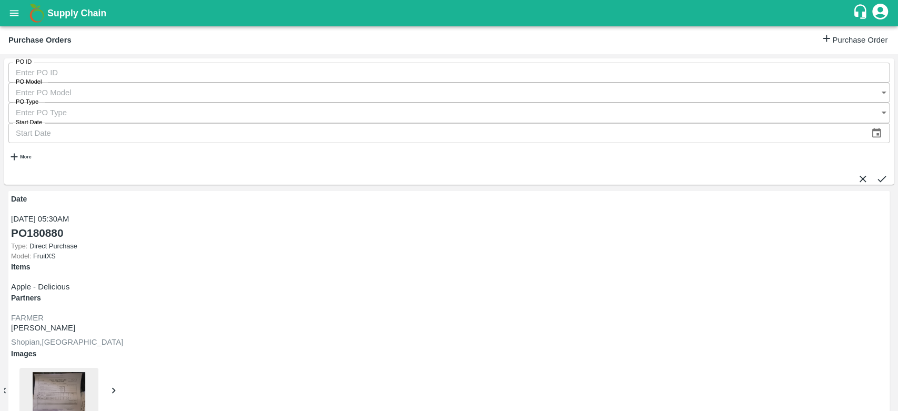
click at [14, 17] on icon "open drawer" at bounding box center [14, 13] width 12 height 12
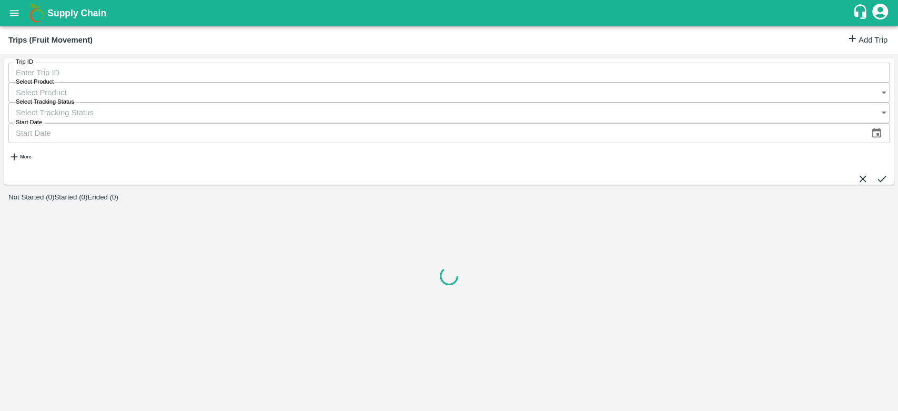
click at [847, 42] on icon at bounding box center [853, 39] width 12 height 12
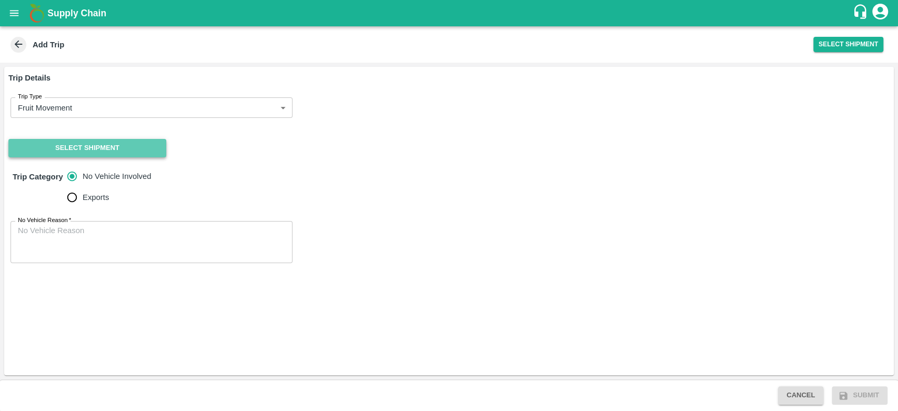
click at [144, 146] on button "Select Shipment" at bounding box center [87, 148] width 158 height 18
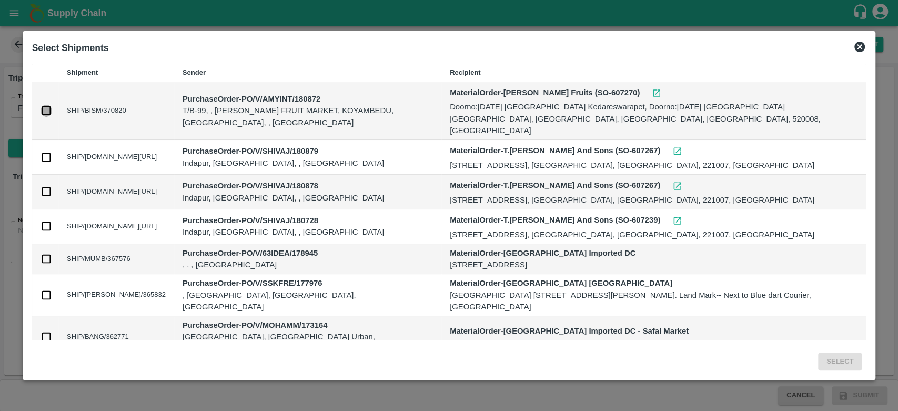
click at [48, 105] on input "checkbox" at bounding box center [47, 111] width 12 height 12
checkbox input "true"
click at [833, 364] on button "Select" at bounding box center [840, 362] width 44 height 18
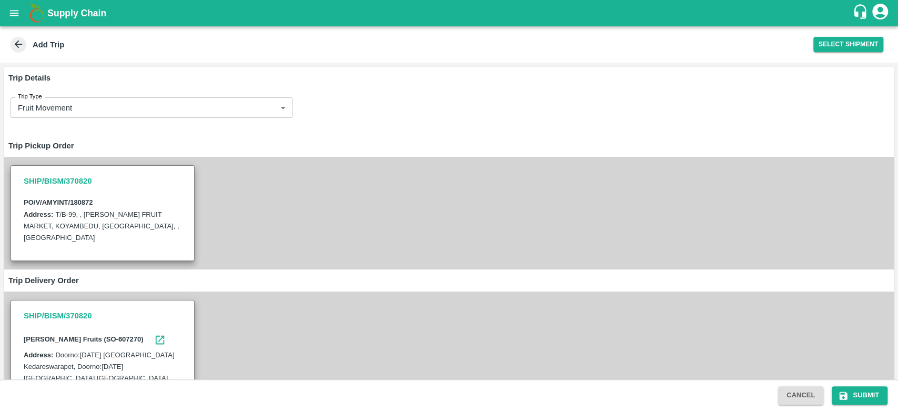
scroll to position [165, 0]
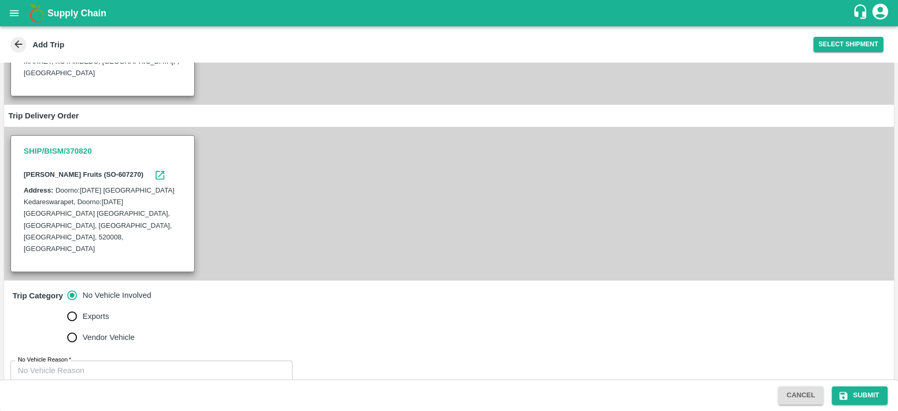
click at [128, 331] on span "Vendor Vehicle" at bounding box center [109, 337] width 52 height 12
click at [83, 327] on input "Vendor Vehicle" at bounding box center [72, 337] width 21 height 21
radio input "true"
click at [110, 289] on span "No Vehicle Involved" at bounding box center [117, 295] width 68 height 12
click at [83, 285] on input "No Vehicle Involved" at bounding box center [72, 295] width 21 height 21
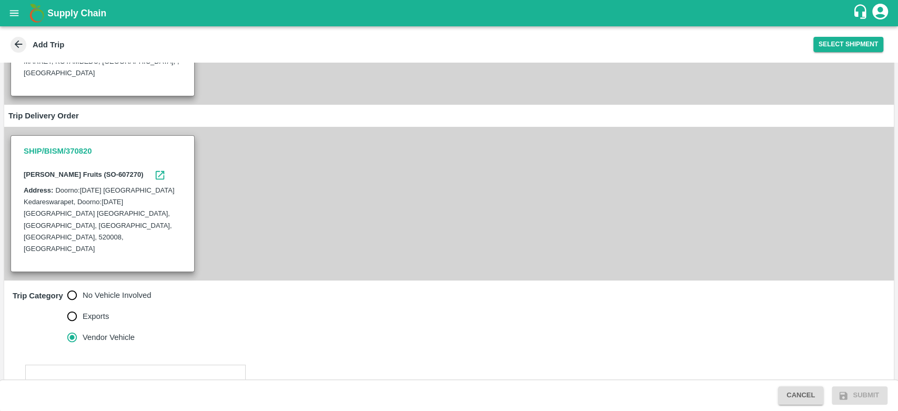
radio input "true"
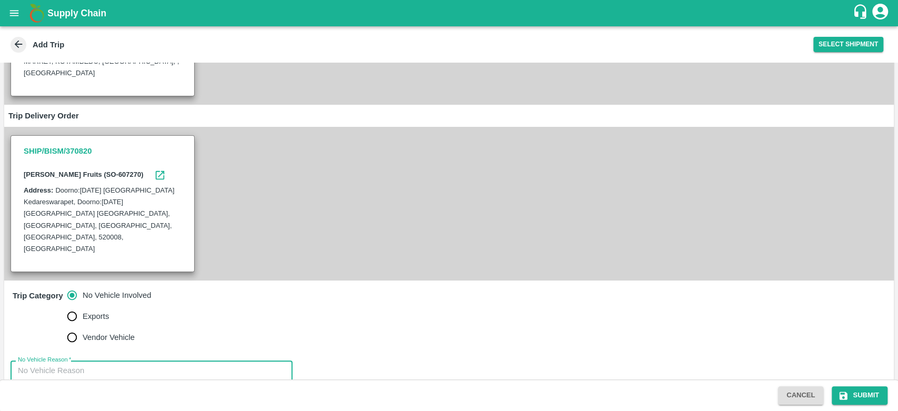
click at [80, 365] on textarea "No Vehicle Reason   *" at bounding box center [151, 381] width 267 height 33
type textarea "N/A"
click at [867, 399] on button "Submit" at bounding box center [860, 395] width 56 height 18
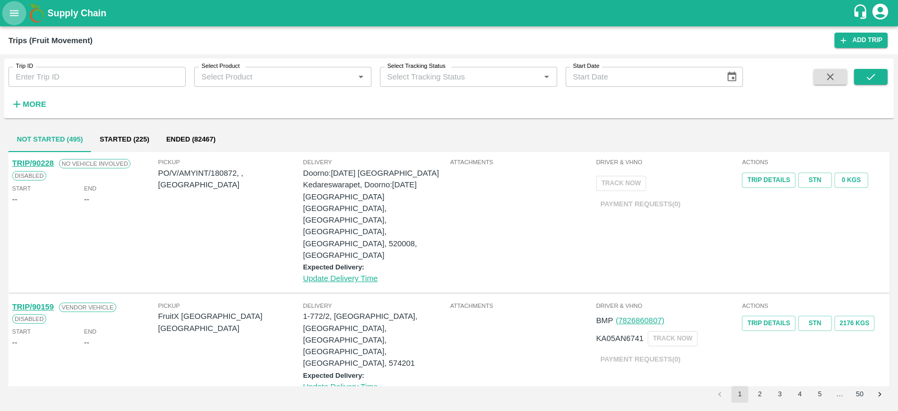
click at [14, 11] on icon "open drawer" at bounding box center [14, 13] width 9 height 6
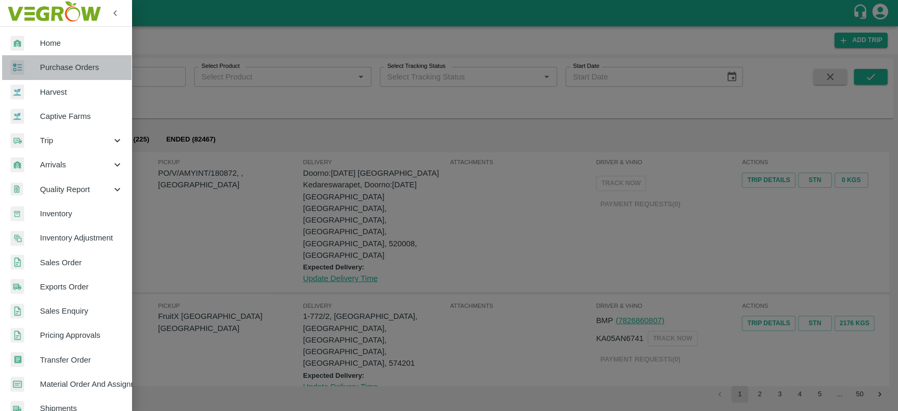
click at [73, 68] on span "Purchase Orders" at bounding box center [81, 68] width 83 height 12
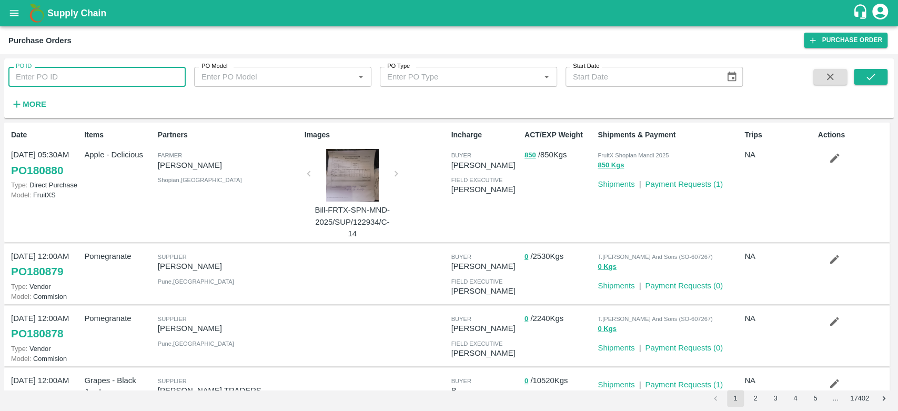
click at [58, 72] on input "PO ID" at bounding box center [96, 77] width 177 height 20
paste input "180872"
type input "180872"
click at [880, 71] on button "submit" at bounding box center [871, 77] width 34 height 16
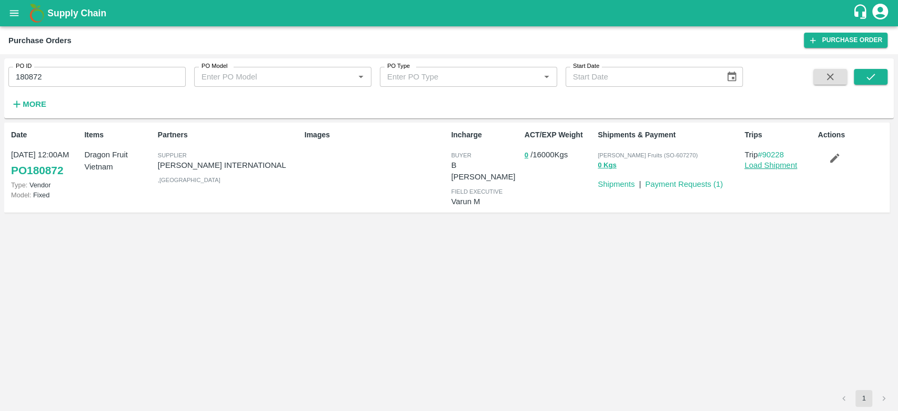
drag, startPoint x: 880, startPoint y: 71, endPoint x: 778, endPoint y: 164, distance: 138.1
click at [778, 164] on div "PO ID 180872 PO ID PO Model PO Model   * PO Type PO Type   * Start Date Start D…" at bounding box center [449, 232] width 890 height 348
click at [778, 164] on link "Load Shipment" at bounding box center [770, 165] width 53 height 8
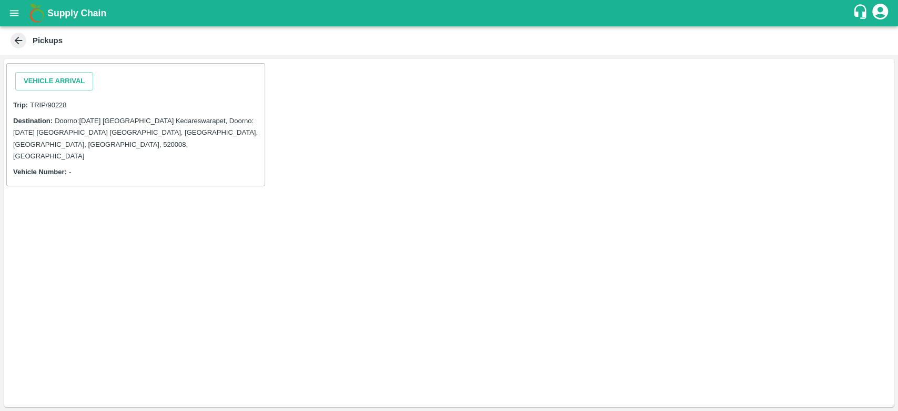
click at [65, 71] on div "Vehicle Arrival" at bounding box center [54, 81] width 86 height 27
click at [66, 76] on button "Vehicle Arrival" at bounding box center [54, 81] width 78 height 18
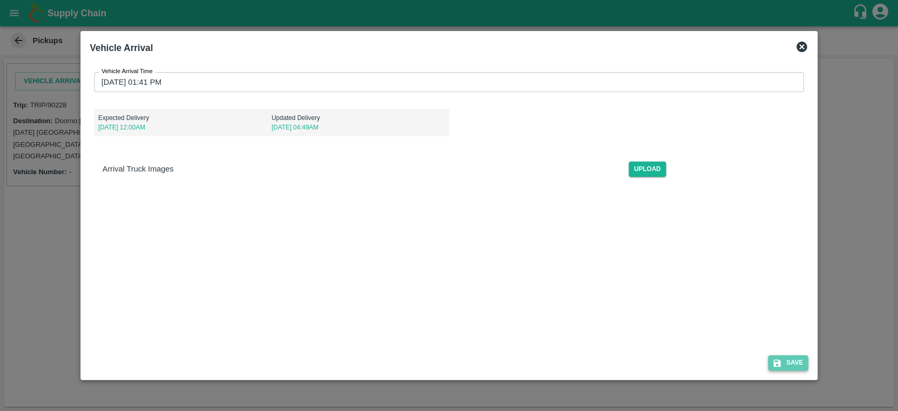
click at [779, 364] on icon "submit" at bounding box center [777, 362] width 7 height 7
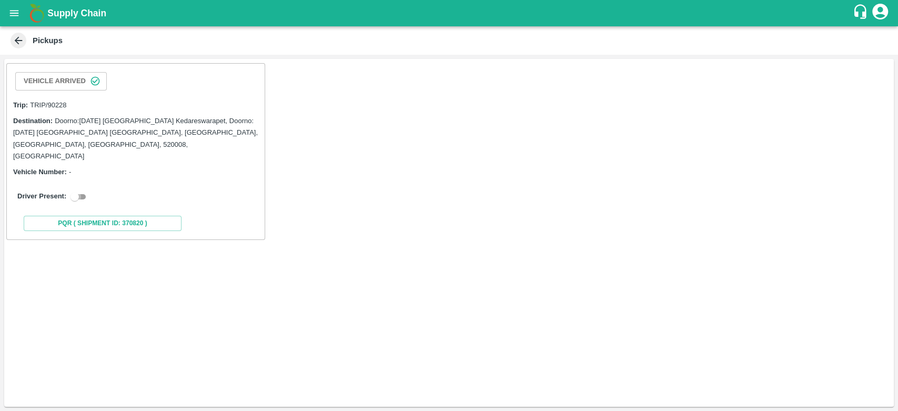
click at [79, 190] on input "checkbox" at bounding box center [75, 196] width 38 height 13
checkbox input "true"
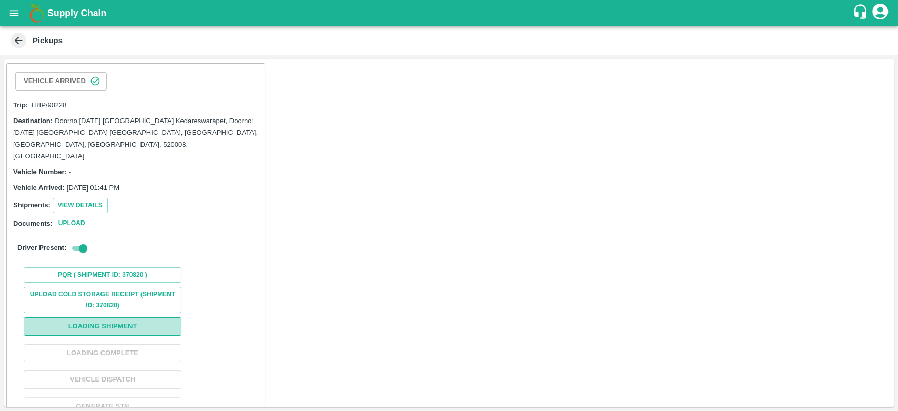
click at [132, 317] on button "Loading Shipment" at bounding box center [103, 326] width 158 height 18
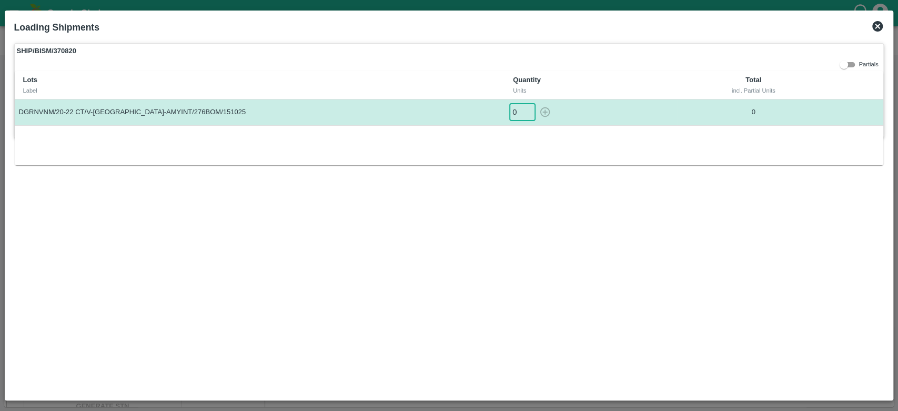
click at [516, 113] on input "0" at bounding box center [522, 112] width 26 height 17
click at [549, 113] on icon "button" at bounding box center [545, 112] width 10 height 10
type input "0"
click at [879, 27] on icon at bounding box center [877, 26] width 13 height 13
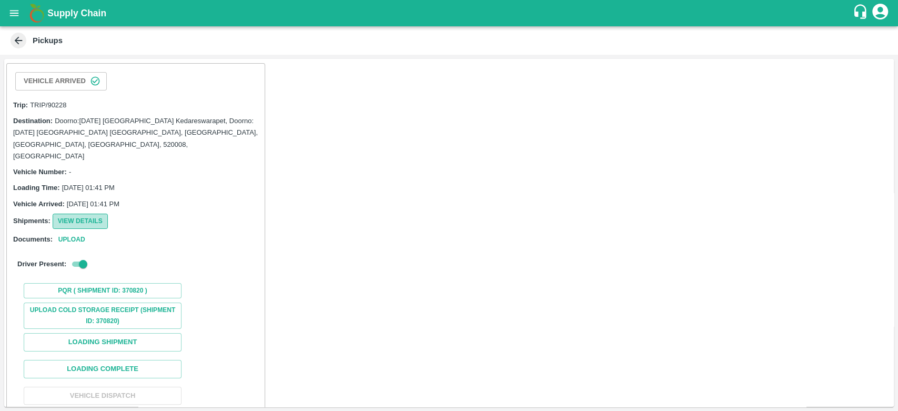
click at [95, 214] on button "View Details" at bounding box center [80, 221] width 55 height 15
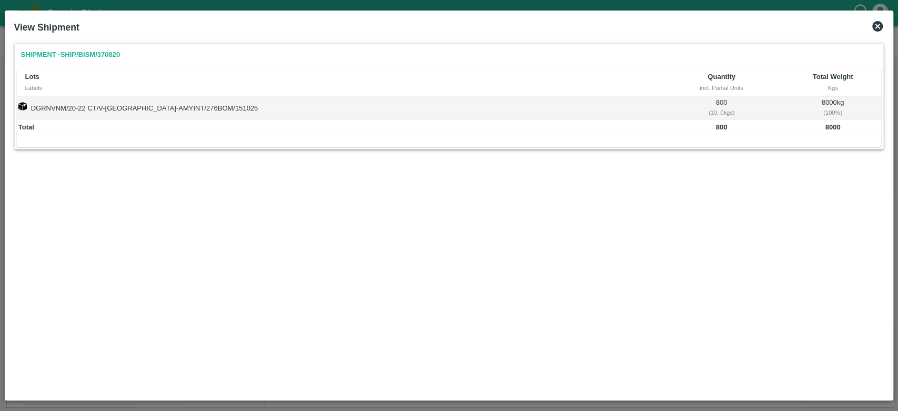
click at [875, 26] on icon at bounding box center [877, 26] width 11 height 11
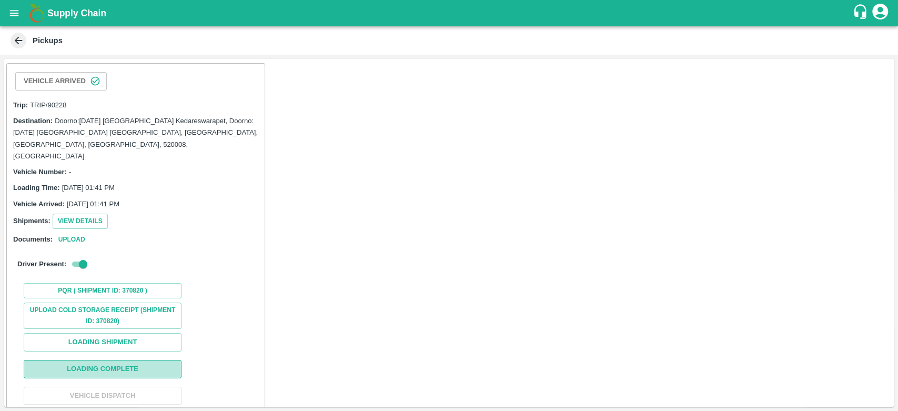
click at [116, 360] on button "Loading Complete" at bounding box center [103, 369] width 158 height 18
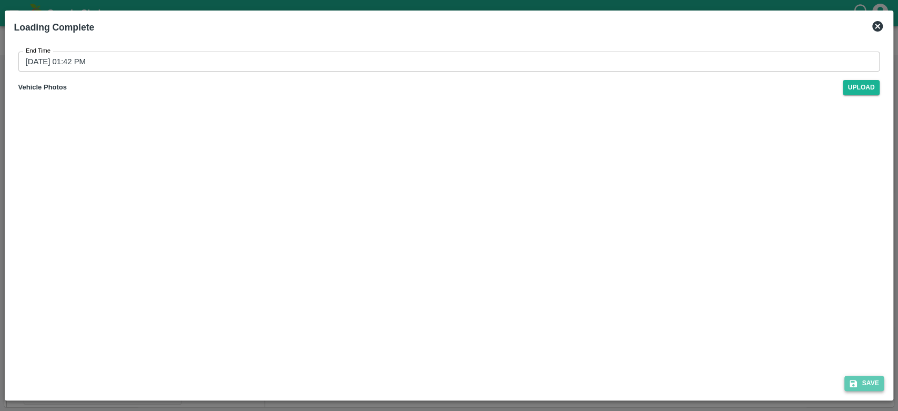
click at [863, 385] on button "Save" at bounding box center [864, 383] width 40 height 15
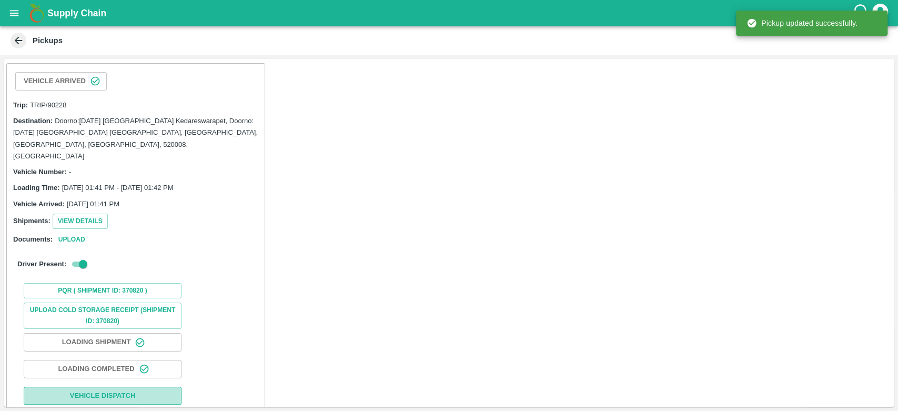
click at [122, 387] on button "Vehicle Dispatch" at bounding box center [103, 396] width 158 height 18
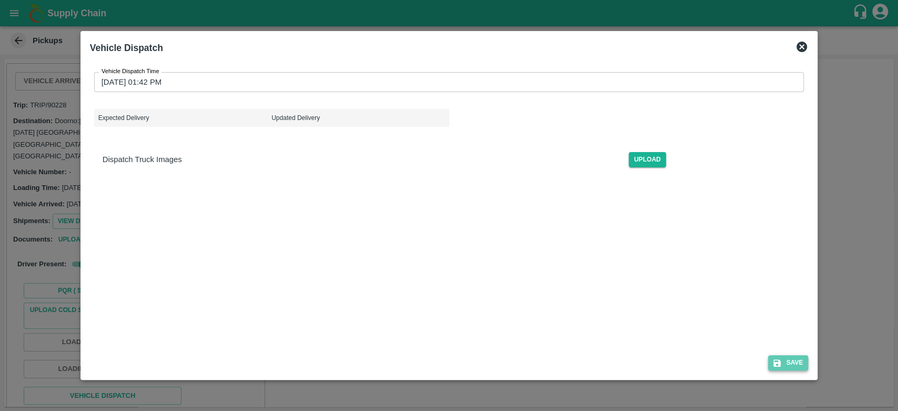
click at [794, 366] on button "Save" at bounding box center [788, 362] width 40 height 15
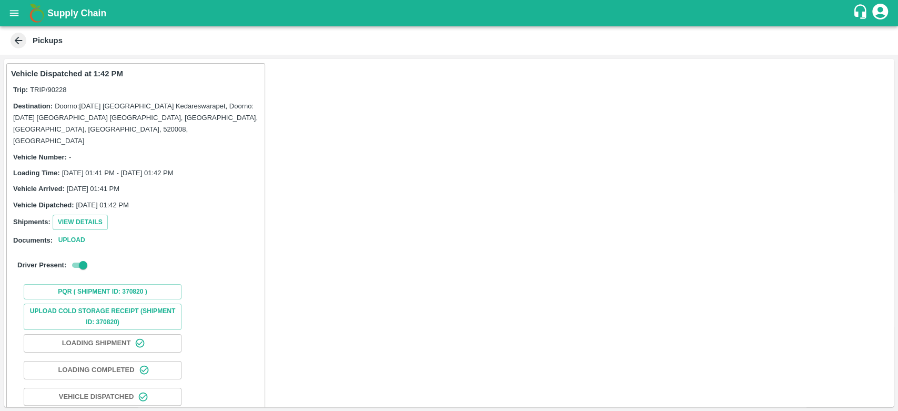
scroll to position [53, 0]
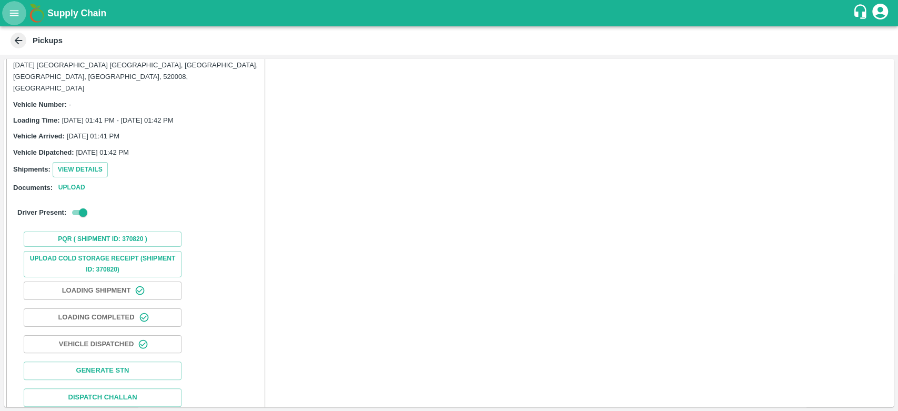
click at [11, 7] on icon "open drawer" at bounding box center [14, 13] width 12 height 12
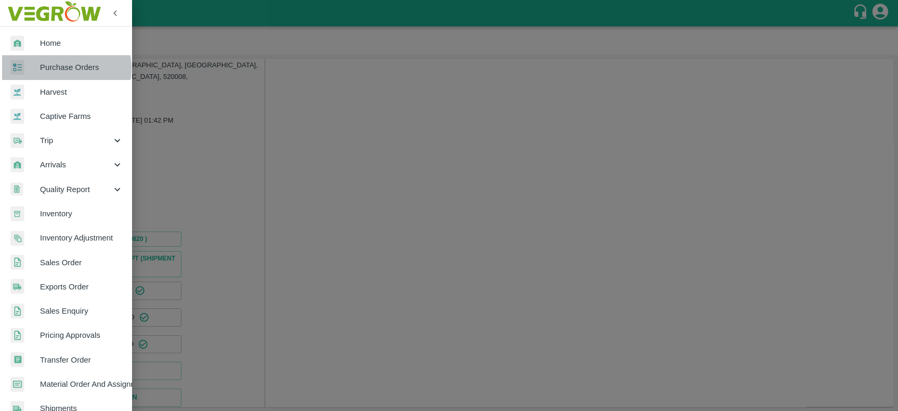
click at [58, 68] on span "Purchase Orders" at bounding box center [81, 68] width 83 height 12
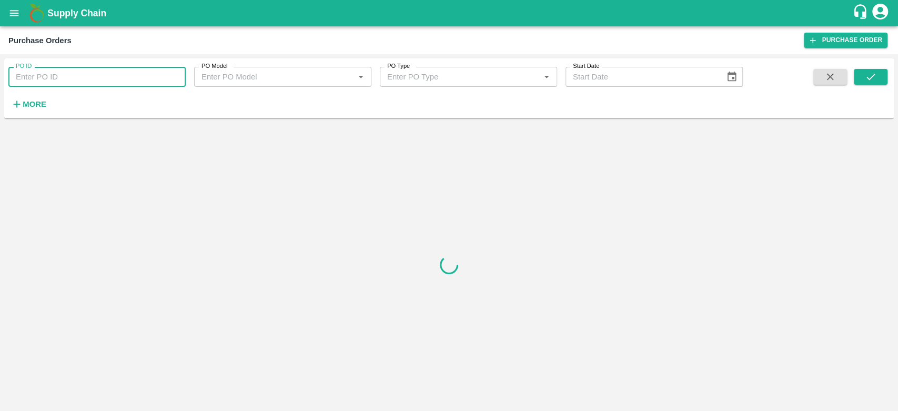
click at [58, 68] on input "PO ID" at bounding box center [96, 77] width 177 height 20
paste input "180872"
click at [865, 82] on icon "submit" at bounding box center [871, 77] width 12 height 12
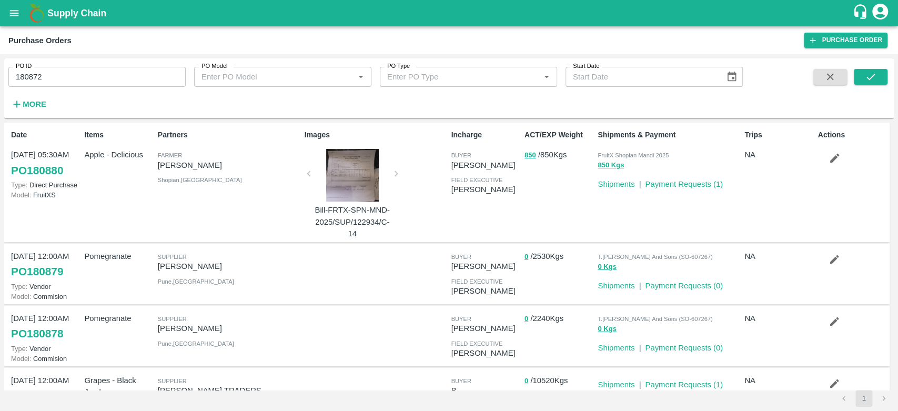
click at [57, 168] on link "PO 180880" at bounding box center [37, 170] width 52 height 19
click at [867, 82] on icon "submit" at bounding box center [871, 77] width 12 height 12
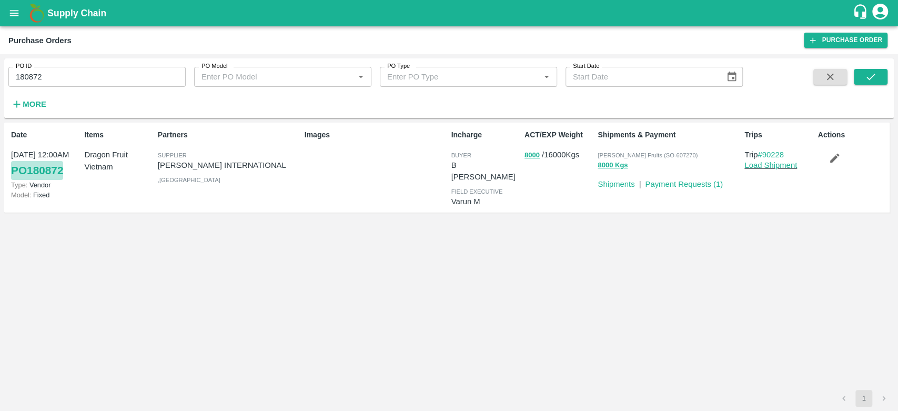
click at [48, 167] on link "PO 180872" at bounding box center [37, 170] width 52 height 19
click at [48, 74] on input "180872" at bounding box center [96, 77] width 177 height 20
paste input "text"
type input "180877"
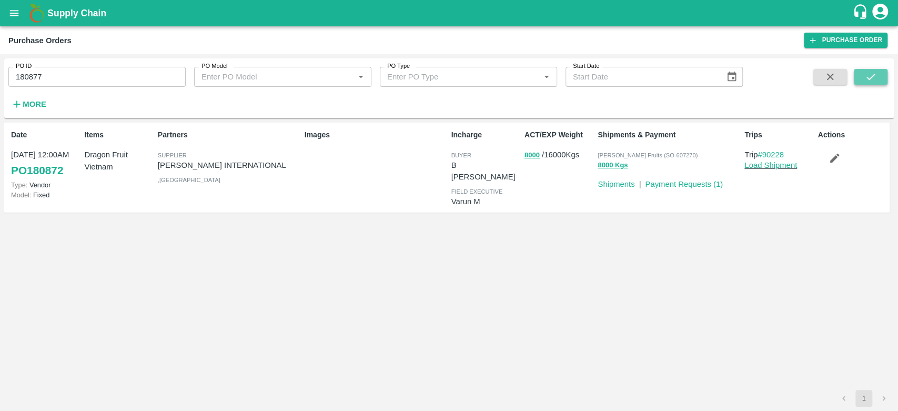
click at [868, 71] on icon "submit" at bounding box center [871, 77] width 12 height 12
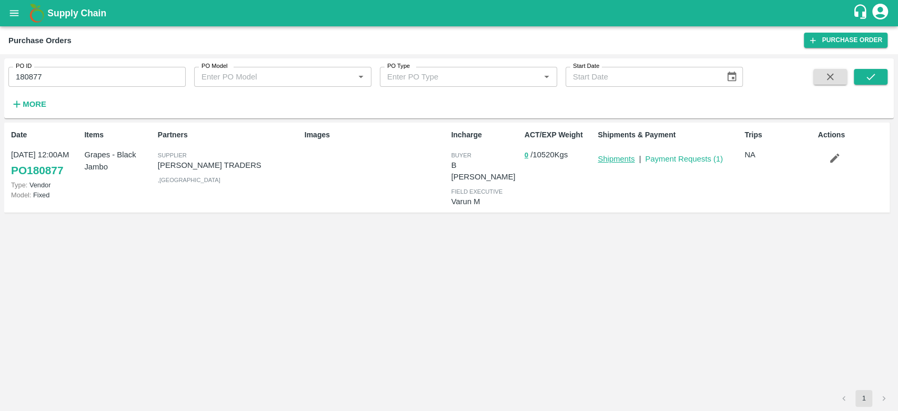
click at [627, 159] on link "Shipments" at bounding box center [616, 159] width 37 height 8
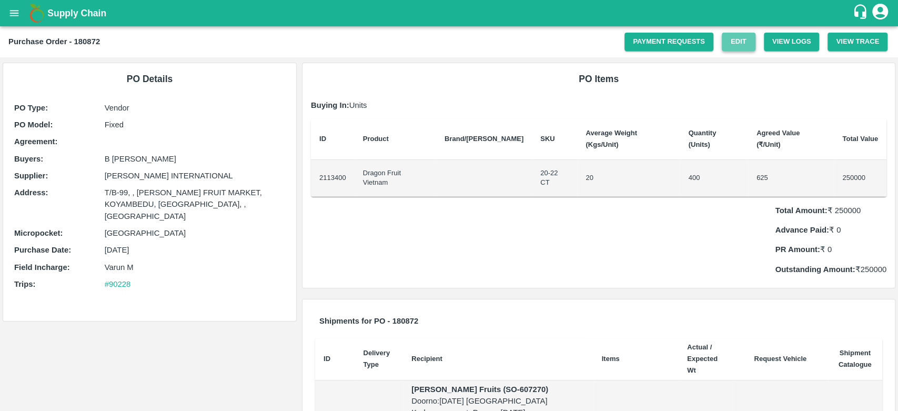
click at [735, 46] on link "Edit" at bounding box center [739, 42] width 34 height 18
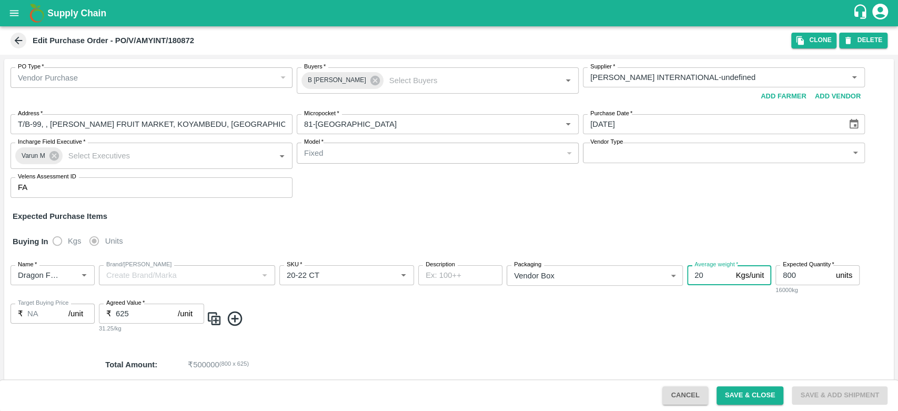
click at [698, 276] on input "20" at bounding box center [709, 275] width 44 height 20
type input "10"
click at [760, 394] on button "Save & Close" at bounding box center [750, 395] width 67 height 18
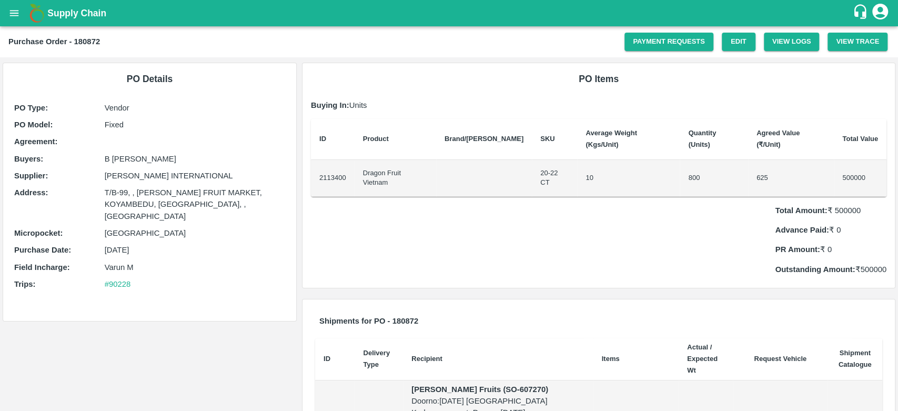
click at [843, 205] on p "Total Amount: ₹ 500000" at bounding box center [831, 211] width 112 height 12
copy p "500000"
click at [16, 16] on icon "open drawer" at bounding box center [14, 13] width 12 height 12
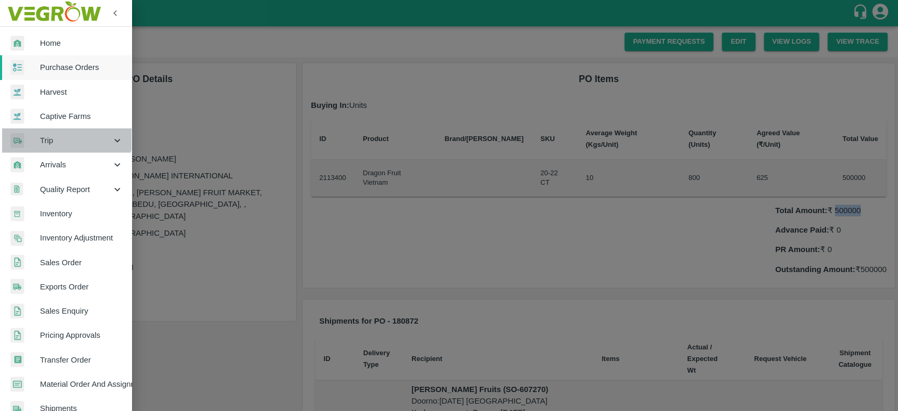
click at [61, 129] on div "Trip" at bounding box center [66, 140] width 132 height 24
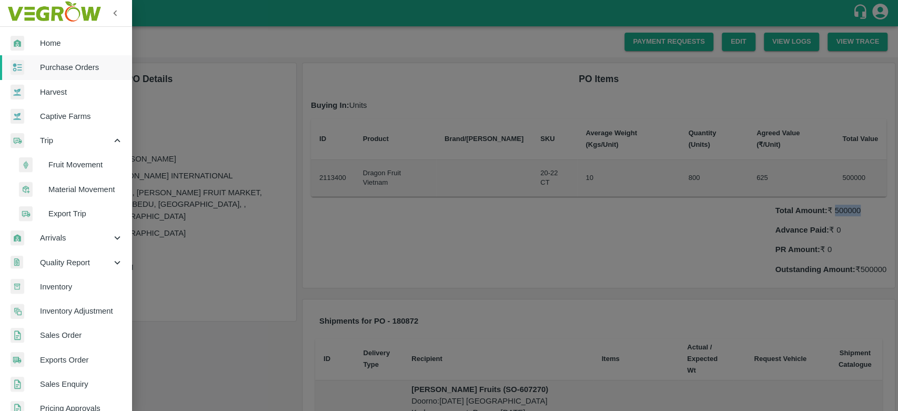
click at [75, 167] on span "Fruit Movement" at bounding box center [85, 165] width 75 height 12
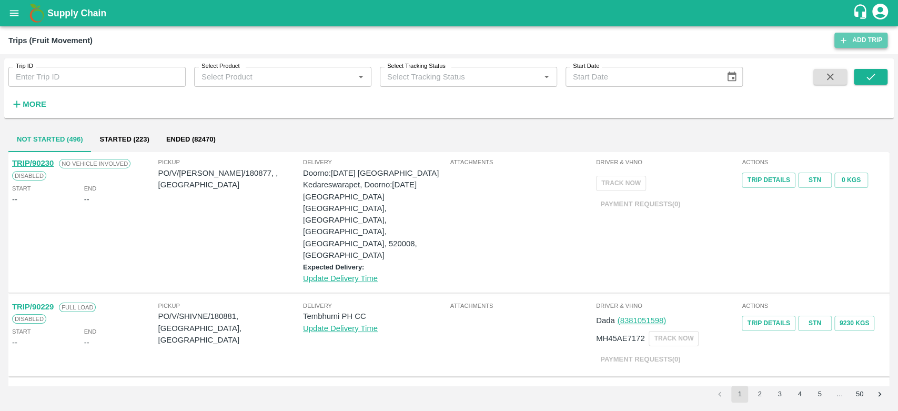
click at [846, 39] on icon at bounding box center [843, 40] width 9 height 9
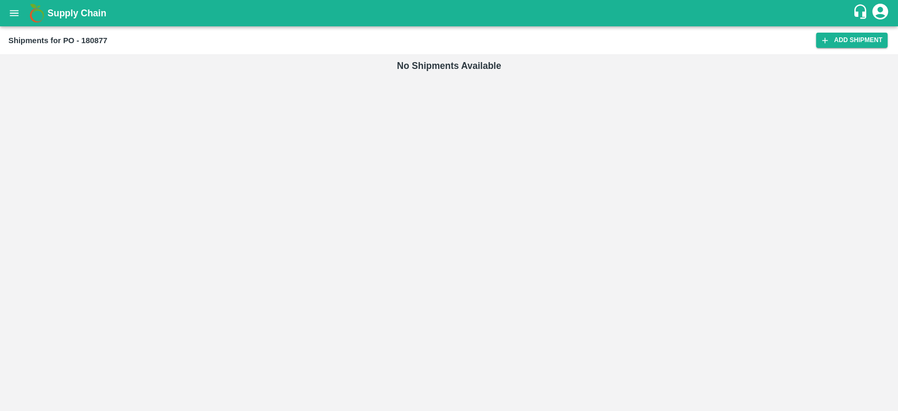
click at [851, 39] on link "Add Shipment" at bounding box center [852, 40] width 72 height 15
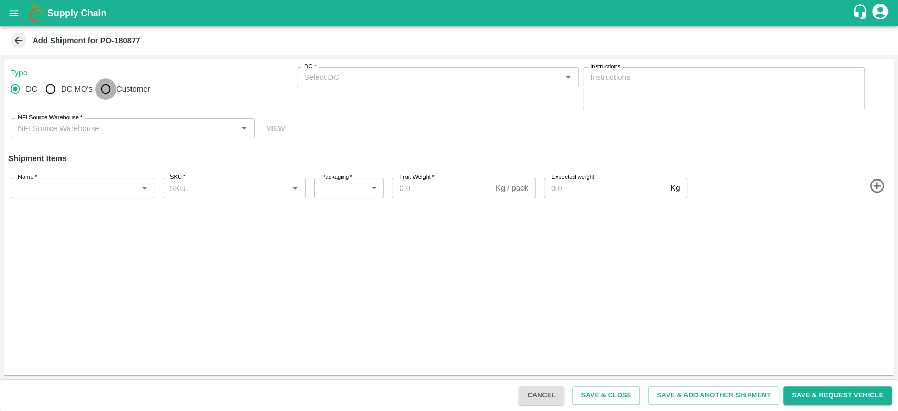
click at [116, 87] on input "Customer" at bounding box center [105, 88] width 21 height 21
radio input "true"
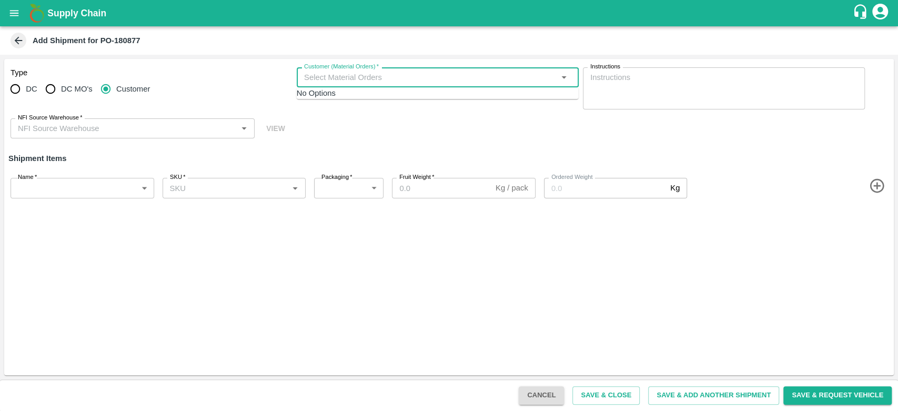
click at [377, 71] on input "Customer (Material Orders)   *" at bounding box center [429, 78] width 258 height 14
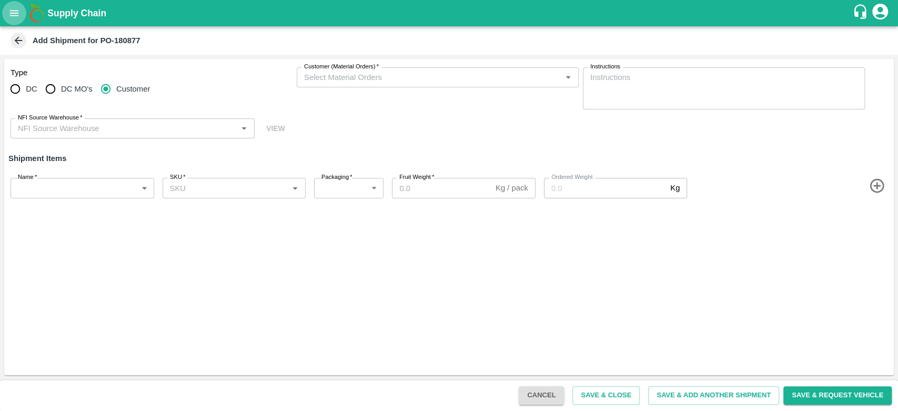
click at [11, 14] on icon "open drawer" at bounding box center [14, 13] width 12 height 12
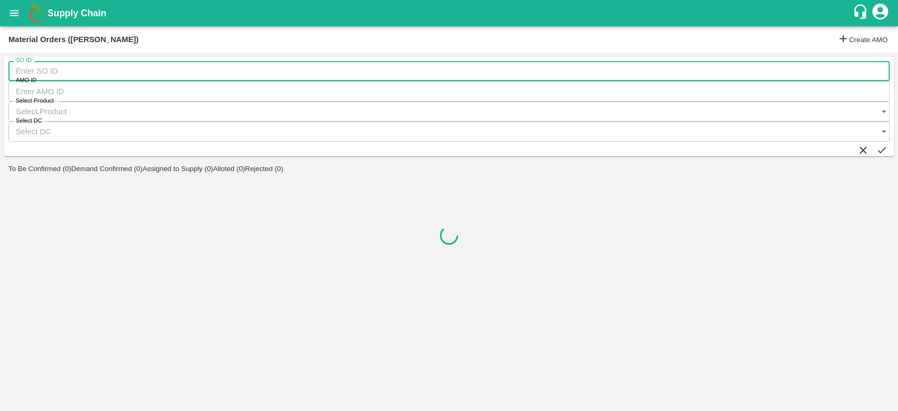
click at [88, 81] on input "SO ID" at bounding box center [448, 71] width 881 height 20
paste input "180877"
click at [29, 80] on input "180877" at bounding box center [448, 71] width 881 height 20
type input "180877"
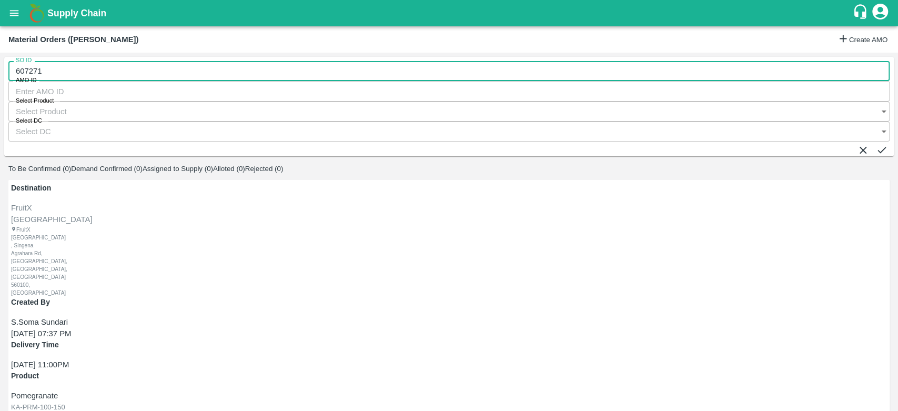
type input "607271"
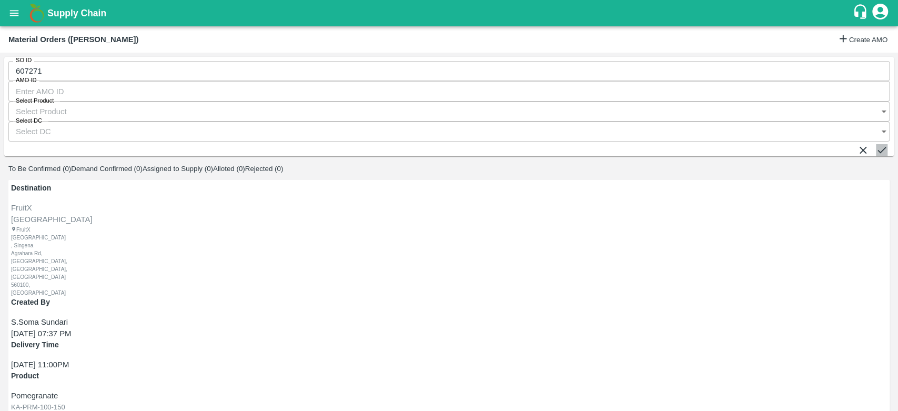
click at [876, 144] on icon "submit" at bounding box center [882, 150] width 12 height 12
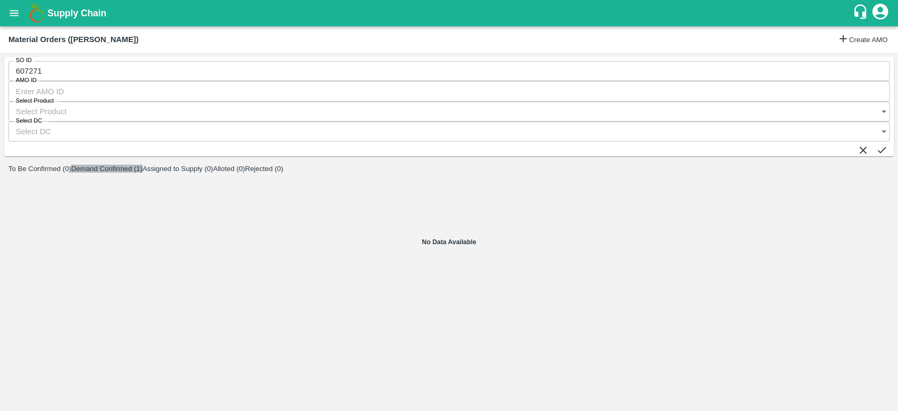
click at [143, 165] on button "Demand Confirmed (1)" at bounding box center [107, 169] width 72 height 8
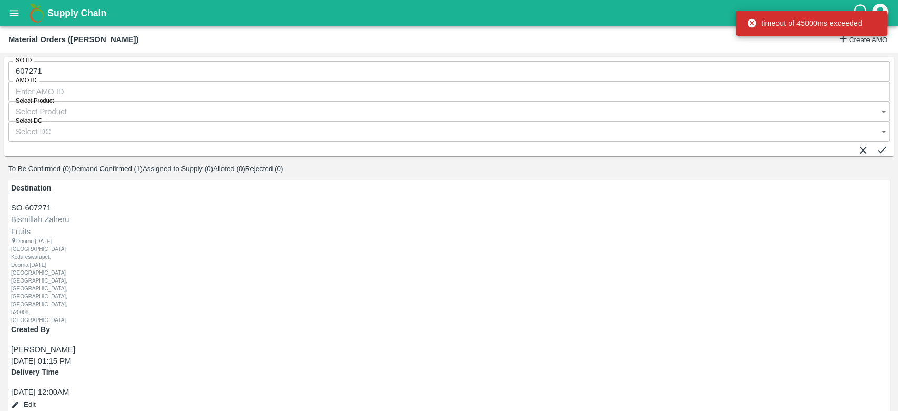
type input "17/10/2025 12:00 AM"
radio input "true"
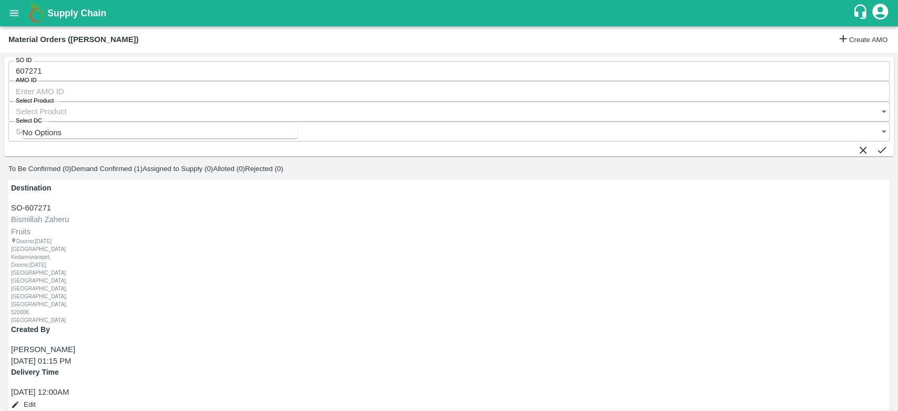
paste input "180877"
click at [127, 139] on div "PO-180877(VASAVI TRADERS -8886662563)" at bounding box center [142, 141] width 197 height 12
type input "PO-180877(VASAVI TRADERS -8886662563)"
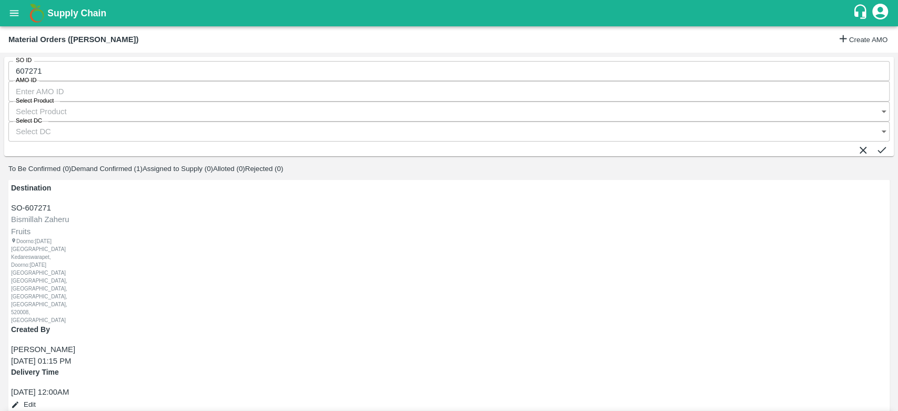
scroll to position [0, 4]
type input "1052"
type input "16/10/2025 08:50 PM"
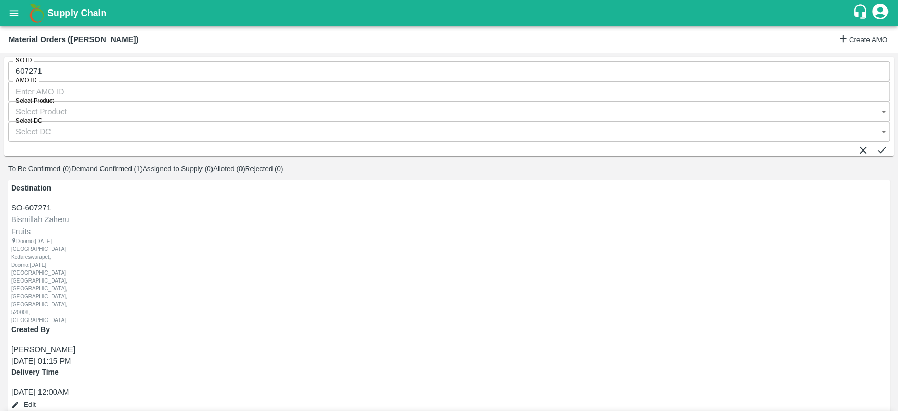
scroll to position [113, 0]
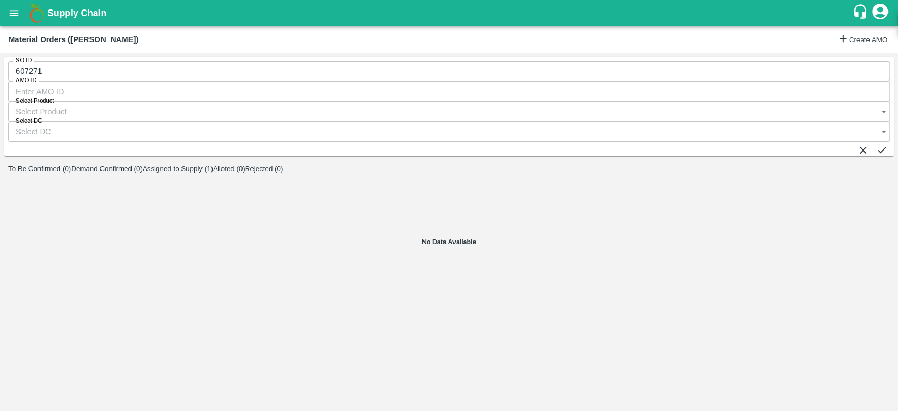
click at [19, 13] on icon "open drawer" at bounding box center [14, 13] width 12 height 12
click at [304, 410] on div at bounding box center [449, 411] width 898 height 0
click at [213, 165] on button "Assigned to Supply (1)" at bounding box center [178, 169] width 71 height 8
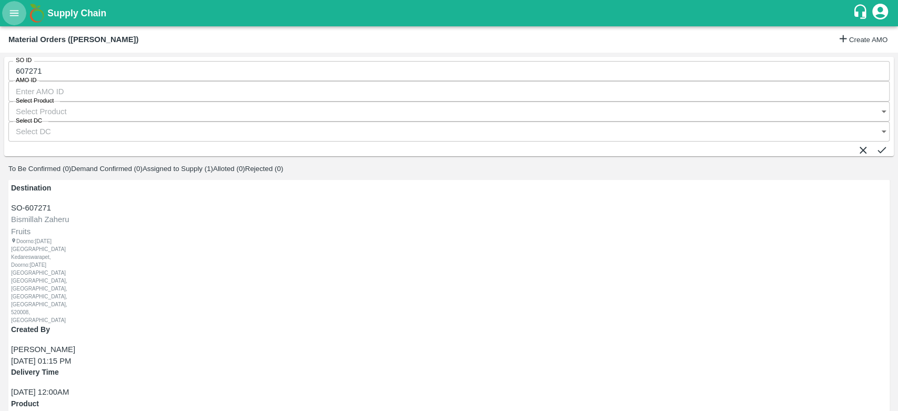
click at [10, 18] on icon "open drawer" at bounding box center [14, 13] width 12 height 12
click at [439, 410] on div at bounding box center [449, 411] width 898 height 0
click at [7, 22] on button "open drawer" at bounding box center [14, 13] width 24 height 24
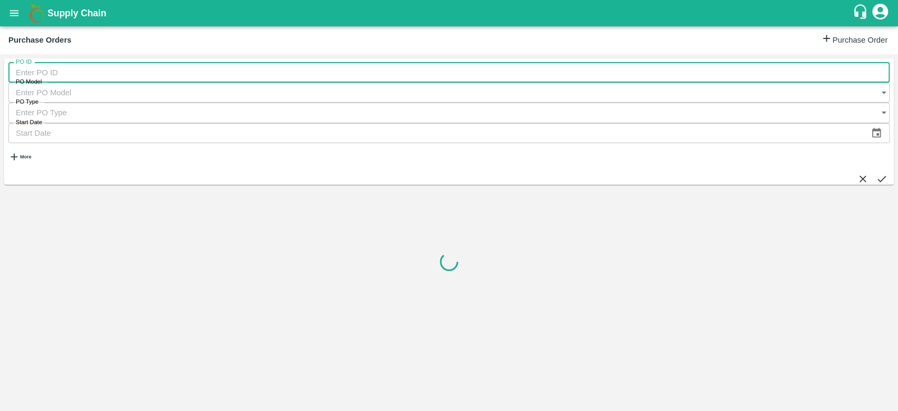
click at [53, 77] on input "PO ID" at bounding box center [448, 73] width 881 height 20
paste input "180877"
type input "180877"
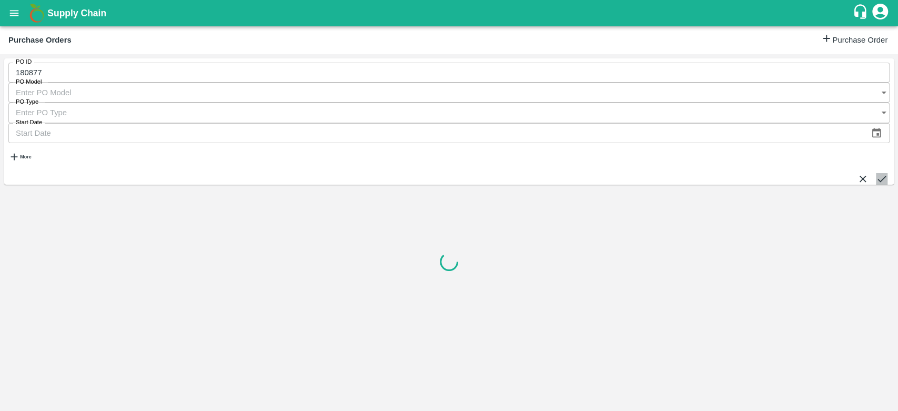
click at [878, 176] on icon "submit" at bounding box center [882, 179] width 8 height 6
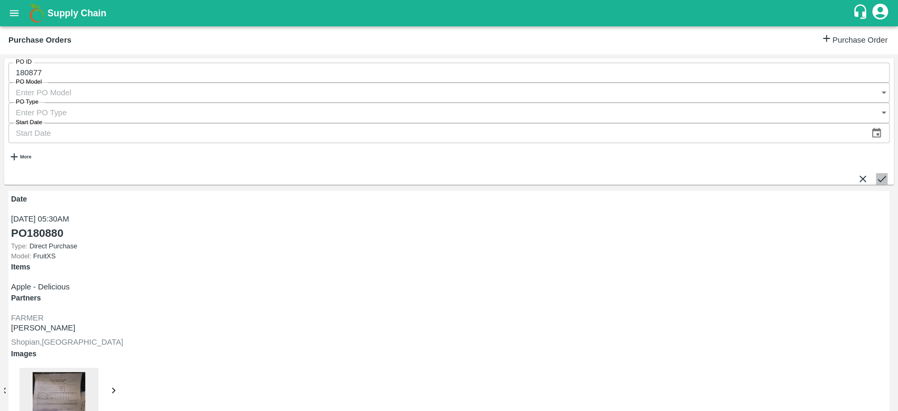
click at [878, 176] on icon "submit" at bounding box center [882, 179] width 8 height 6
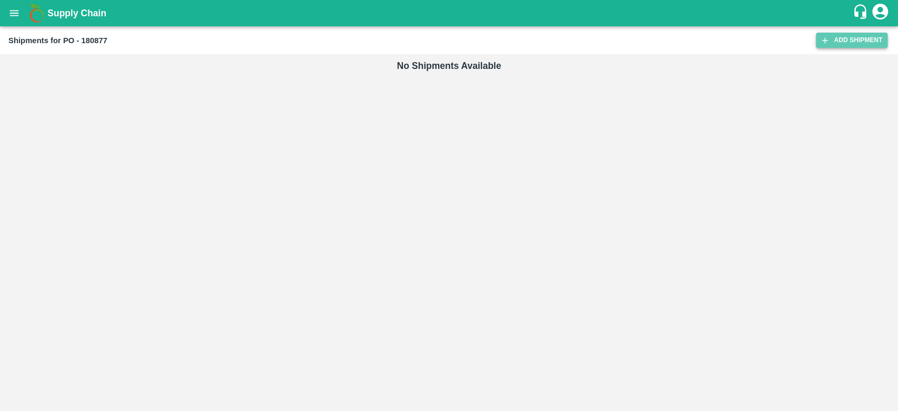
click at [858, 41] on link "Add Shipment" at bounding box center [852, 40] width 72 height 15
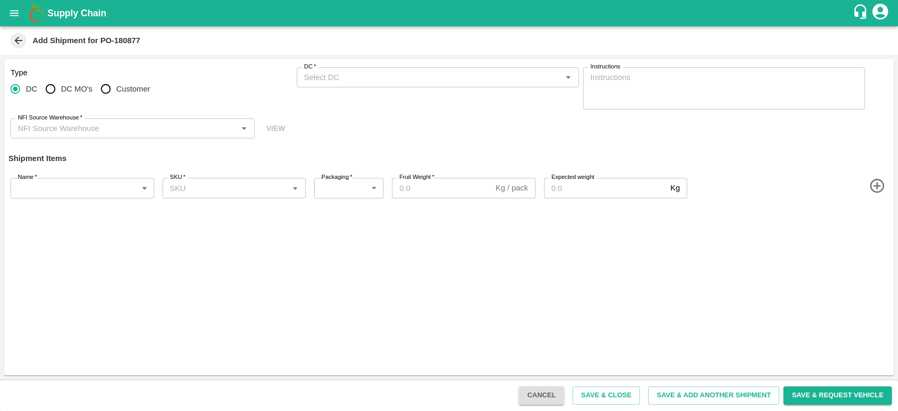
click at [142, 89] on span "Customer" at bounding box center [133, 89] width 34 height 12
click at [116, 89] on input "Customer" at bounding box center [105, 88] width 21 height 21
radio input "true"
click at [151, 86] on div "DC DC MO's Customer" at bounding box center [152, 88] width 282 height 21
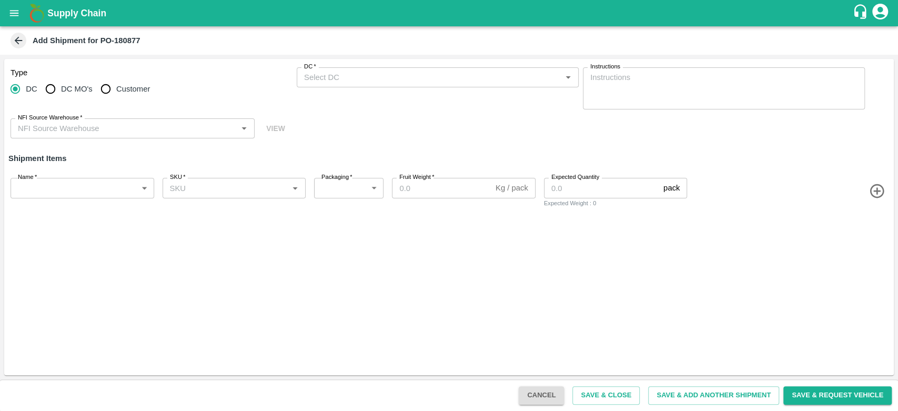
click at [133, 87] on span "Customer" at bounding box center [133, 89] width 34 height 12
click at [116, 87] on input "Customer" at bounding box center [105, 88] width 21 height 21
radio input "true"
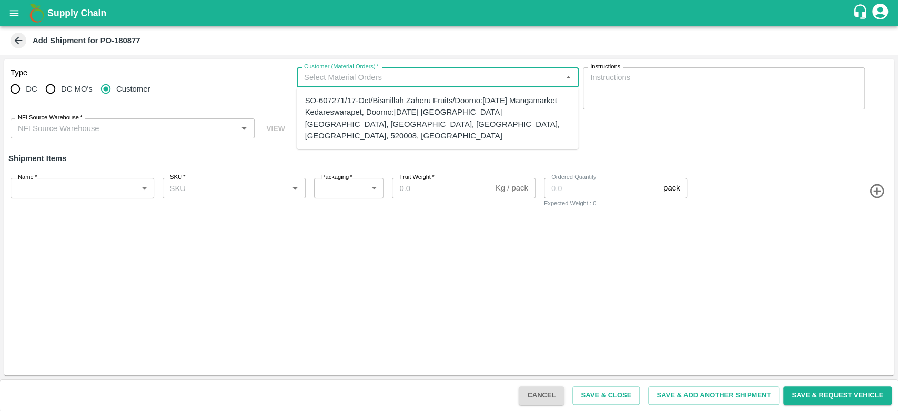
click at [361, 74] on input "Customer (Material Orders)   *" at bounding box center [429, 78] width 258 height 14
click at [366, 104] on div "SO-607271/17-Oct/Bismillah Zaheru Fruits/Doorno:[DATE] Mangamarket Kedareswarap…" at bounding box center [437, 118] width 265 height 47
type input "SO-607271/17-Oct/Bismillah Zaheru Fruits/Doorno:[DATE] Mangamarket Kedareswarap…"
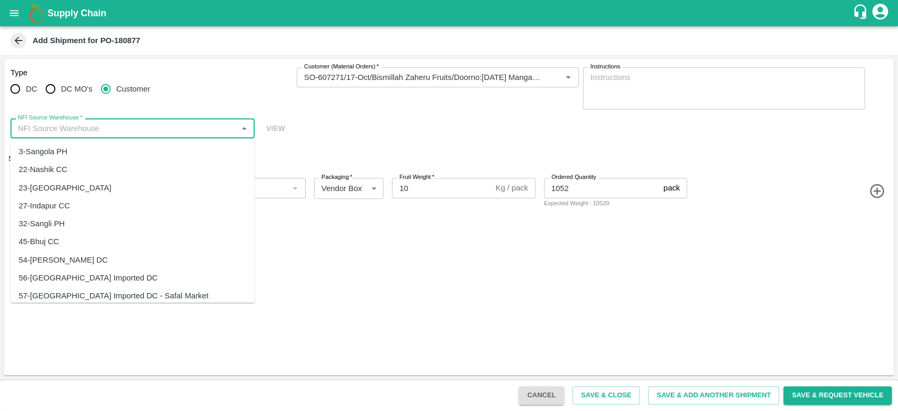
click at [191, 126] on input "NFI Source Warehouse   *" at bounding box center [124, 129] width 220 height 14
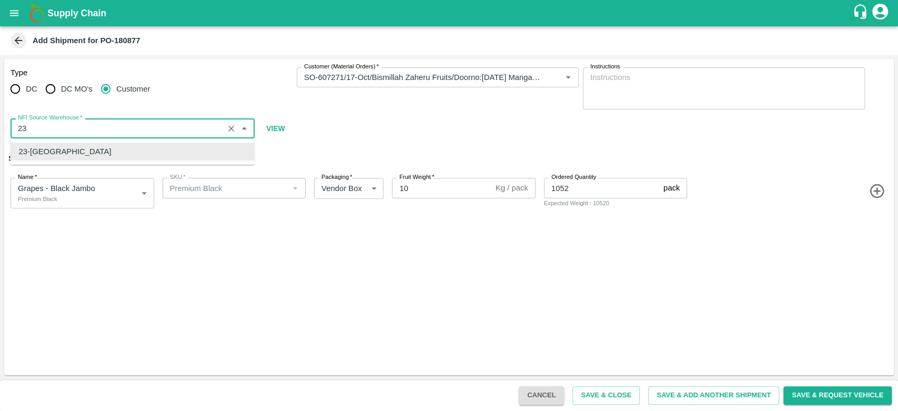
type input "2"
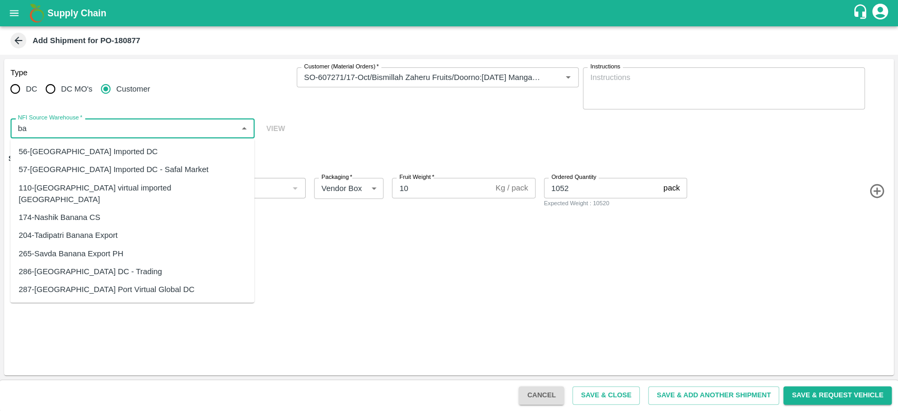
type input "b"
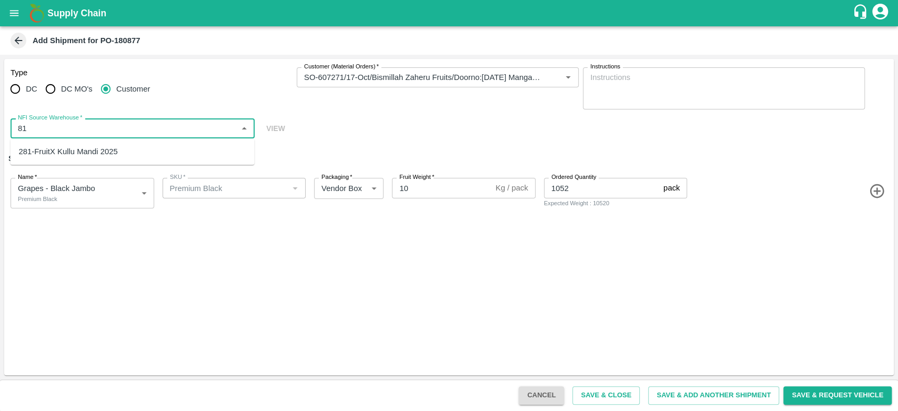
type input "8"
type input "23-[GEOGRAPHIC_DATA]"
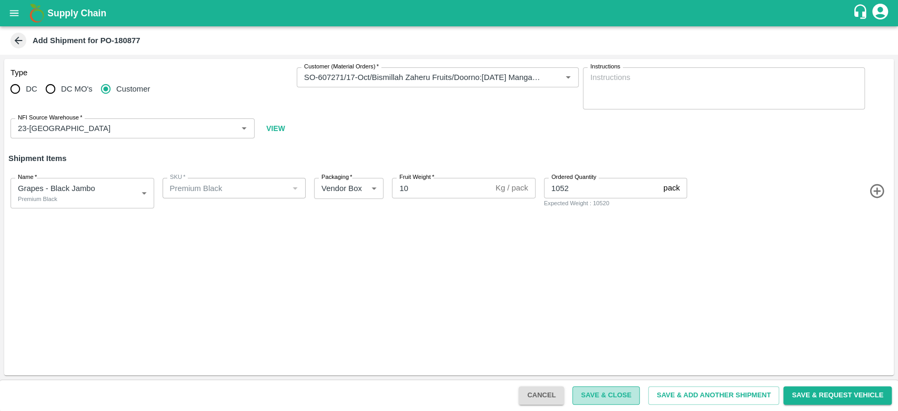
click at [623, 394] on button "Save & Close" at bounding box center [605, 395] width 67 height 18
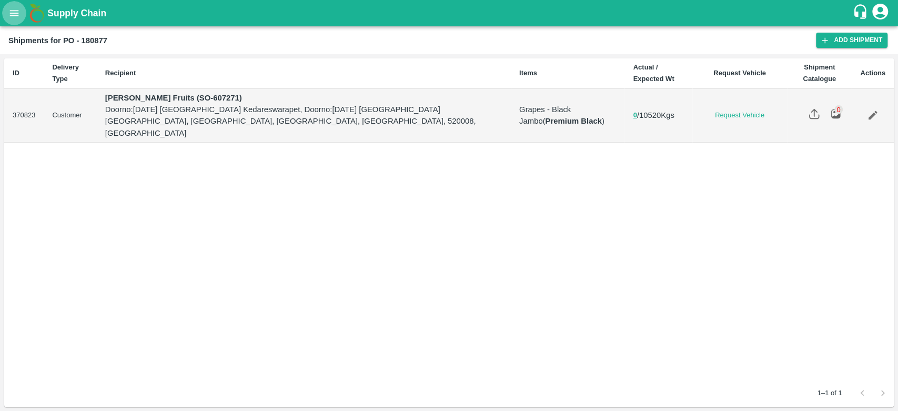
click at [7, 12] on button "open drawer" at bounding box center [14, 13] width 24 height 24
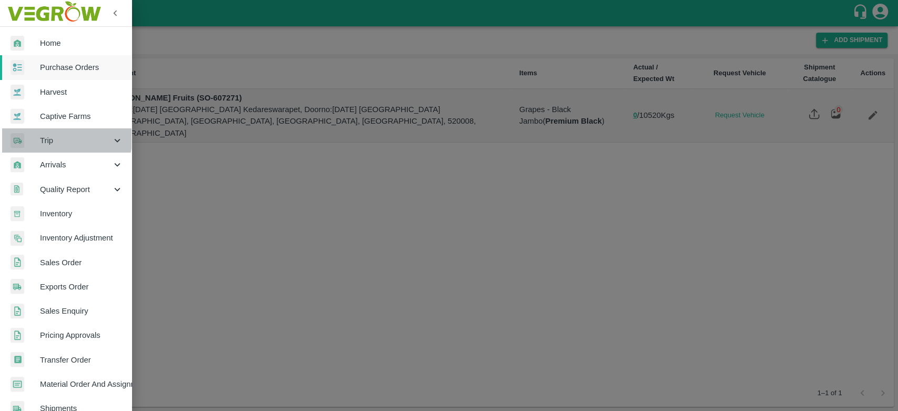
click at [52, 135] on span "Trip" at bounding box center [76, 141] width 72 height 12
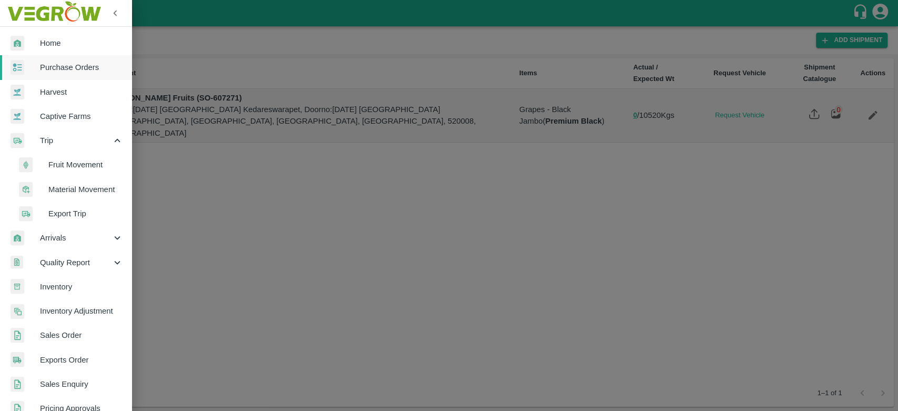
click at [99, 163] on span "Fruit Movement" at bounding box center [85, 165] width 75 height 12
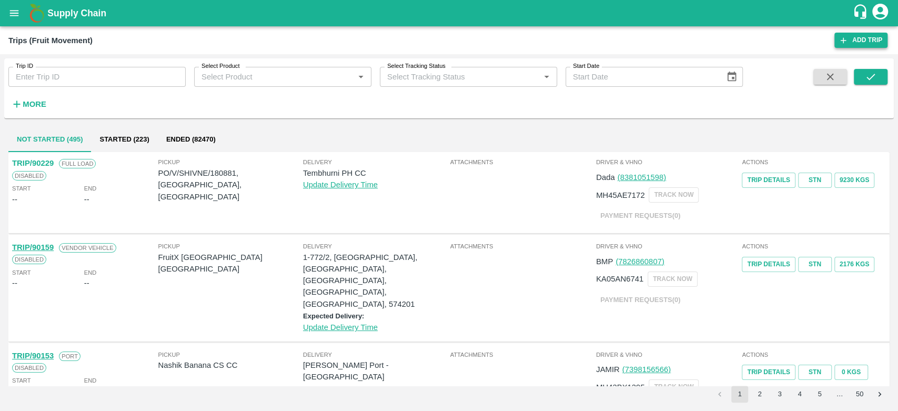
click at [871, 36] on link "Add Trip" at bounding box center [860, 40] width 53 height 15
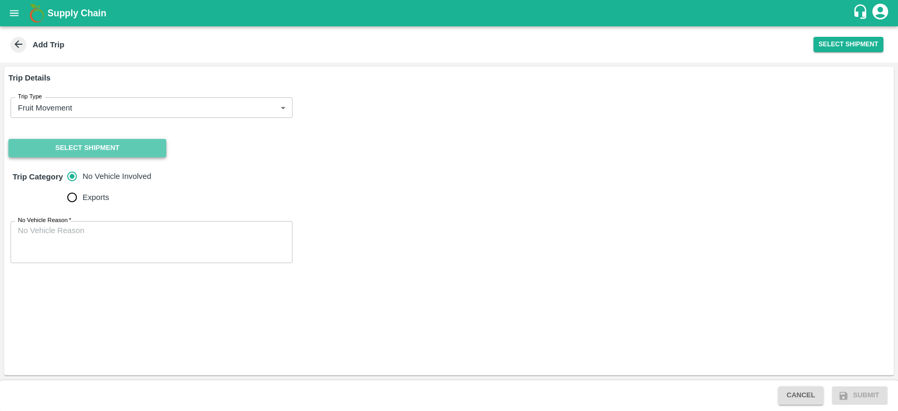
click at [156, 150] on button "Select Shipment" at bounding box center [87, 148] width 158 height 18
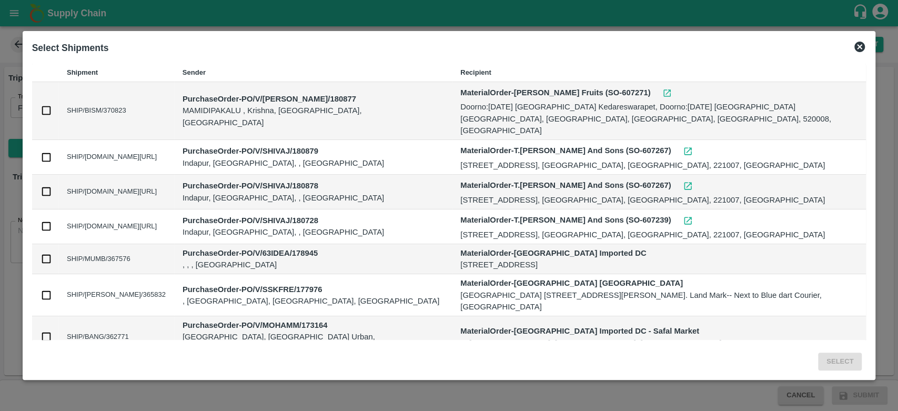
click at [46, 105] on input "checkbox" at bounding box center [47, 111] width 12 height 12
checkbox input "true"
click at [837, 359] on button "Select" at bounding box center [840, 362] width 44 height 18
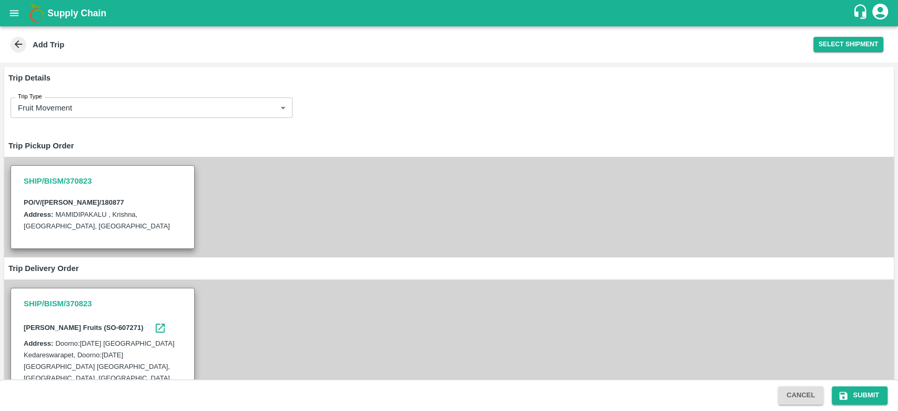
scroll to position [165, 0]
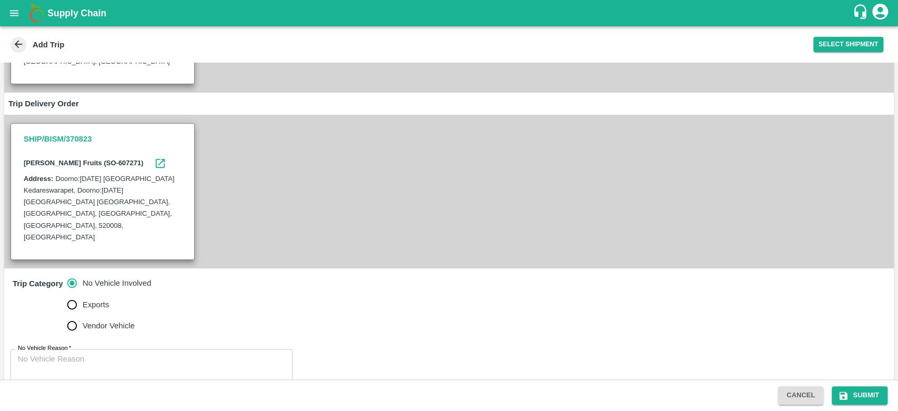
click at [88, 320] on span "Vendor Vehicle" at bounding box center [109, 326] width 52 height 12
click at [83, 315] on input "Vendor Vehicle" at bounding box center [72, 325] width 21 height 21
radio input "true"
click at [84, 277] on span "No Vehicle Involved" at bounding box center [117, 283] width 68 height 12
click at [83, 273] on input "No Vehicle Involved" at bounding box center [72, 283] width 21 height 21
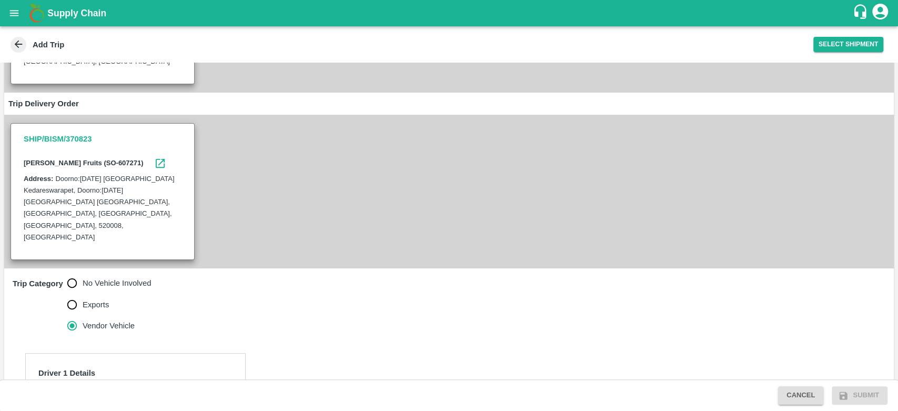
radio input "true"
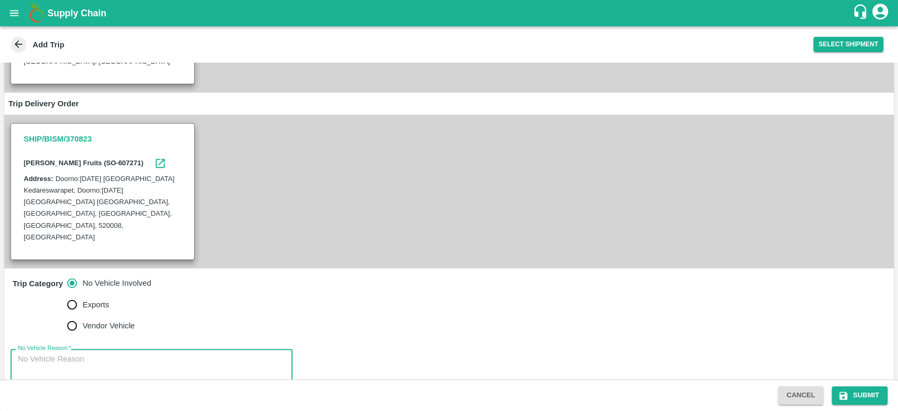
click at [72, 354] on textarea "No Vehicle Reason   *" at bounding box center [151, 370] width 267 height 33
type textarea "N/A"
click at [853, 393] on button "Submit" at bounding box center [860, 395] width 56 height 18
click at [853, 393] on icon at bounding box center [859, 394] width 17 height 17
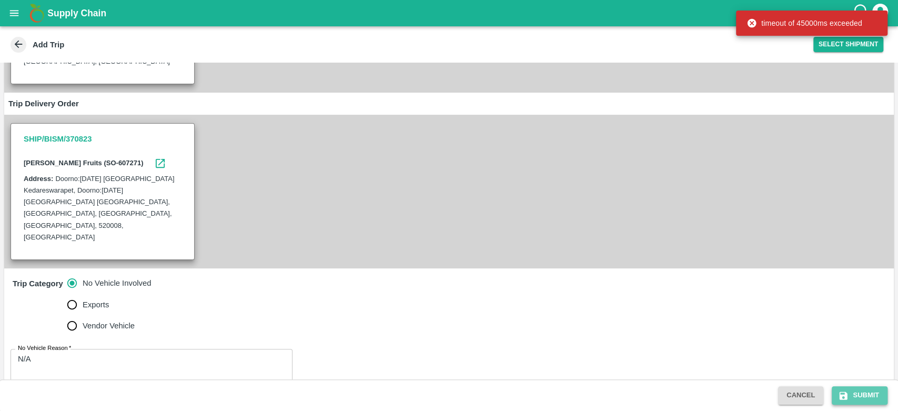
click at [866, 389] on button "Submit" at bounding box center [860, 395] width 56 height 18
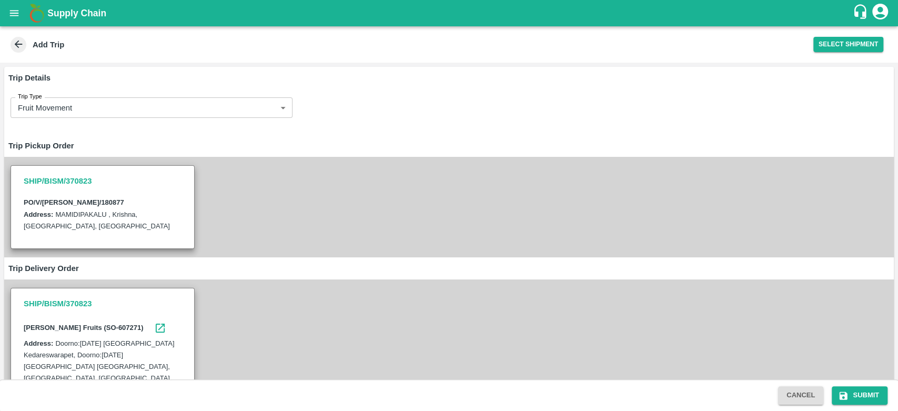
scroll to position [0, 0]
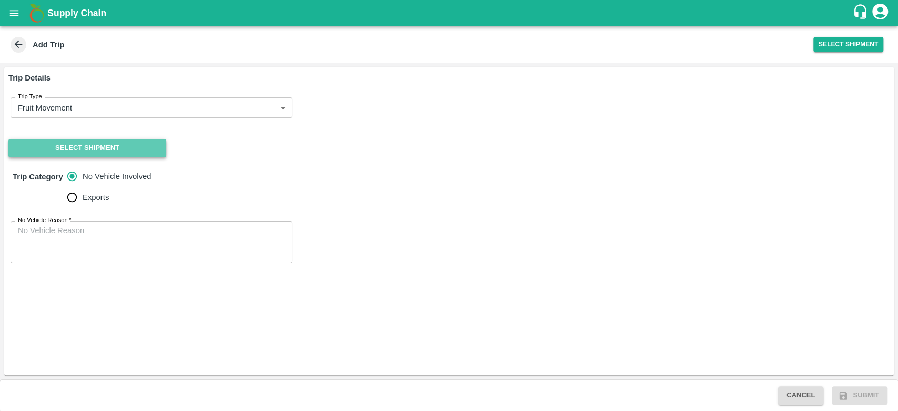
click at [105, 147] on button "Select Shipment" at bounding box center [87, 148] width 158 height 18
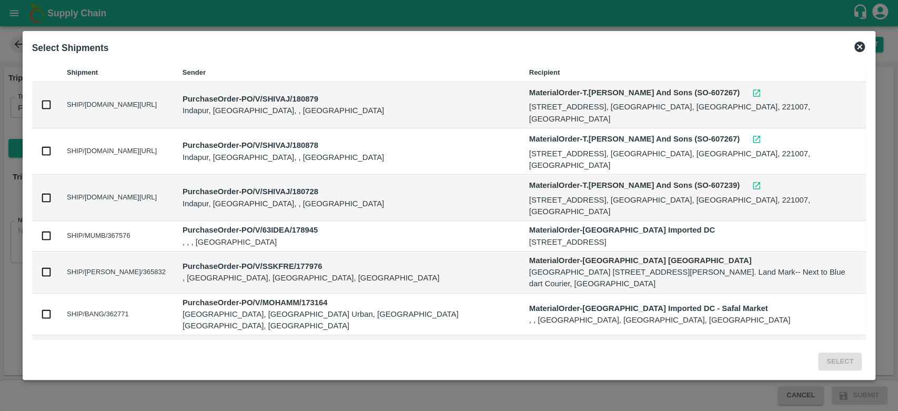
click at [860, 44] on icon at bounding box center [859, 47] width 11 height 11
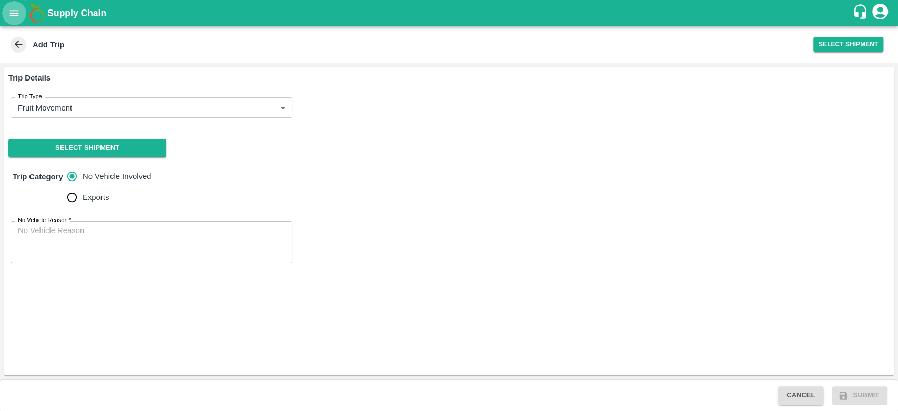
click at [17, 11] on icon "open drawer" at bounding box center [14, 13] width 9 height 6
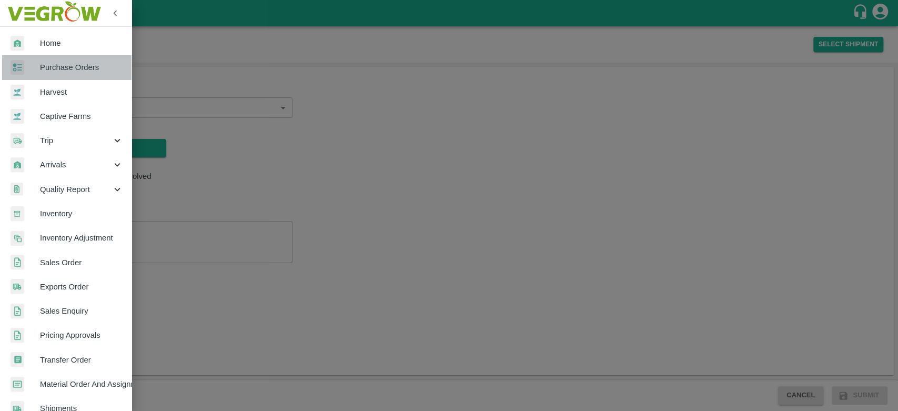
click at [67, 68] on span "Purchase Orders" at bounding box center [81, 68] width 83 height 12
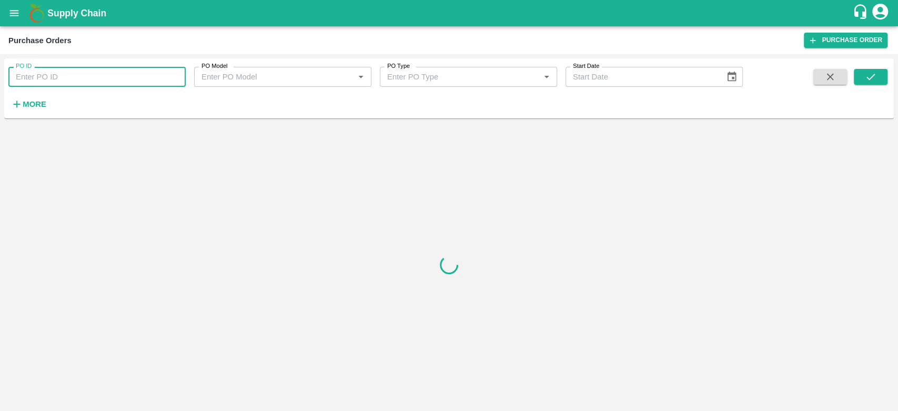
click at [57, 77] on input "PO ID" at bounding box center [96, 77] width 177 height 20
paste input "180877"
type input "180877"
click at [861, 79] on button "submit" at bounding box center [871, 77] width 34 height 16
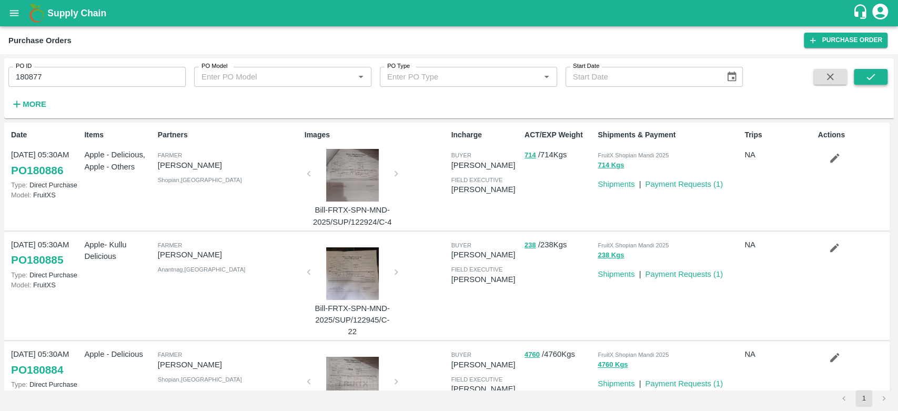
click at [881, 76] on button "submit" at bounding box center [871, 77] width 34 height 16
click at [865, 74] on icon "submit" at bounding box center [871, 77] width 12 height 12
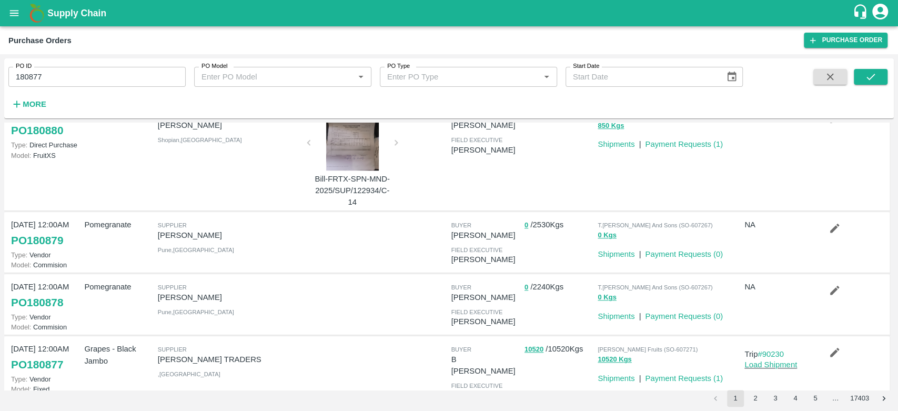
scroll to position [585, 0]
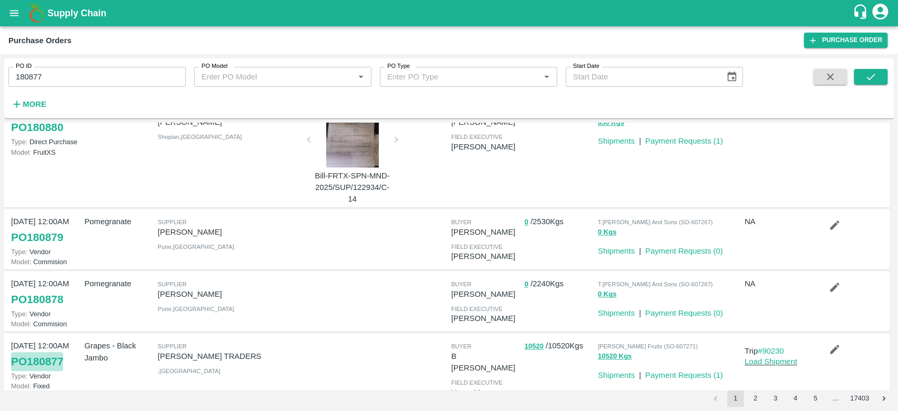
click at [41, 363] on link "PO 180877" at bounding box center [37, 361] width 52 height 19
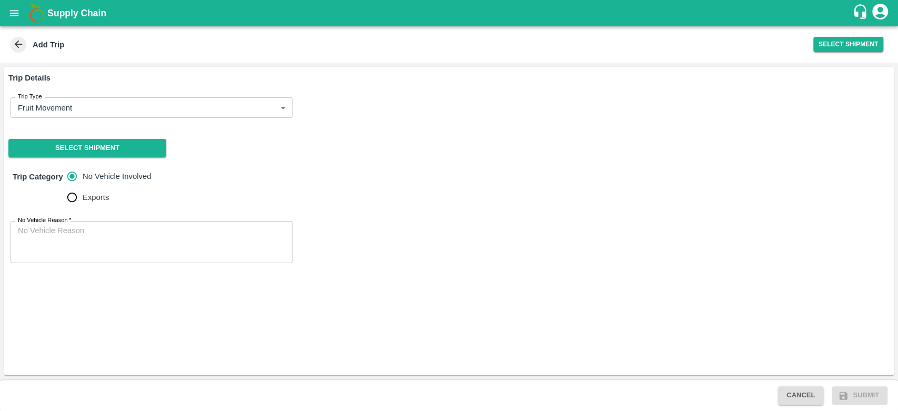
click at [20, 43] on icon at bounding box center [19, 44] width 12 height 12
click at [15, 8] on icon "open drawer" at bounding box center [14, 13] width 12 height 12
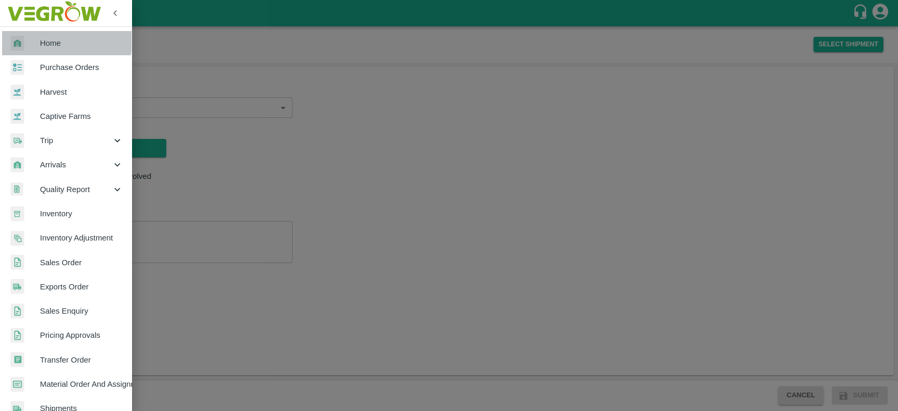
click at [48, 41] on span "Home" at bounding box center [81, 43] width 83 height 12
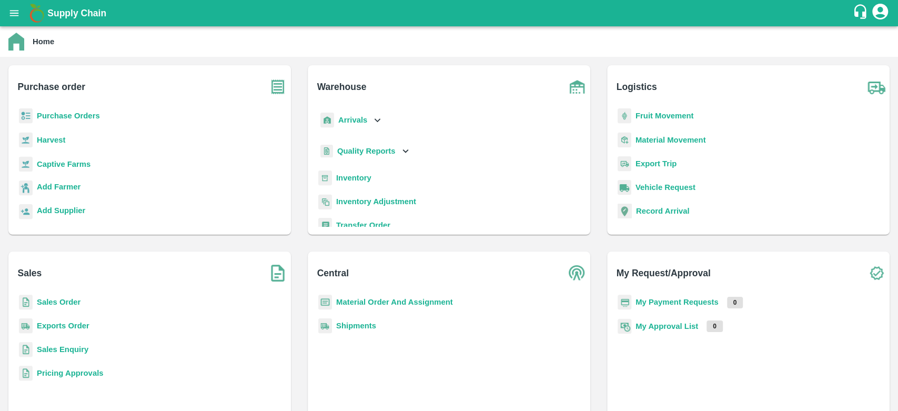
click at [90, 115] on b "Purchase Orders" at bounding box center [68, 116] width 63 height 8
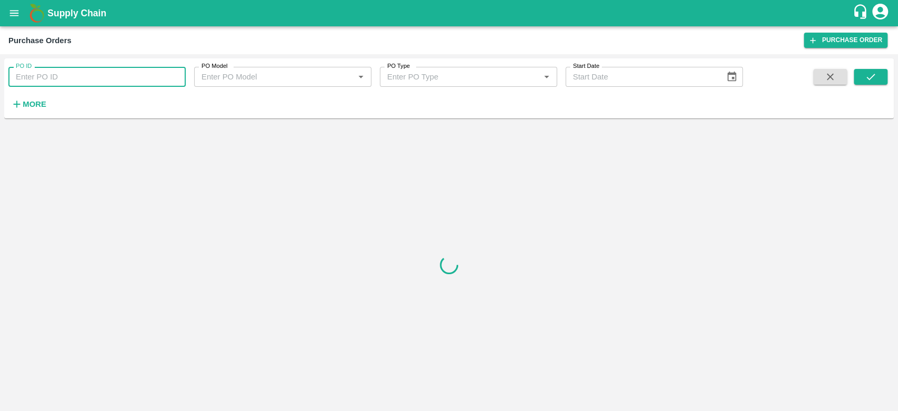
click at [71, 73] on input "PO ID" at bounding box center [96, 77] width 177 height 20
paste input "PR-265425"
type input "P"
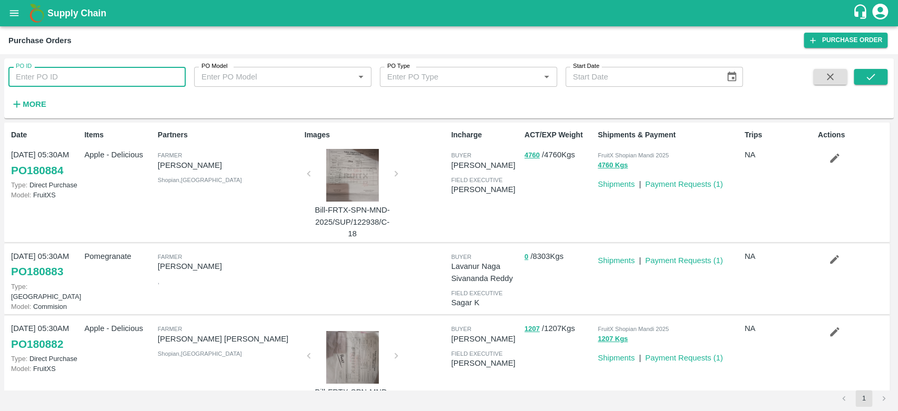
click at [57, 75] on input "PO ID" at bounding box center [96, 77] width 177 height 20
paste input "text"
type input "180877"
click at [874, 79] on icon "submit" at bounding box center [871, 77] width 12 height 12
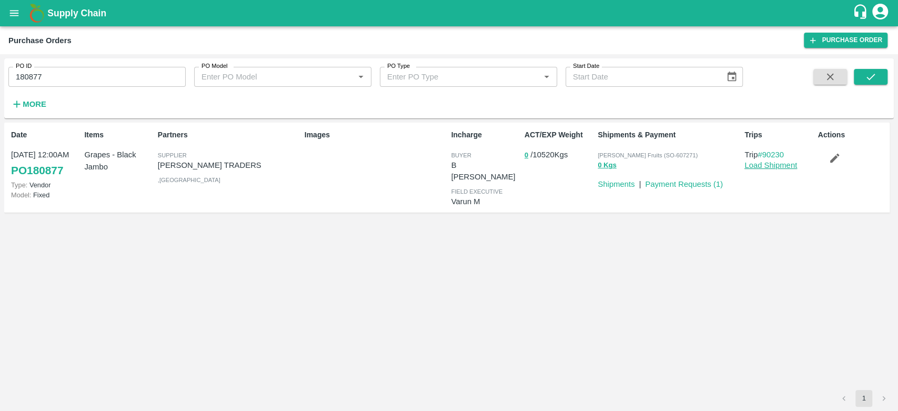
click at [764, 167] on link "Load Shipment" at bounding box center [770, 165] width 53 height 8
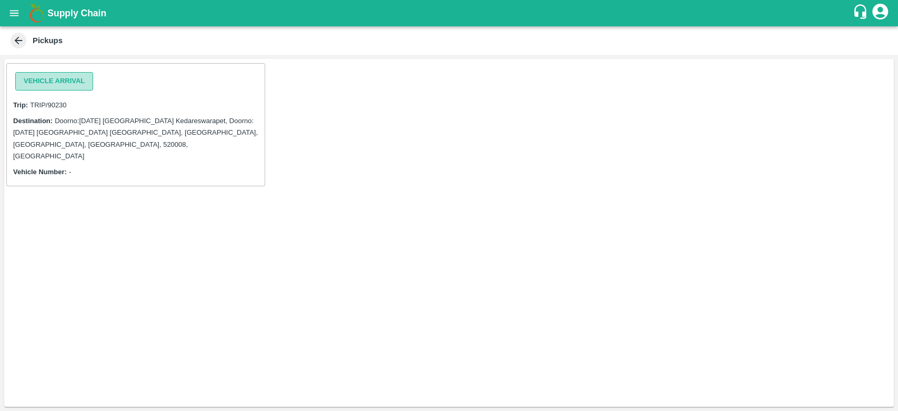
click at [68, 84] on button "Vehicle Arrival" at bounding box center [54, 81] width 78 height 18
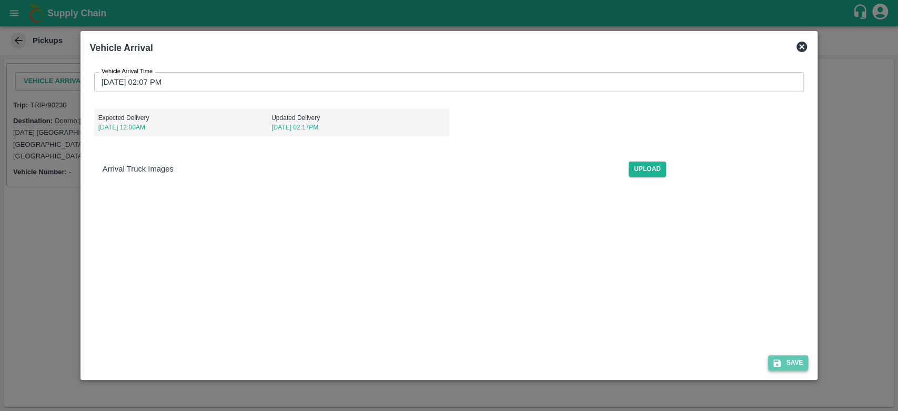
click at [800, 363] on button "Save" at bounding box center [788, 362] width 40 height 15
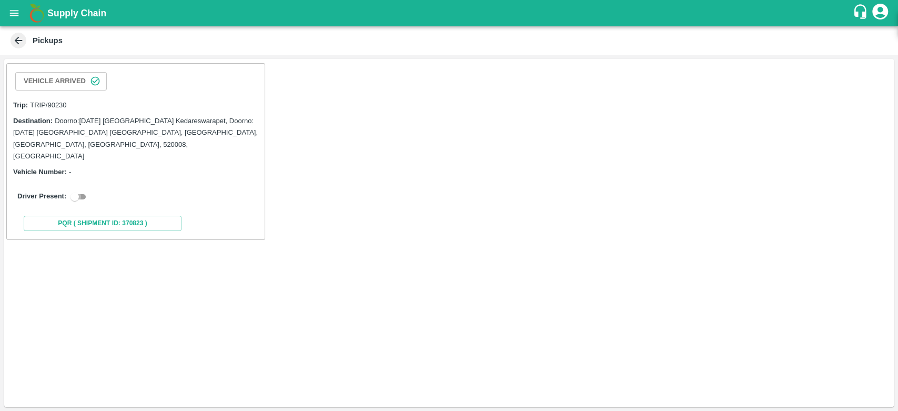
click at [78, 190] on input "checkbox" at bounding box center [75, 196] width 38 height 13
checkbox input "true"
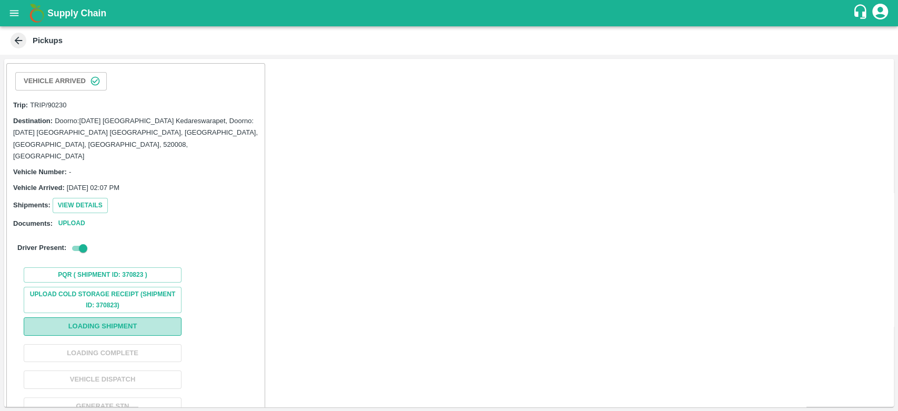
click at [109, 317] on button "Loading Shipment" at bounding box center [103, 326] width 158 height 18
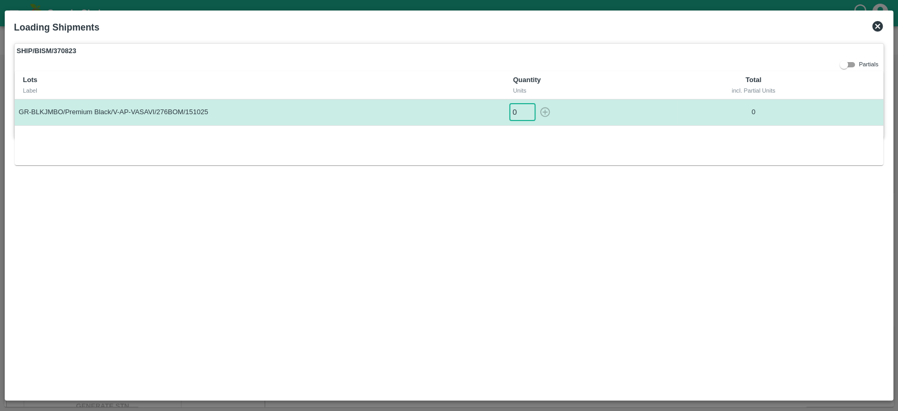
click at [515, 115] on input "0" at bounding box center [522, 112] width 26 height 17
click at [543, 109] on icon "button" at bounding box center [545, 112] width 12 height 12
type input "0"
click at [879, 27] on icon at bounding box center [877, 26] width 13 height 13
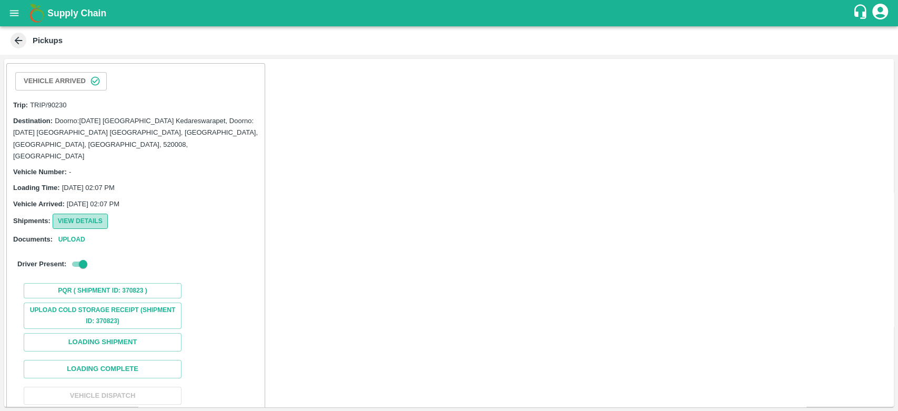
click at [95, 214] on button "View Details" at bounding box center [80, 221] width 55 height 15
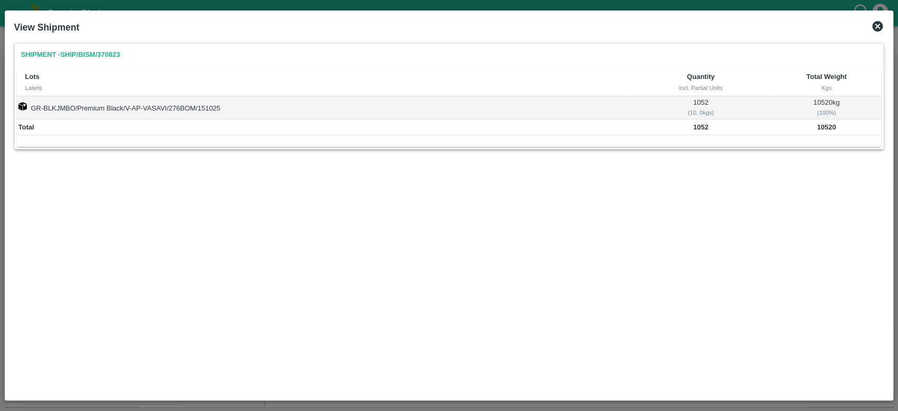
click at [880, 27] on icon at bounding box center [877, 26] width 13 height 13
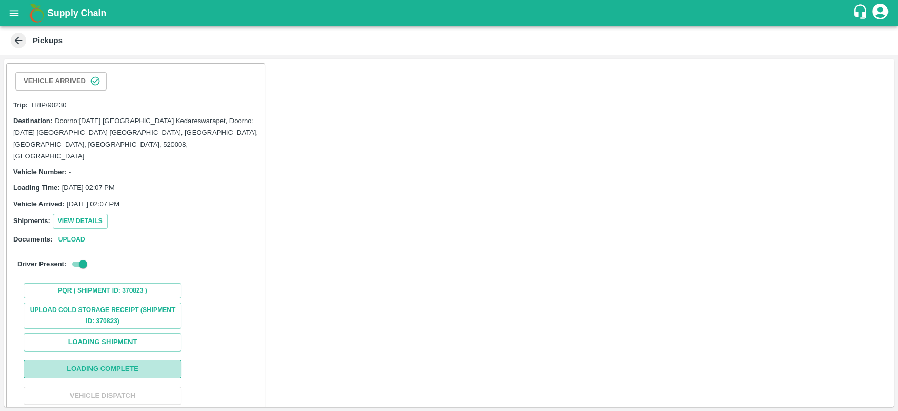
click at [144, 360] on button "Loading Complete" at bounding box center [103, 369] width 158 height 18
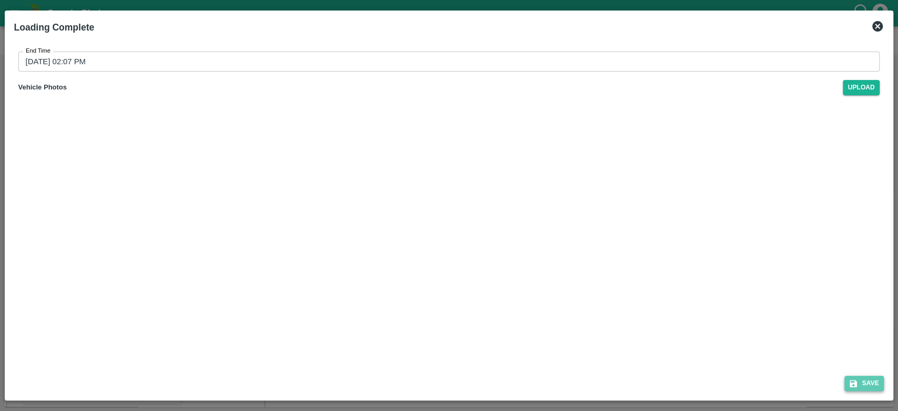
click at [878, 386] on button "Save" at bounding box center [864, 383] width 40 height 15
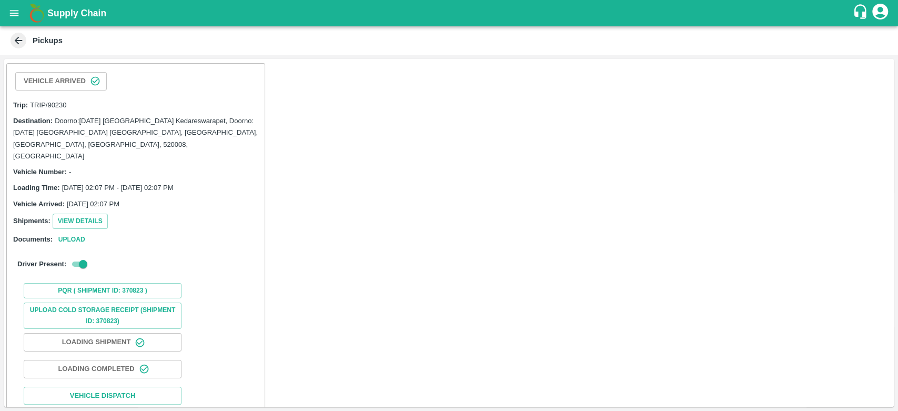
scroll to position [52, 0]
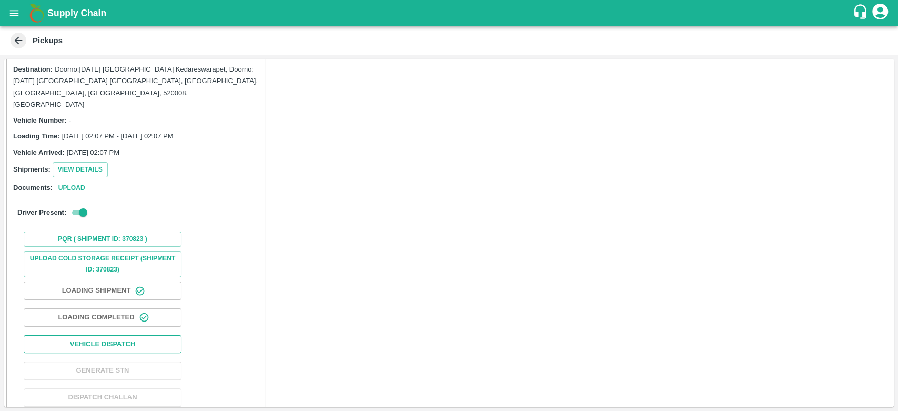
click at [118, 335] on button "Vehicle Dispatch" at bounding box center [103, 344] width 158 height 18
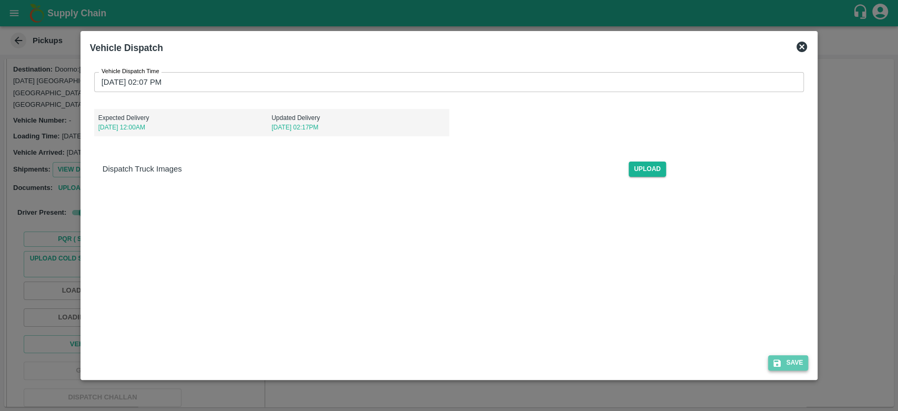
click at [798, 361] on button "Save" at bounding box center [788, 362] width 40 height 15
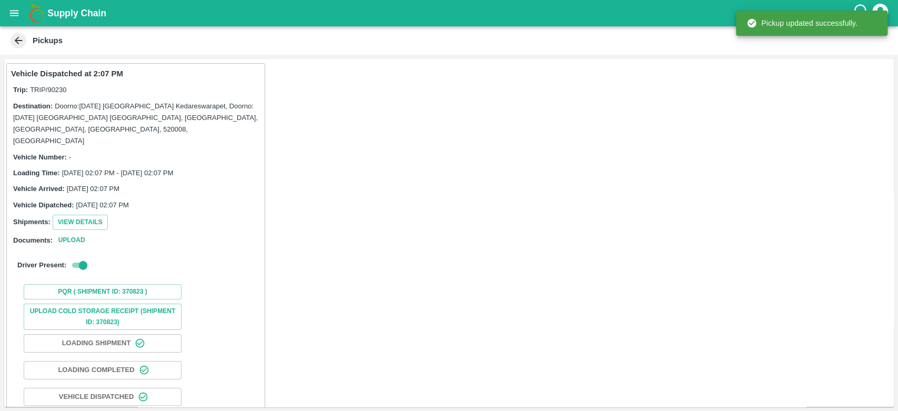
scroll to position [53, 0]
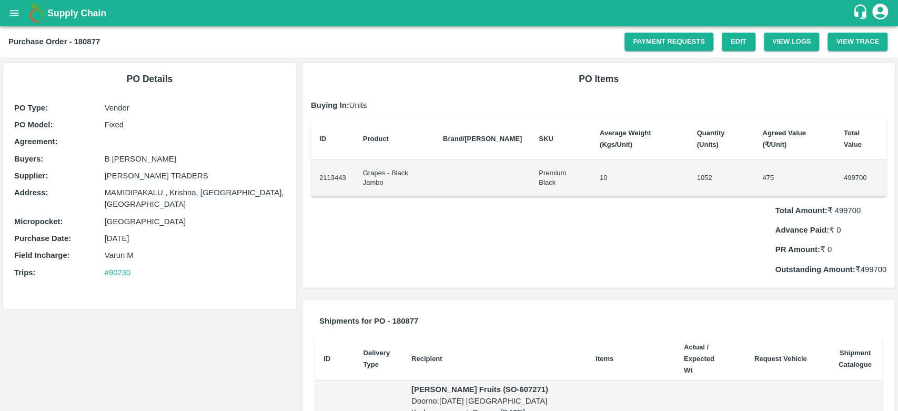
click at [848, 205] on p "Total Amount: ₹ 499700" at bounding box center [831, 211] width 112 height 12
copy p "499700"
